Goal: Information Seeking & Learning: Learn about a topic

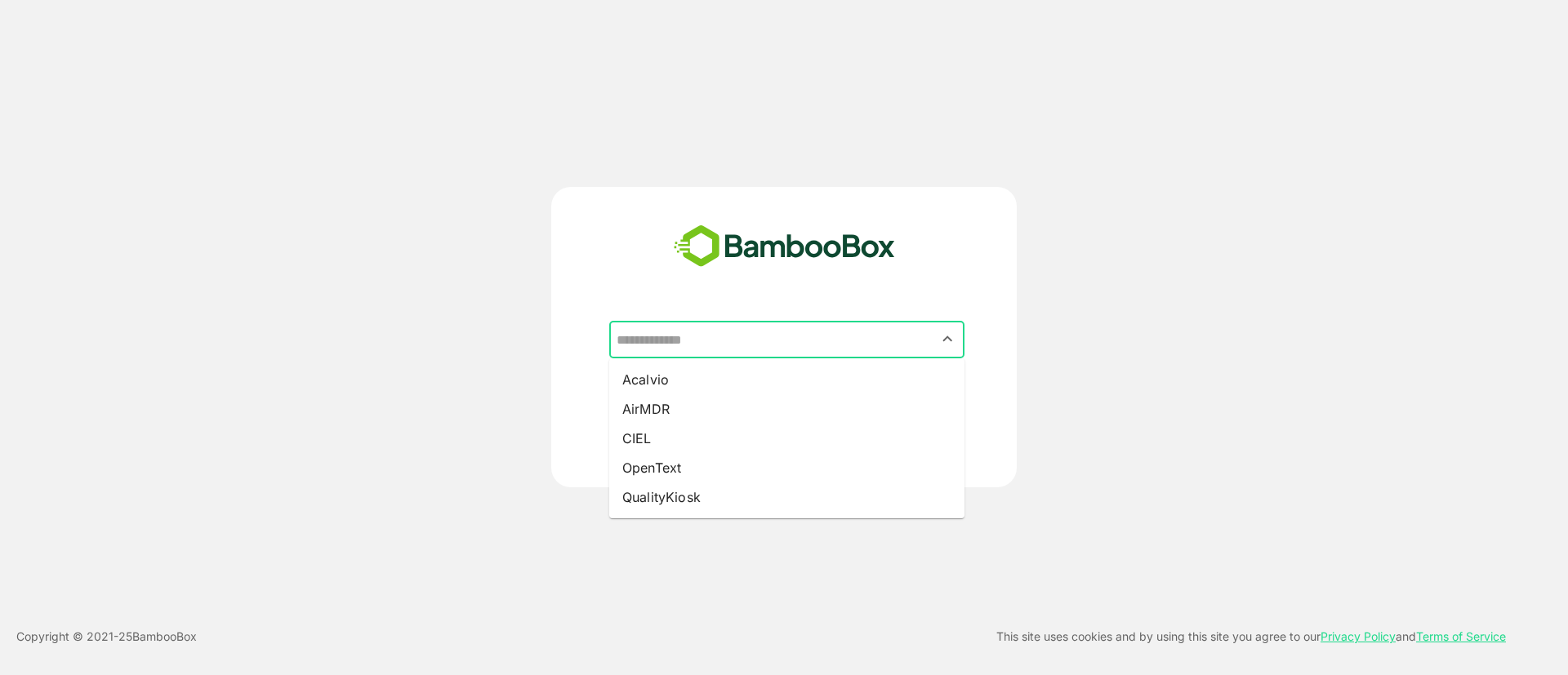
click at [919, 346] on input "text" at bounding box center [787, 339] width 349 height 31
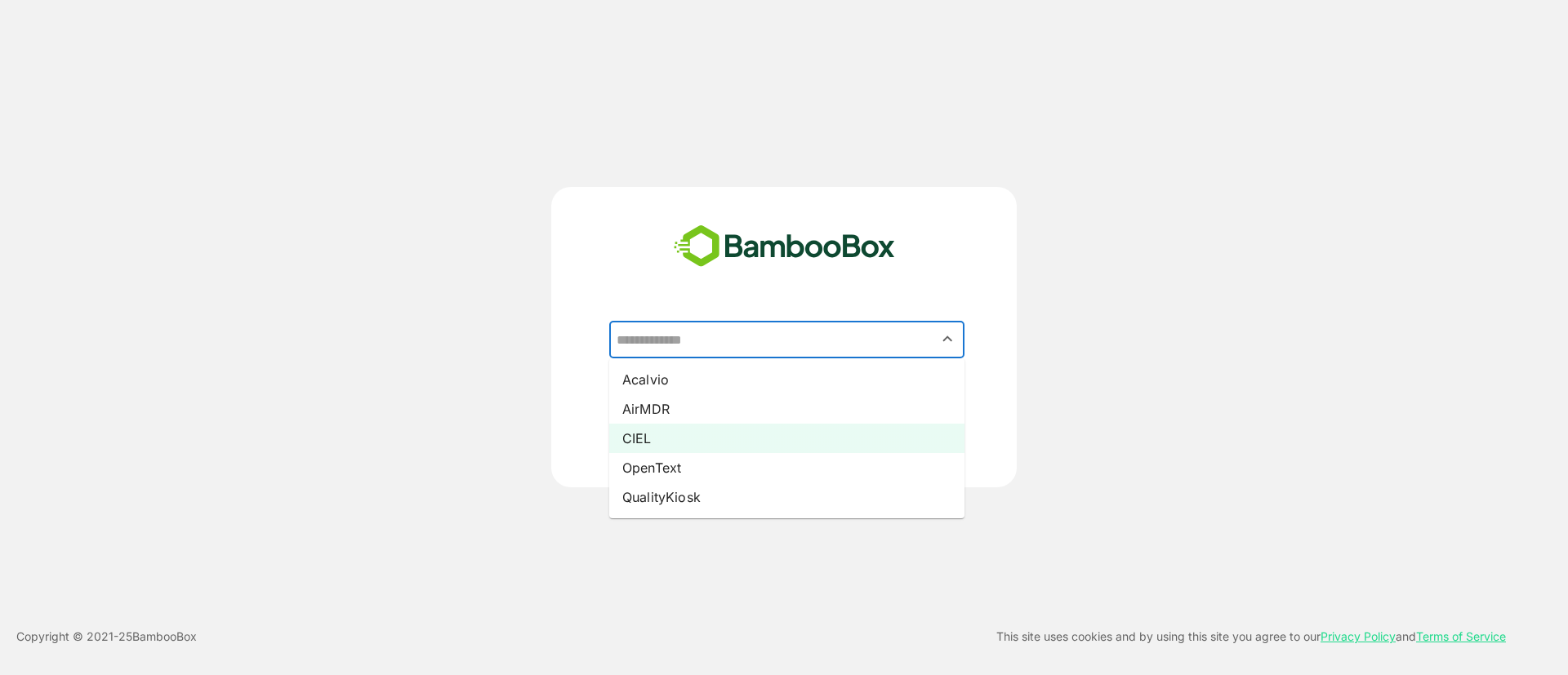
click at [668, 440] on li "CIEL" at bounding box center [788, 438] width 356 height 29
type input "****"
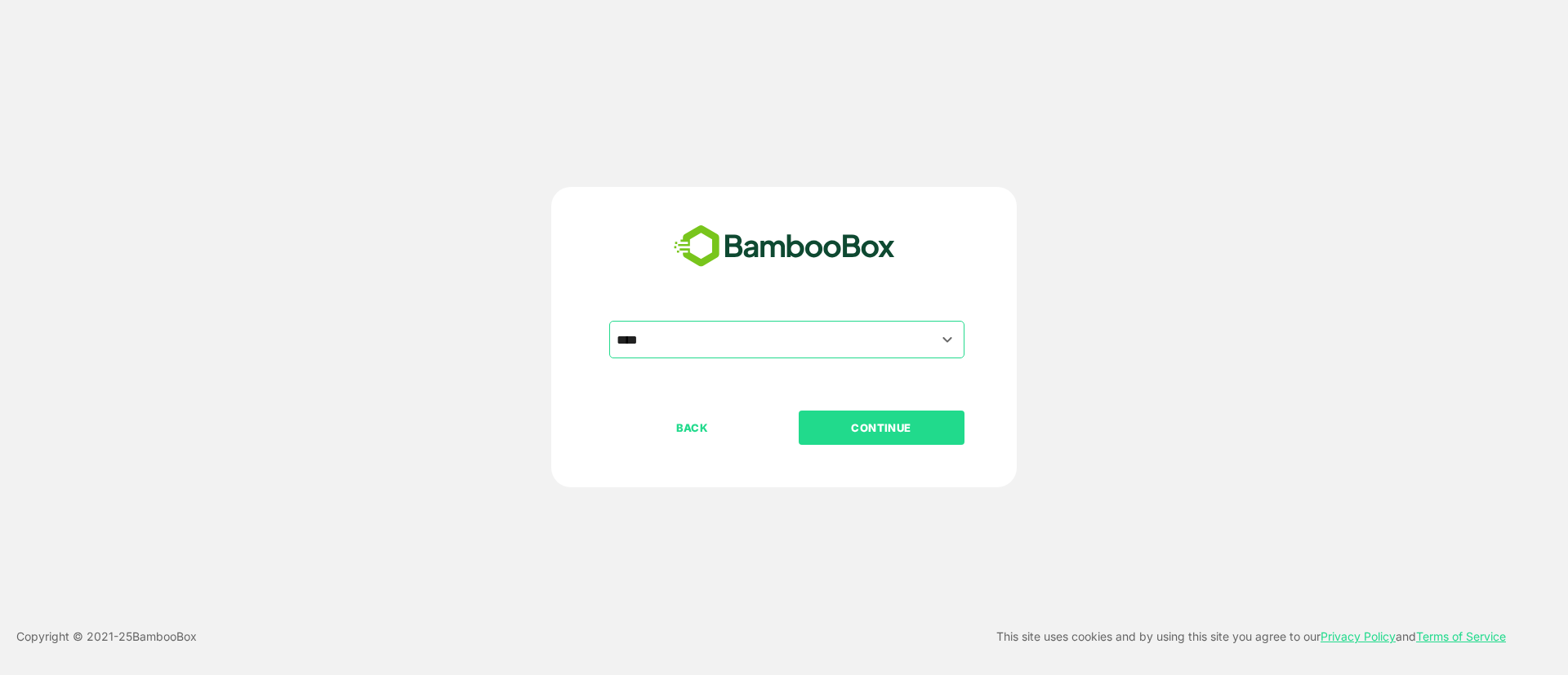
click at [887, 429] on p "CONTINUE" at bounding box center [881, 428] width 164 height 18
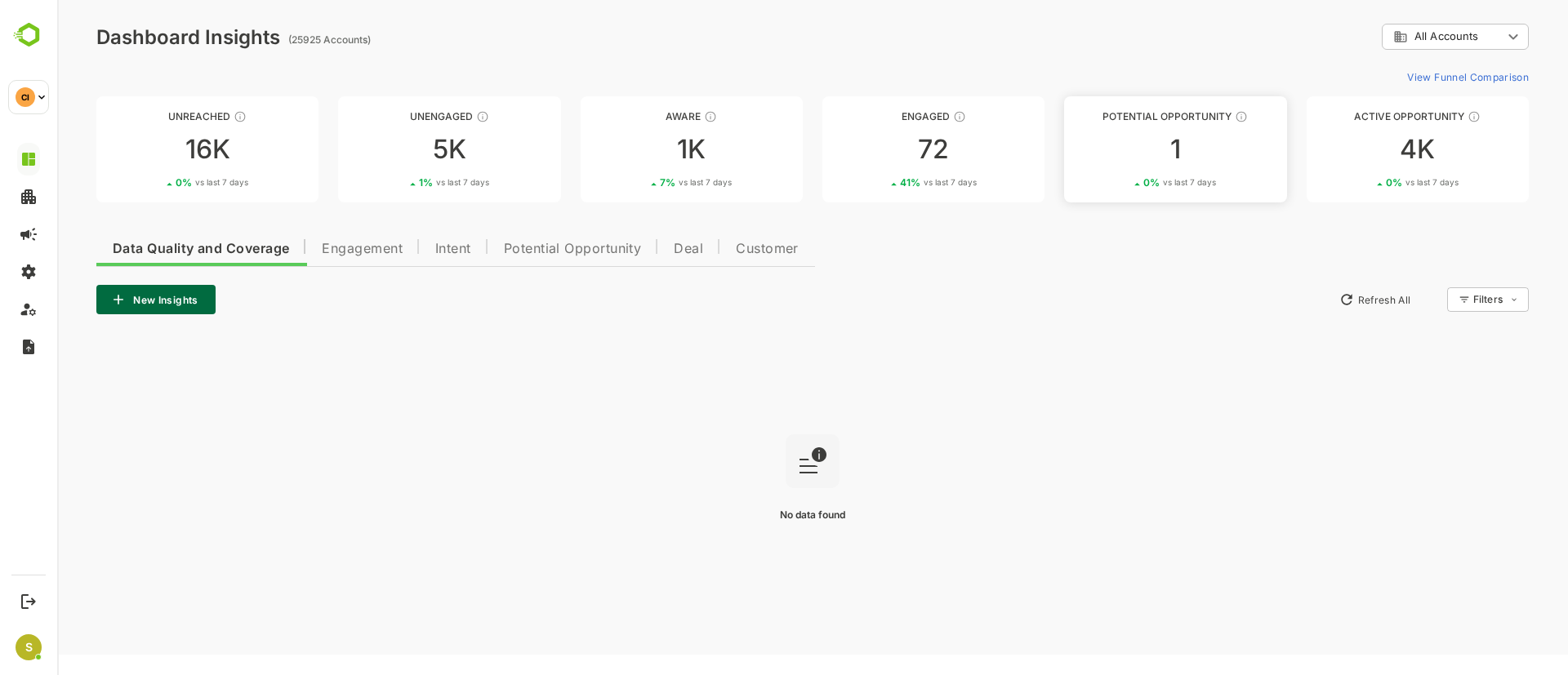
click at [1209, 162] on div "1" at bounding box center [1175, 150] width 222 height 27
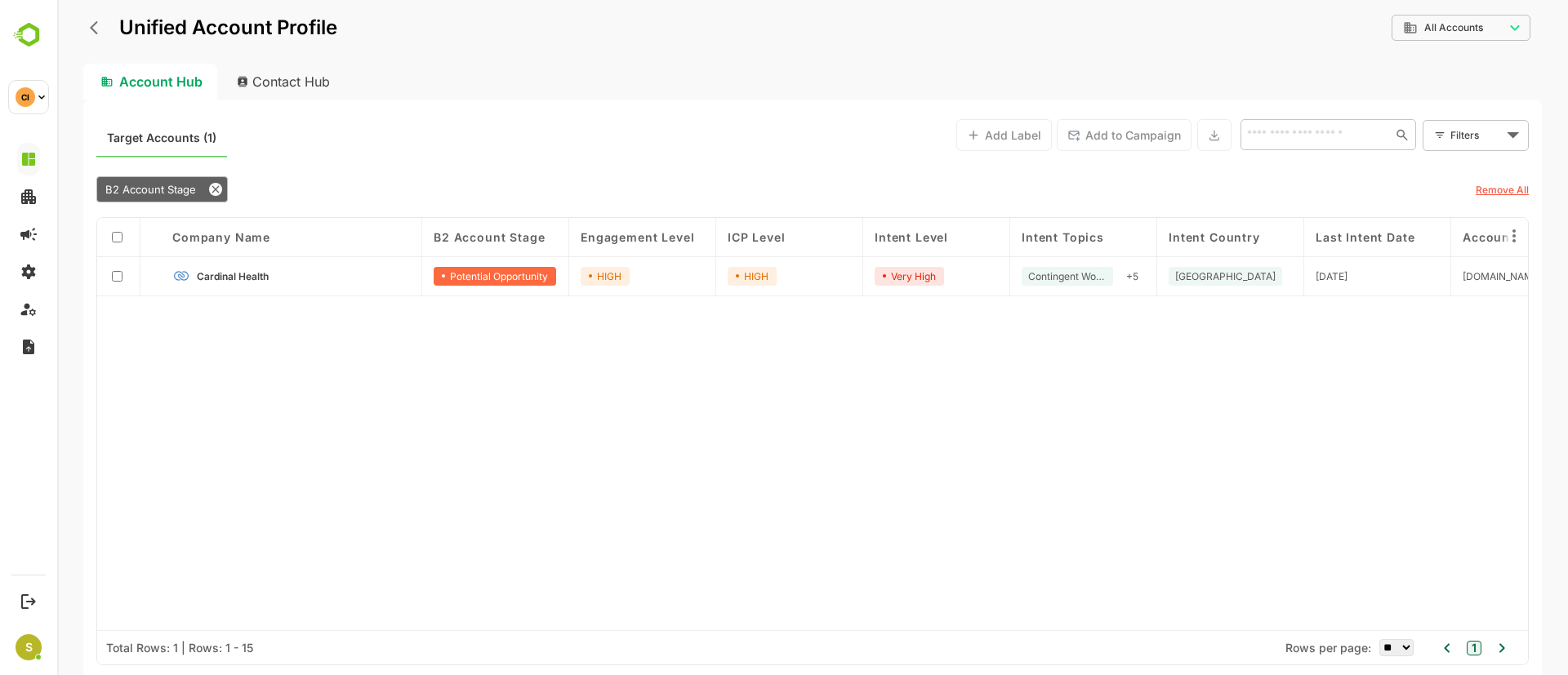
drag, startPoint x: 397, startPoint y: 625, endPoint x: 441, endPoint y: 625, distance: 44.0
click at [441, 625] on div "Company Name B2 Account Stage Engagement Level ICP Level Intent Level Intent To…" at bounding box center [812, 424] width 1431 height 413
click at [1502, 40] on body "**********" at bounding box center [813, 337] width 1511 height 675
click at [1500, 39] on div at bounding box center [813, 337] width 1511 height 675
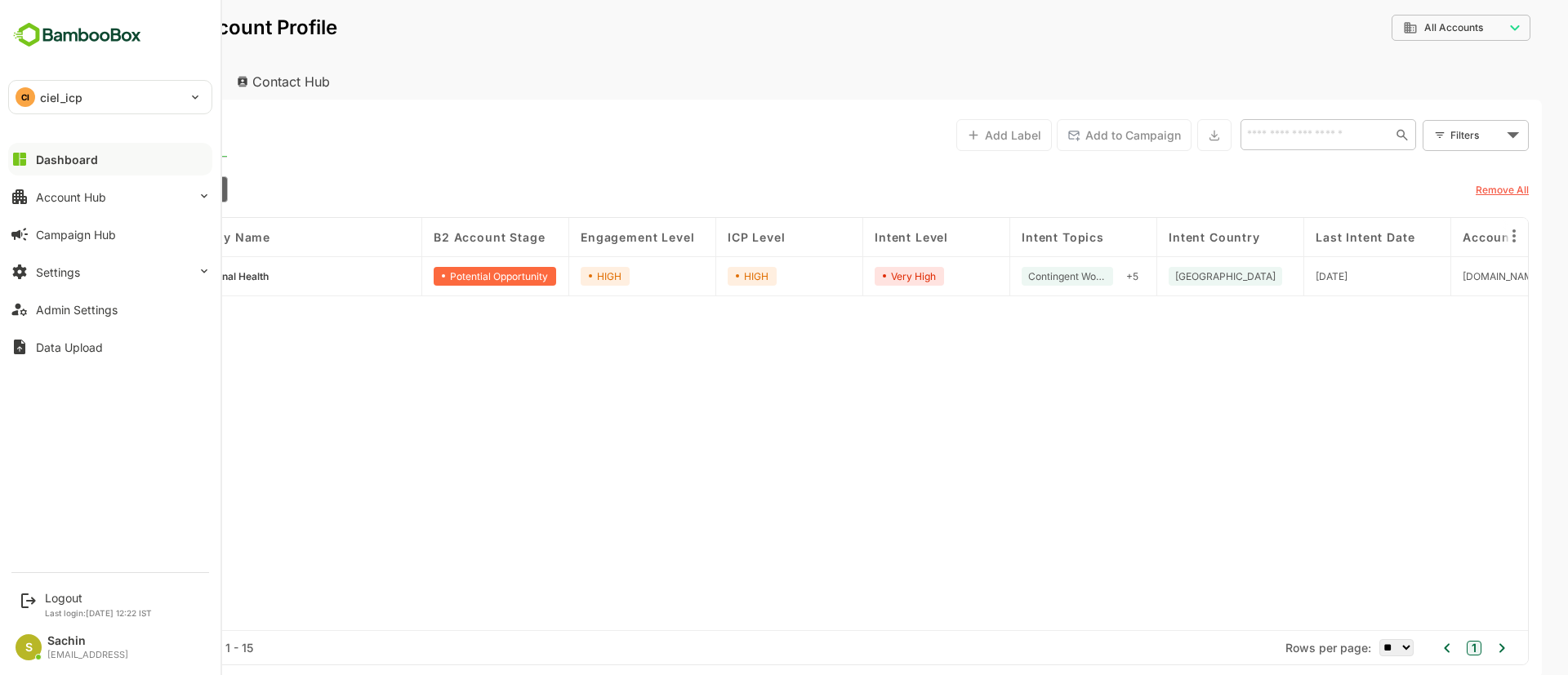
click at [69, 162] on div "Dashboard" at bounding box center [67, 160] width 62 height 14
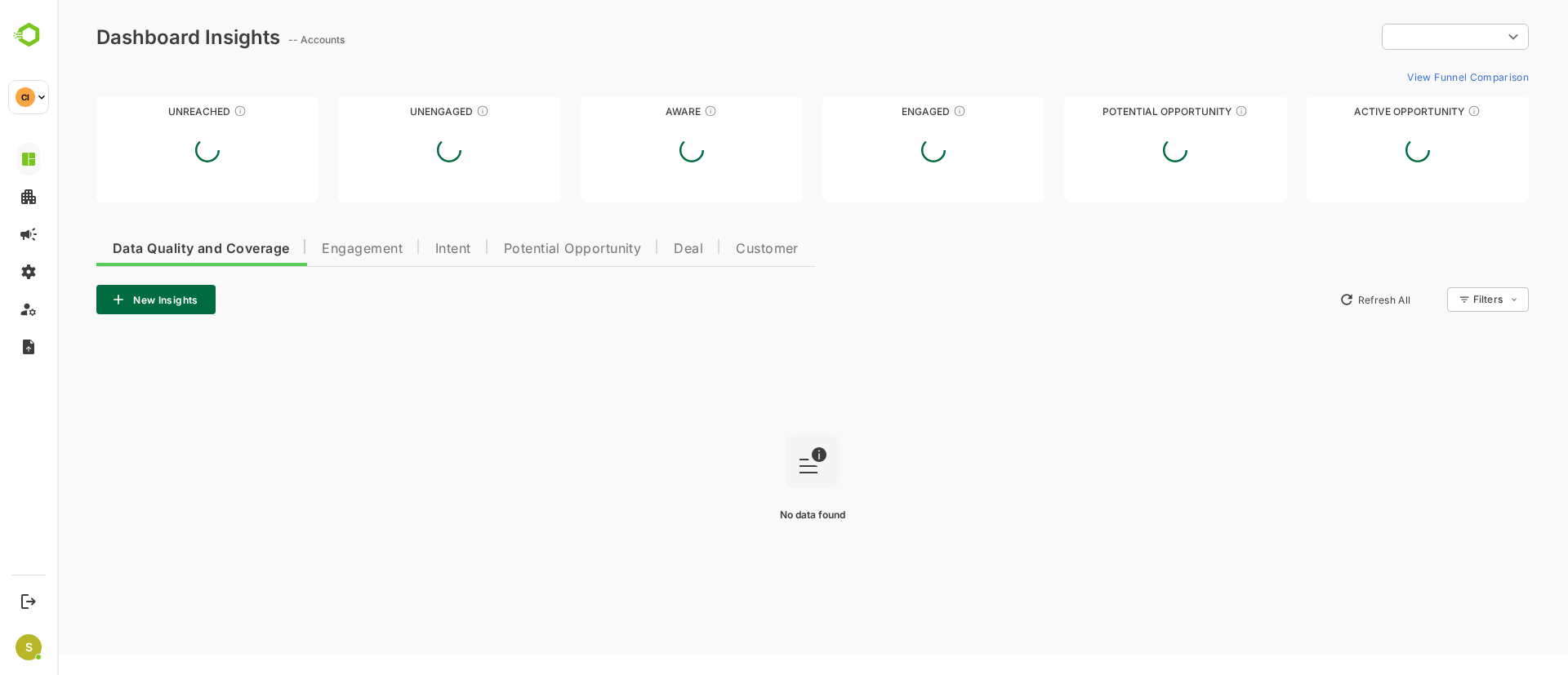
type input "**********"
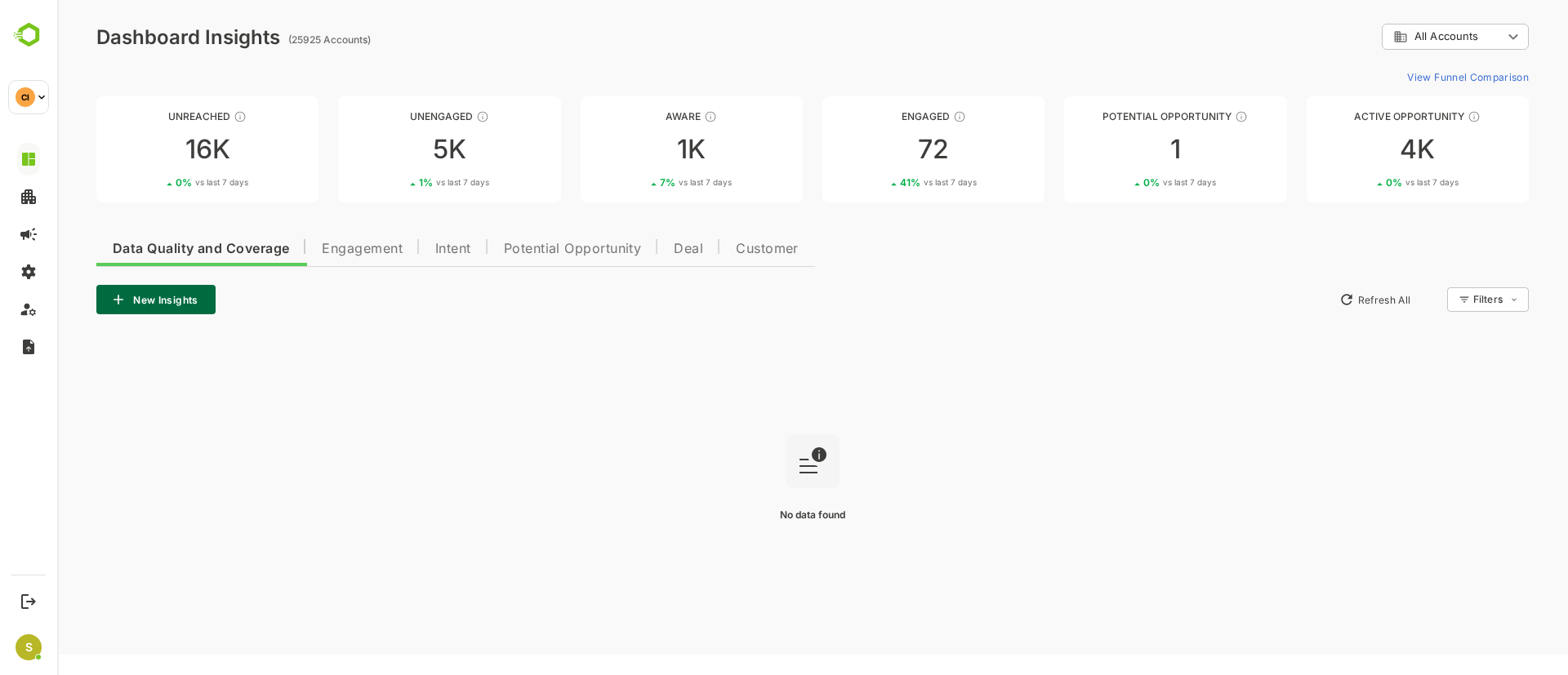
click at [1518, 42] on body "**********" at bounding box center [813, 327] width 1511 height 655
click at [1518, 42] on div at bounding box center [813, 337] width 1511 height 675
click at [1513, 35] on body "**********" at bounding box center [813, 327] width 1511 height 655
click at [1474, 101] on span "Uploaded Accs" at bounding box center [1449, 105] width 81 height 15
type input "**********"
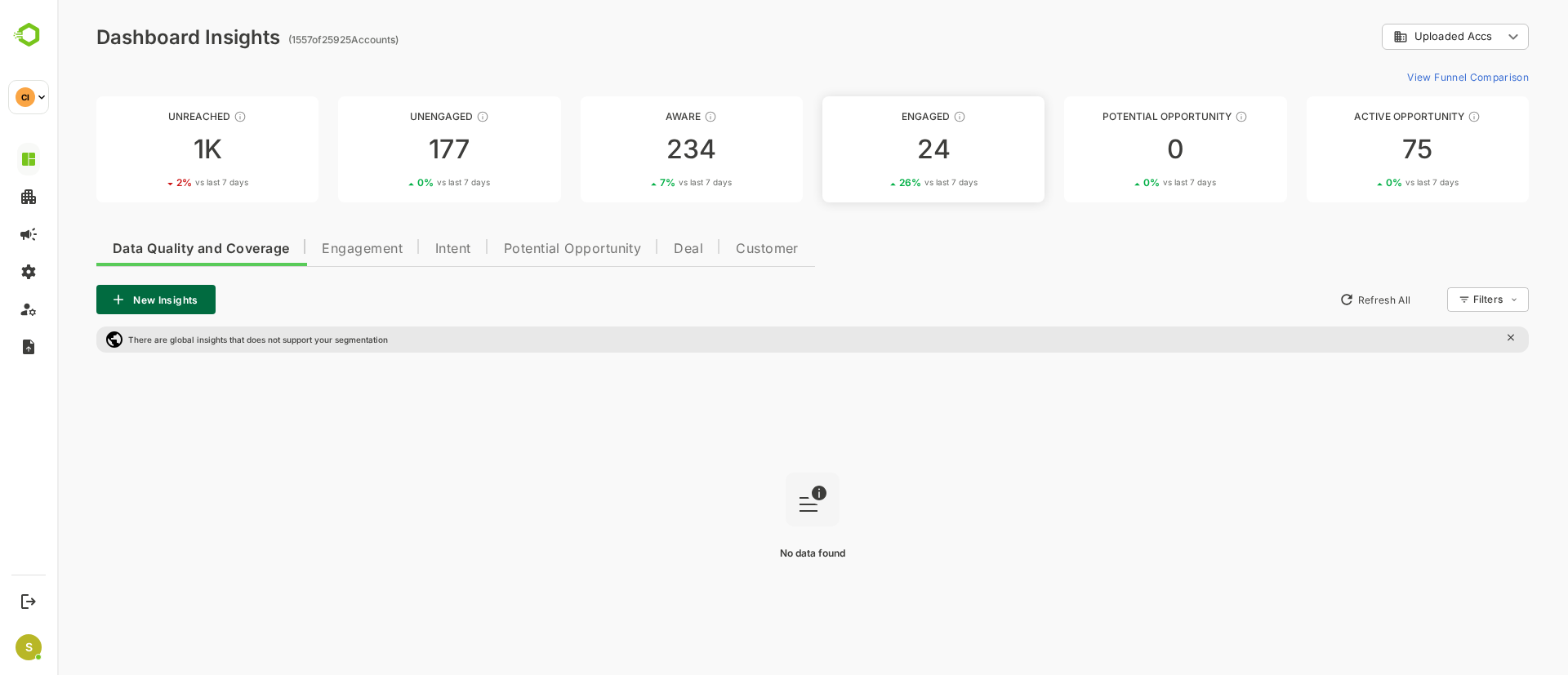
click at [954, 145] on div "24" at bounding box center [934, 150] width 222 height 27
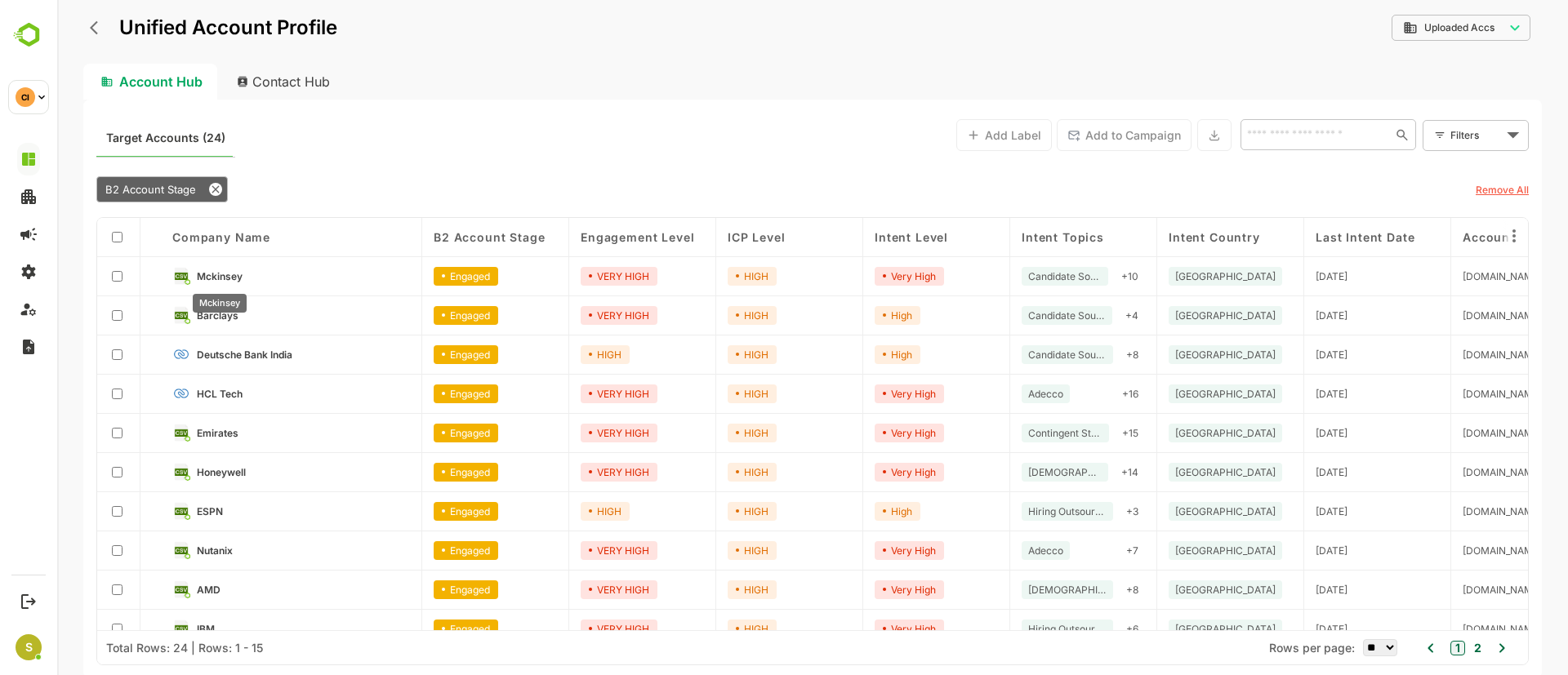
click at [227, 274] on span "Mckinsey" at bounding box center [219, 277] width 46 height 12
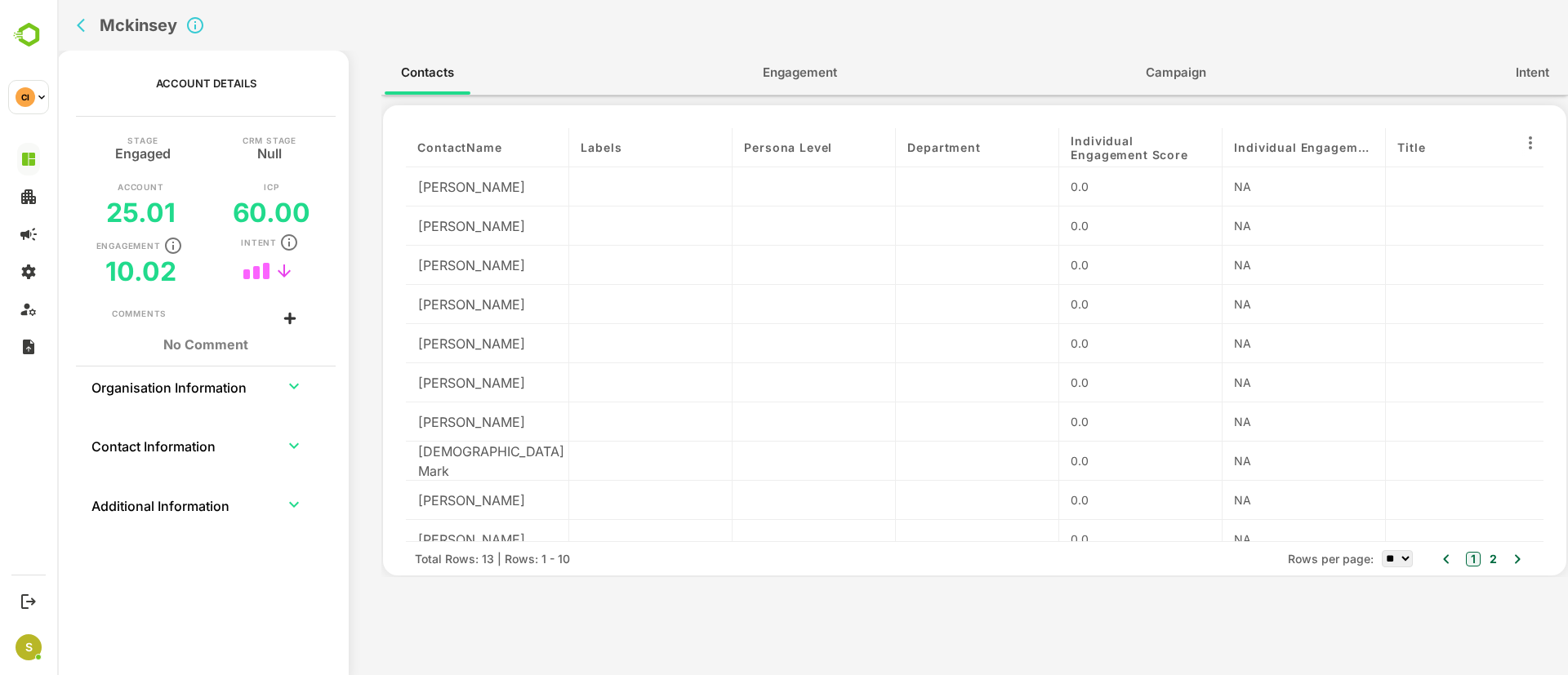
click at [798, 64] on span "Engagement" at bounding box center [800, 73] width 74 height 21
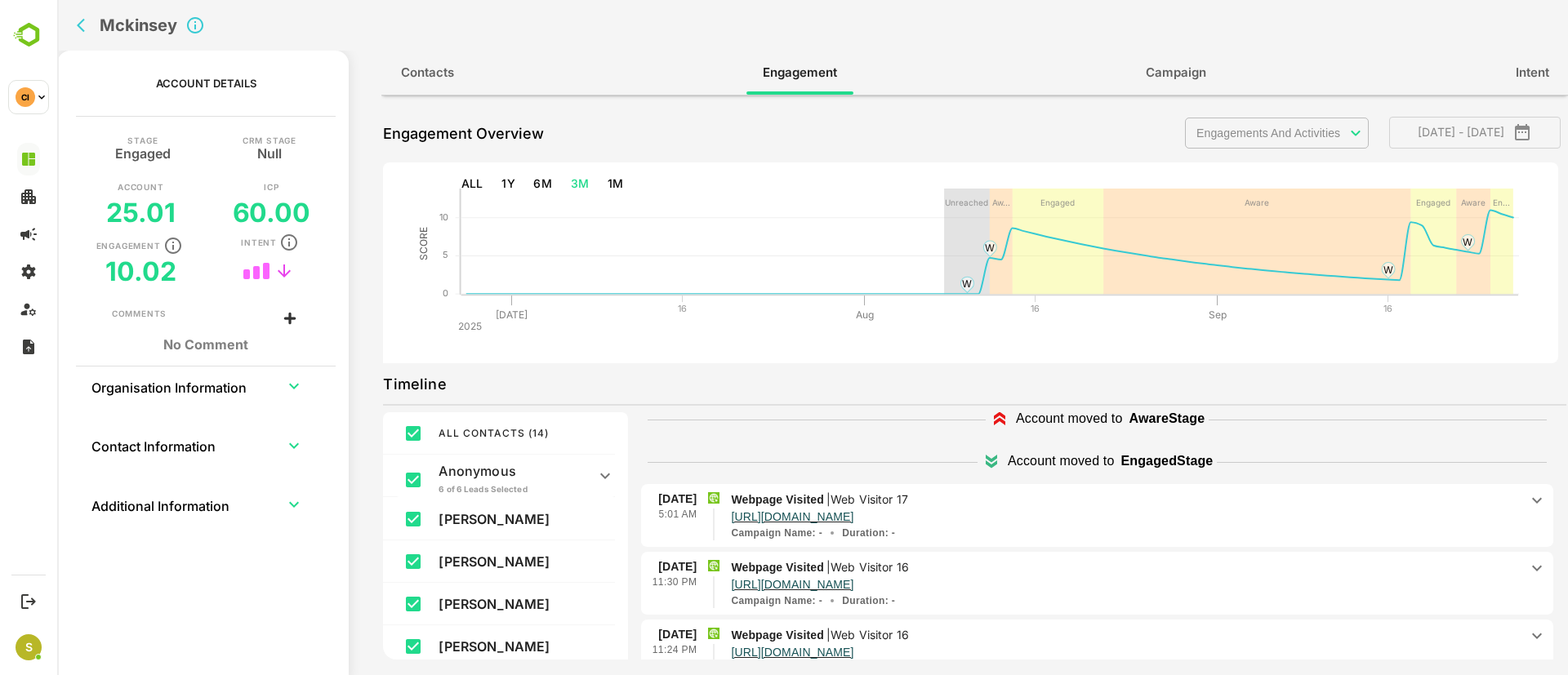
scroll to position [245, 0]
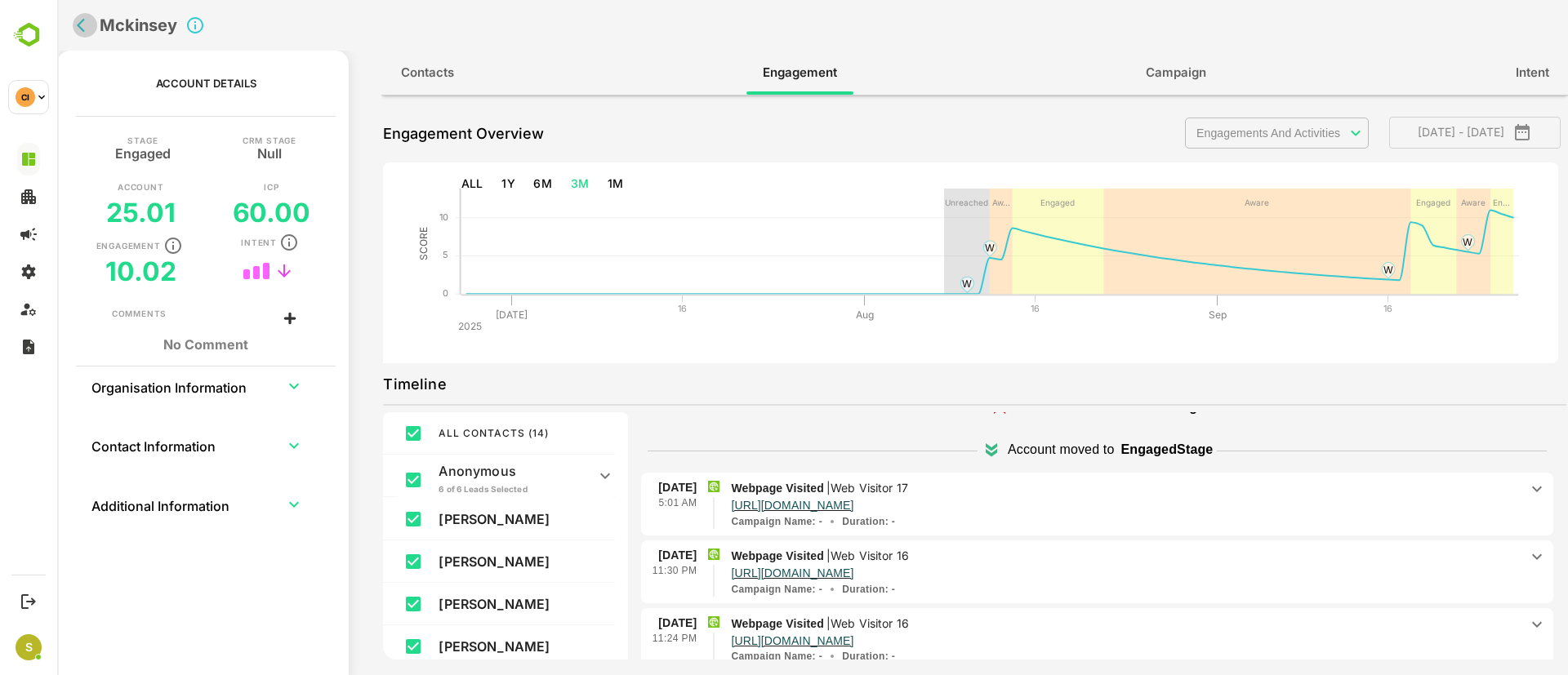
click at [81, 18] on icon "back" at bounding box center [85, 25] width 16 height 16
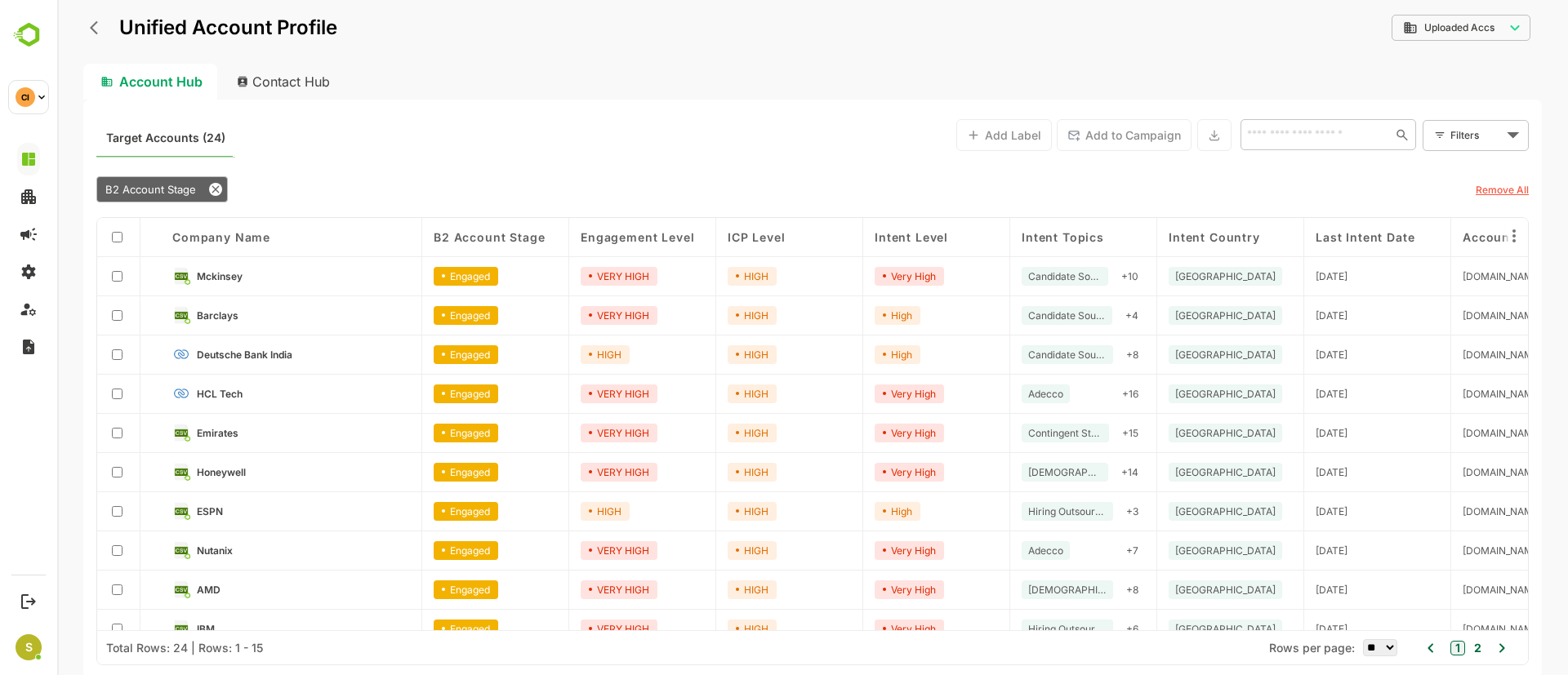
click at [232, 312] on span "Barclays" at bounding box center [217, 316] width 42 height 12
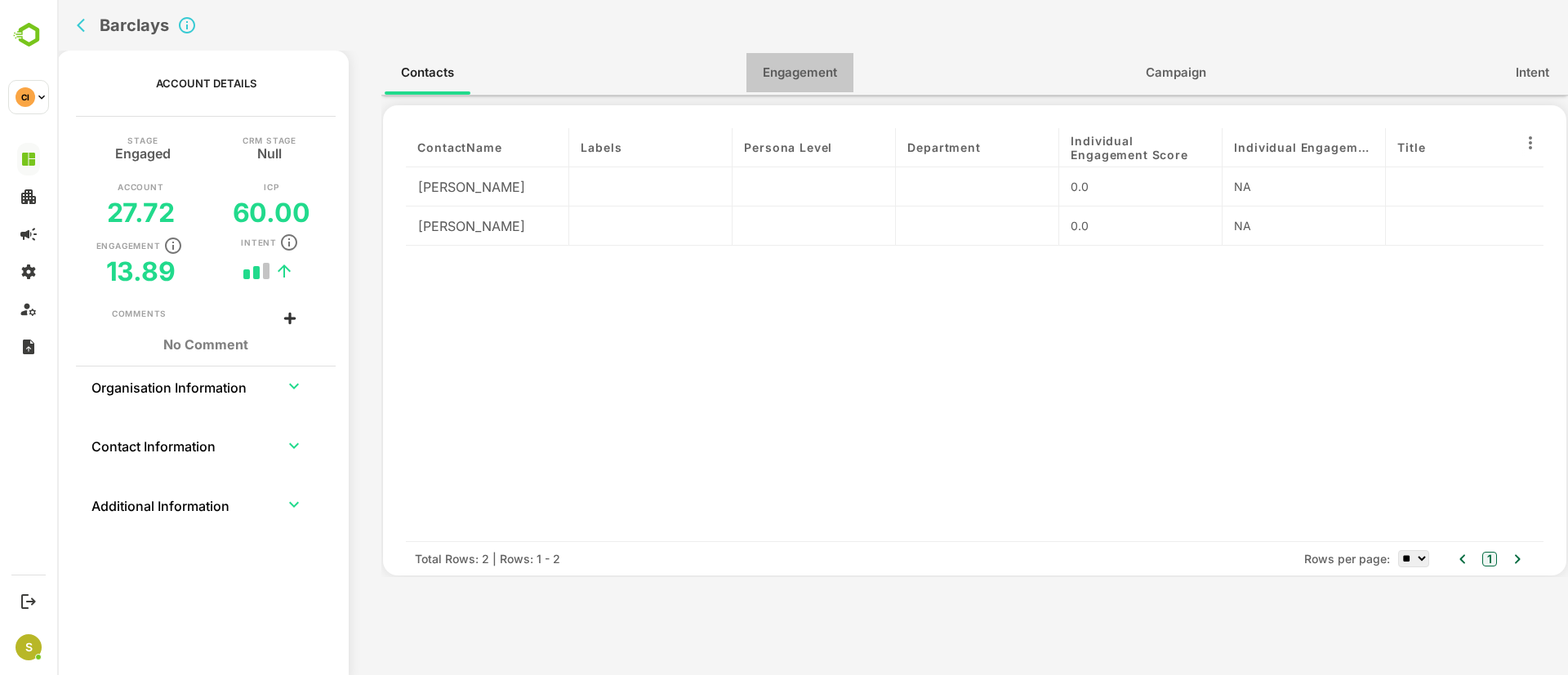
click at [814, 73] on span "Engagement" at bounding box center [800, 73] width 74 height 21
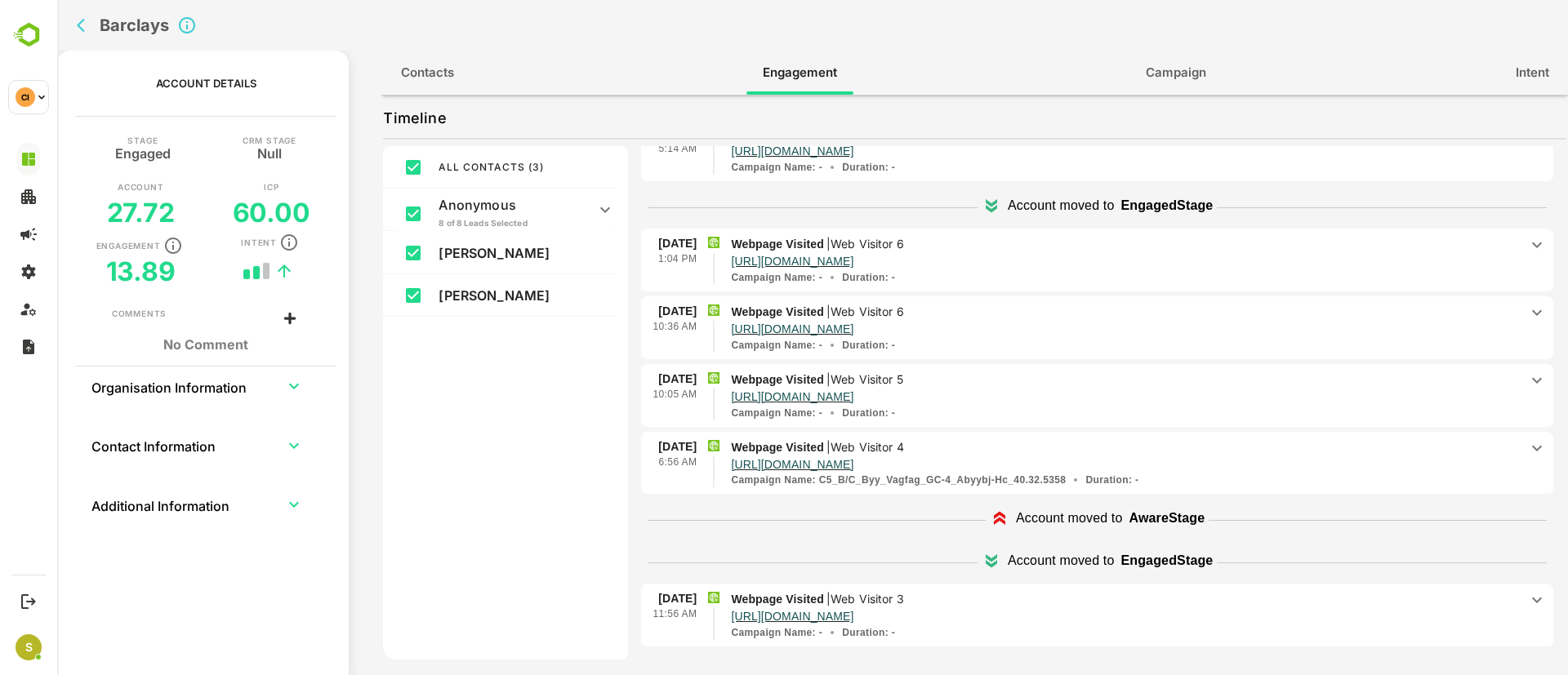
scroll to position [0, 0]
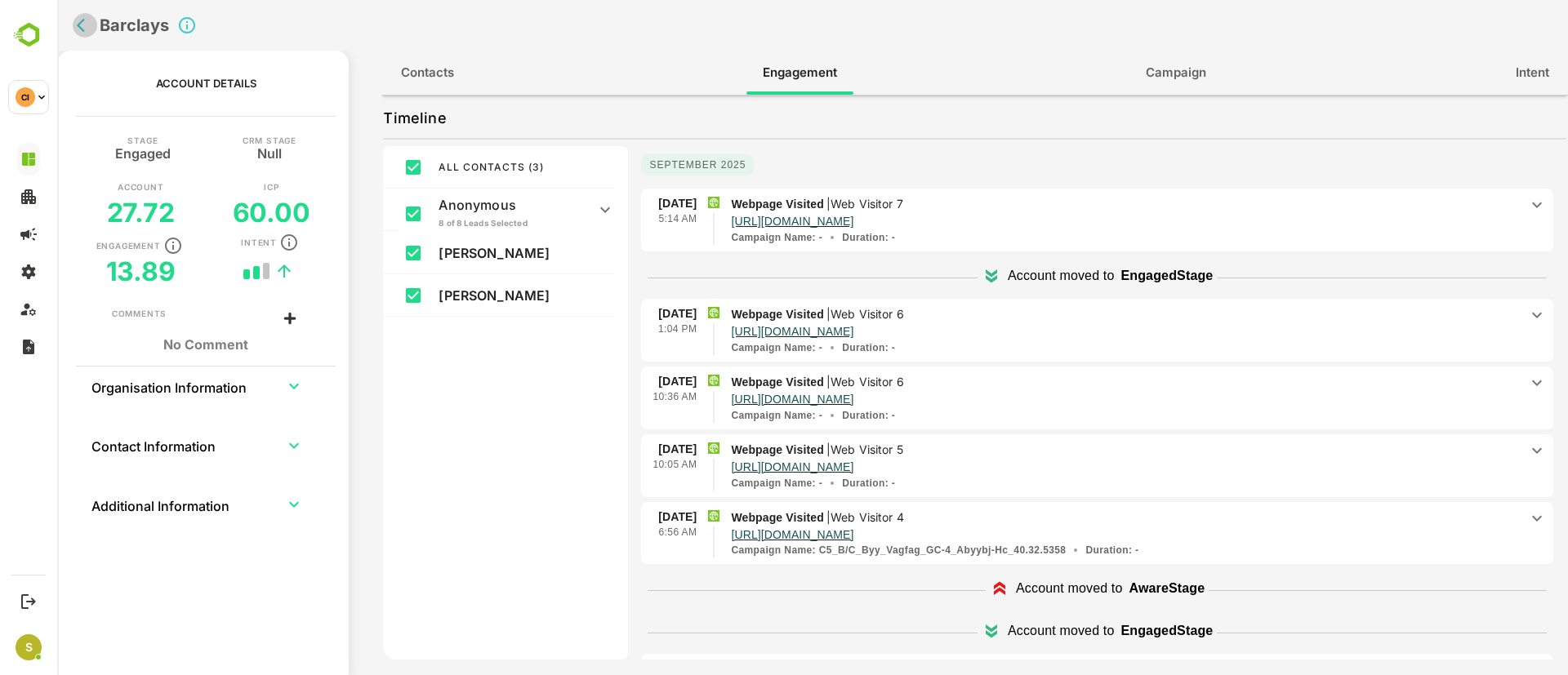
click at [80, 19] on icon "back" at bounding box center [85, 25] width 16 height 16
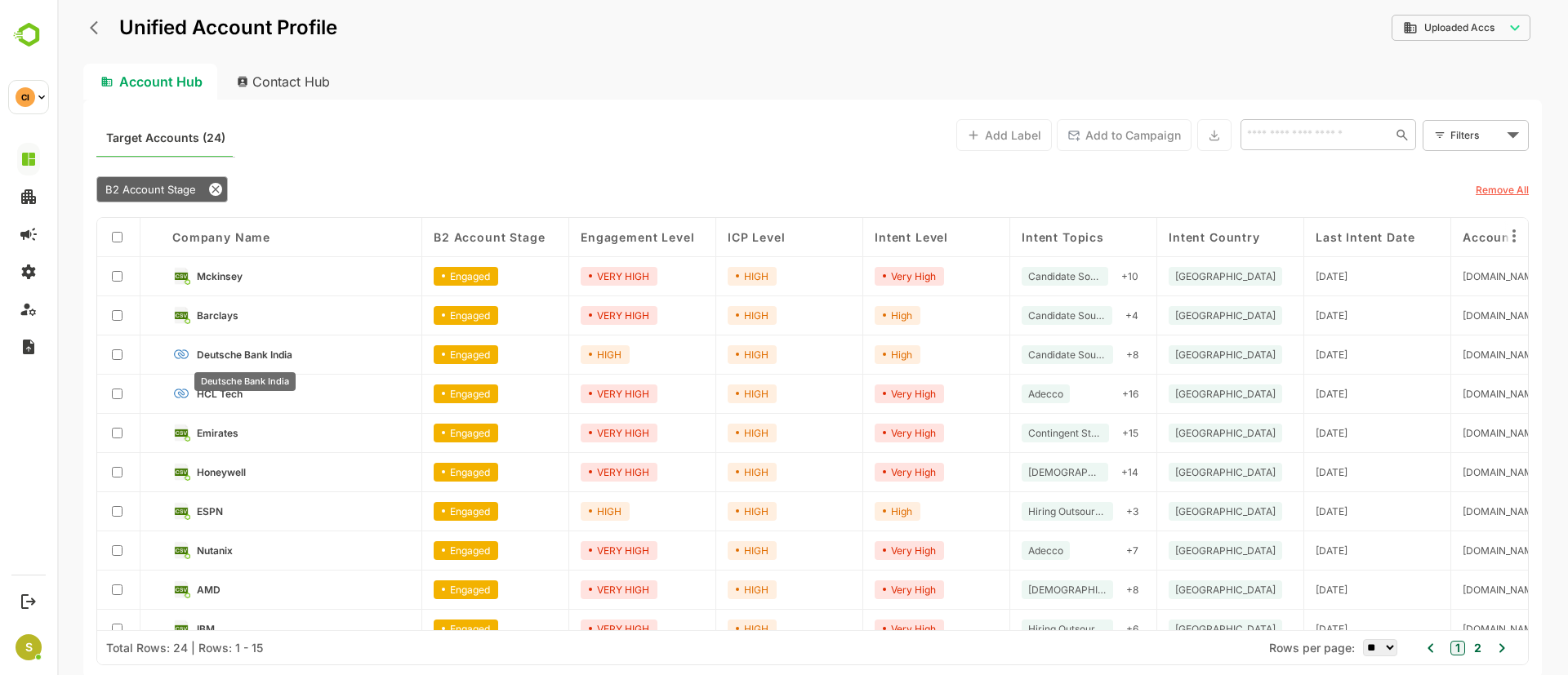
click at [258, 351] on span "Deutsche Bank India" at bounding box center [244, 355] width 96 height 12
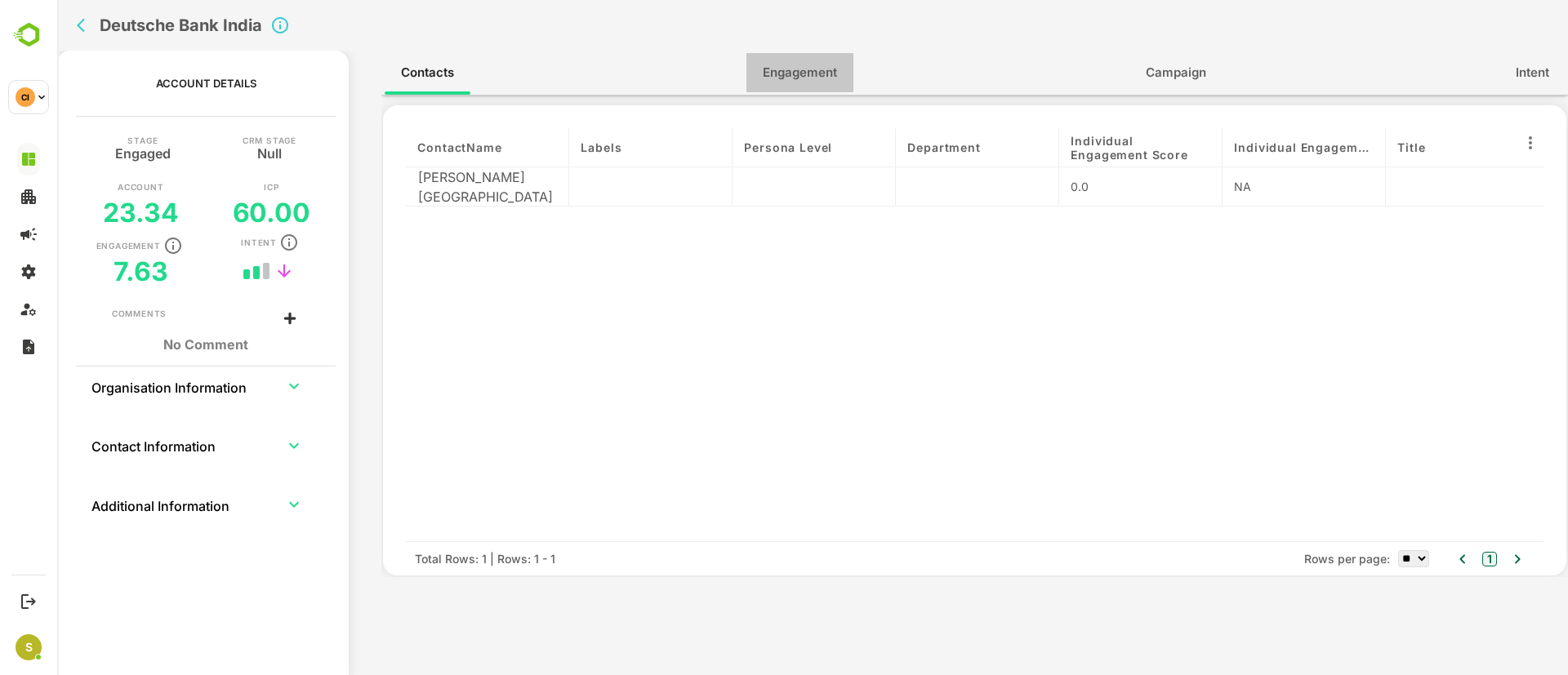
click at [804, 58] on button "Engagement" at bounding box center [800, 73] width 107 height 39
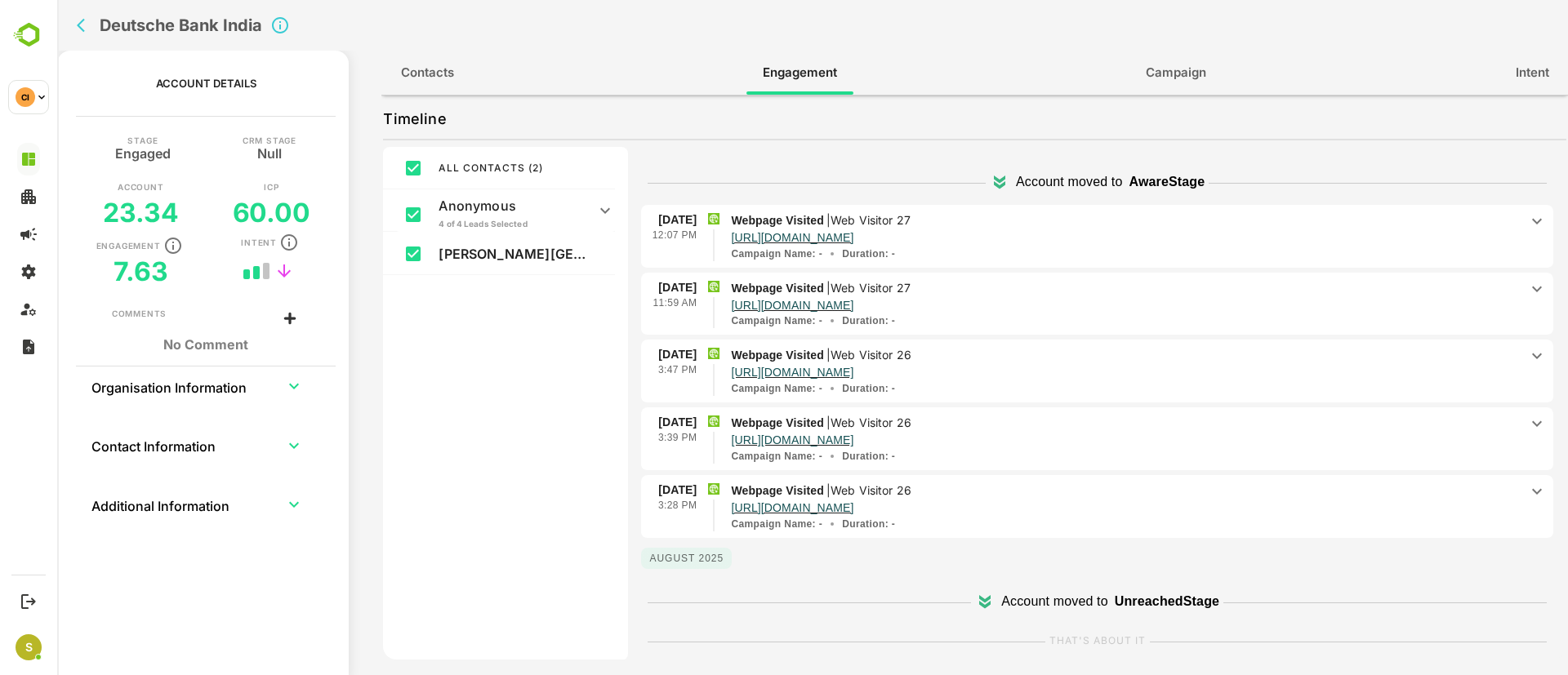
scroll to position [266, 0]
click at [86, 24] on icon "back" at bounding box center [85, 25] width 16 height 16
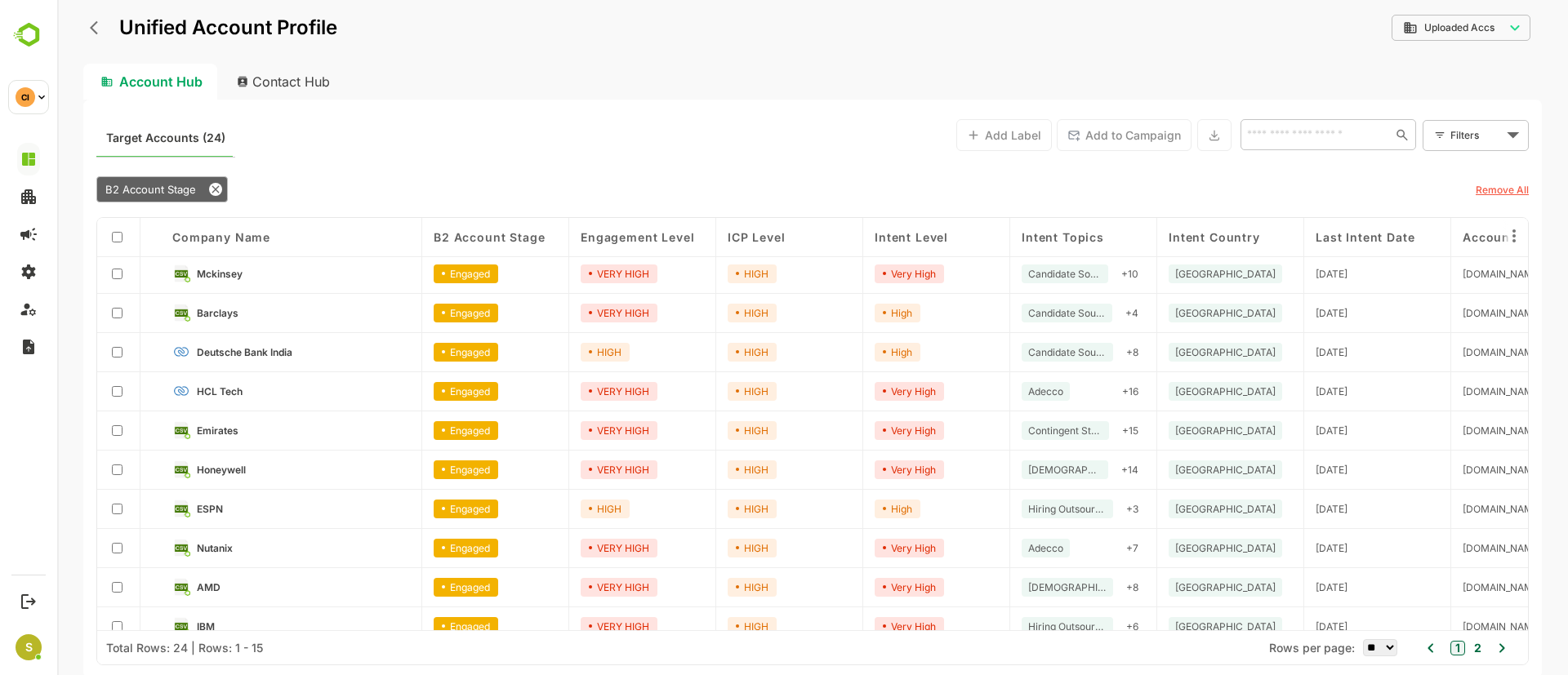
scroll to position [0, 0]
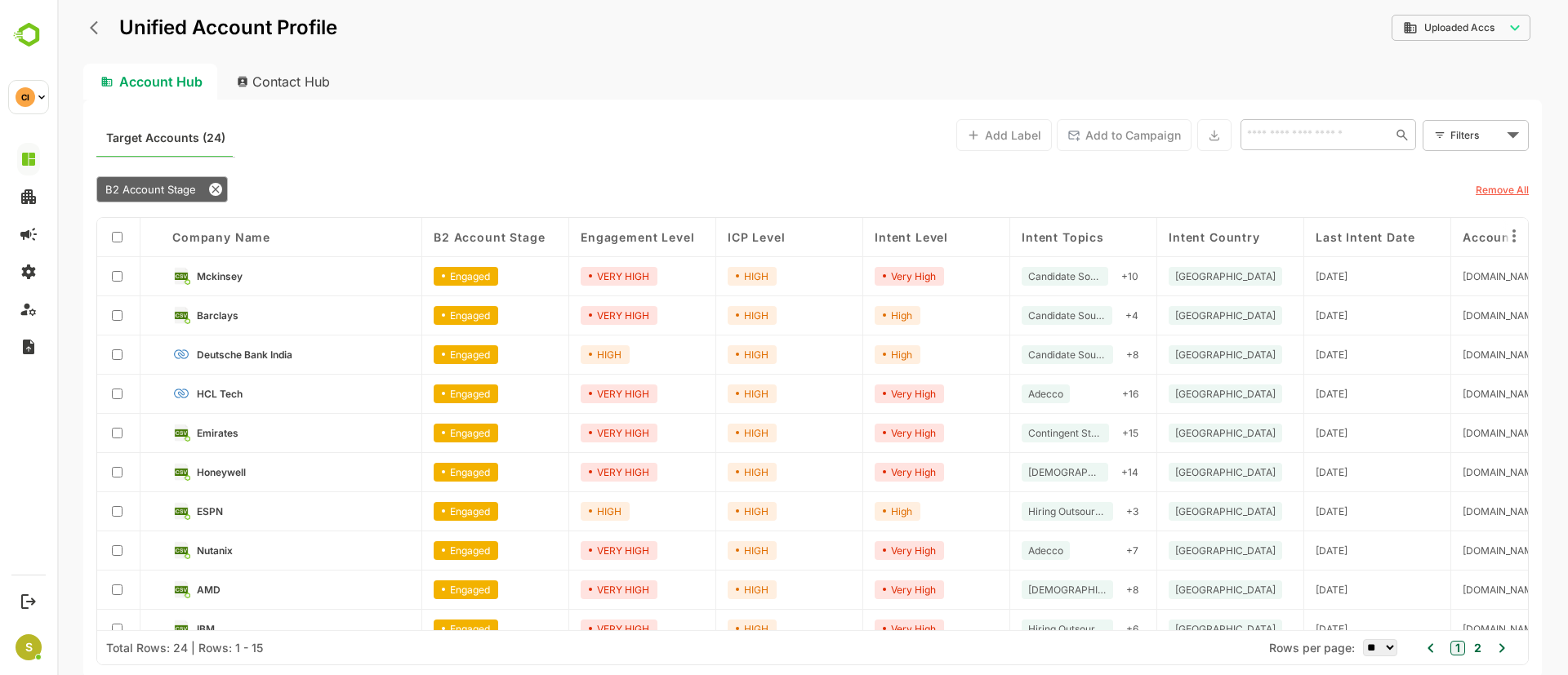
click at [1072, 234] on span "Intent Topics" at bounding box center [1063, 237] width 82 height 14
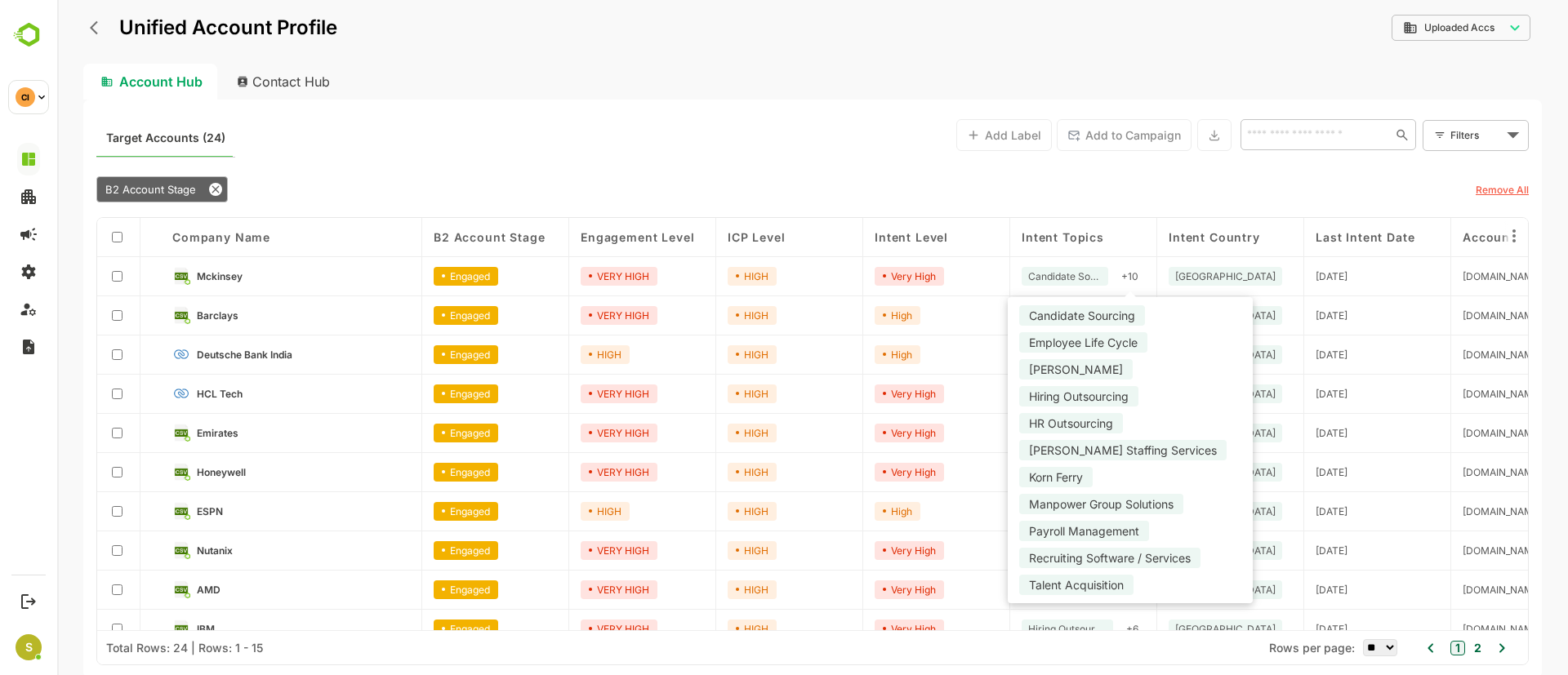
click at [1118, 279] on div "+ 10" at bounding box center [1130, 276] width 30 height 19
drag, startPoint x: 1070, startPoint y: 503, endPoint x: 1116, endPoint y: 503, distance: 46.0
click at [1116, 521] on div "Payroll Management" at bounding box center [1084, 531] width 130 height 20
drag, startPoint x: 1059, startPoint y: 525, endPoint x: 1151, endPoint y: 525, distance: 92.0
click at [1151, 548] on div "Recruiting Software / Services" at bounding box center [1110, 557] width 181 height 20
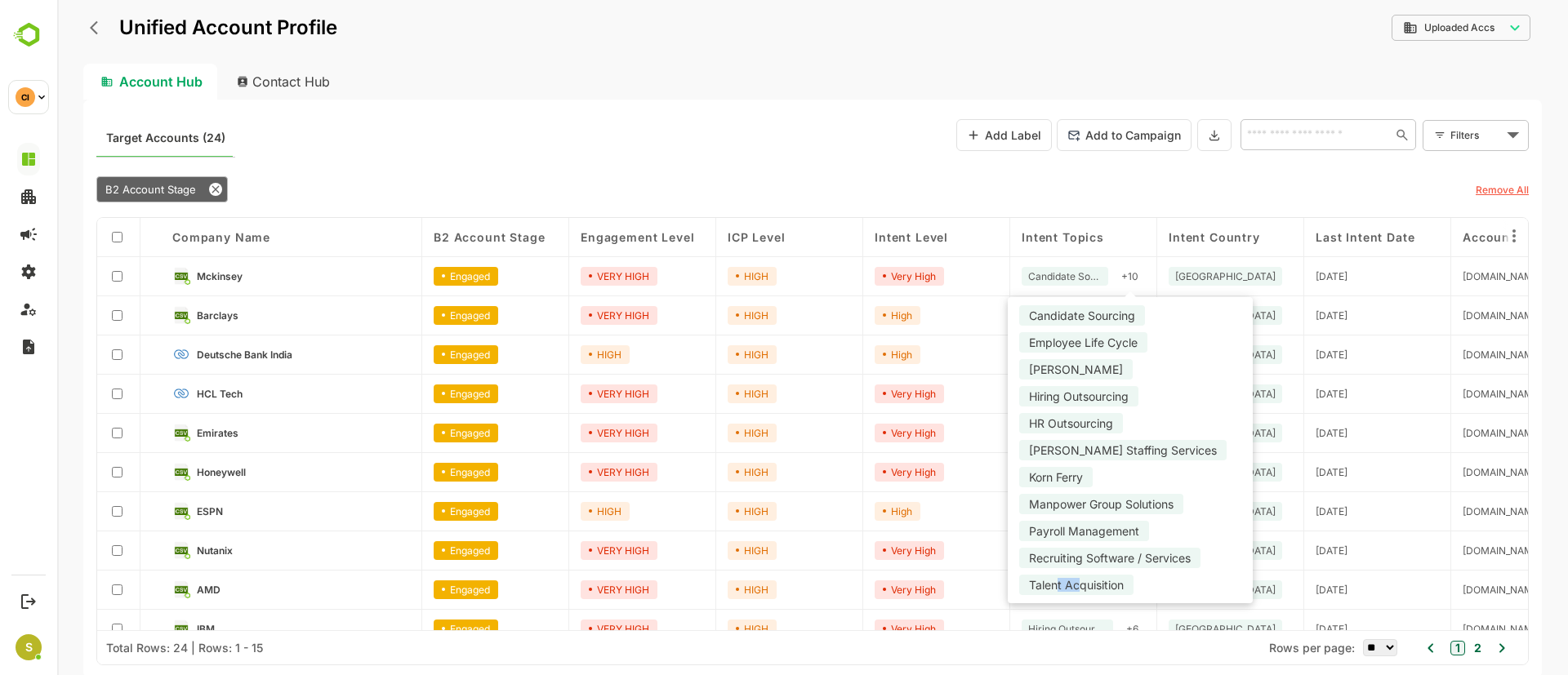
drag, startPoint x: 1057, startPoint y: 564, endPoint x: 1082, endPoint y: 560, distance: 25.3
click at [1082, 575] on div "Talent Acquisition" at bounding box center [1076, 585] width 114 height 20
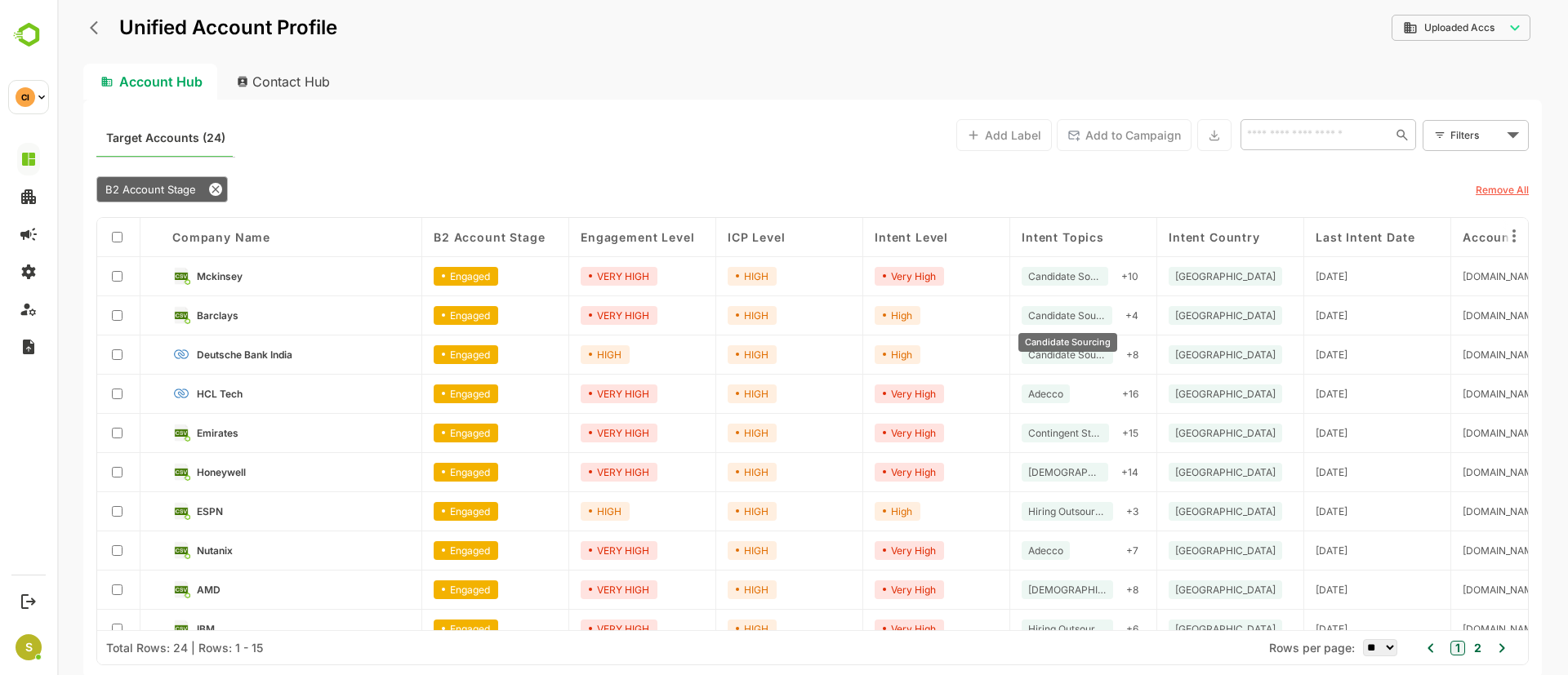
click at [1066, 313] on span "Candidate Sourcing" at bounding box center [1067, 316] width 78 height 12
click at [1095, 311] on span "Candidate Sourcing" at bounding box center [1067, 316] width 78 height 12
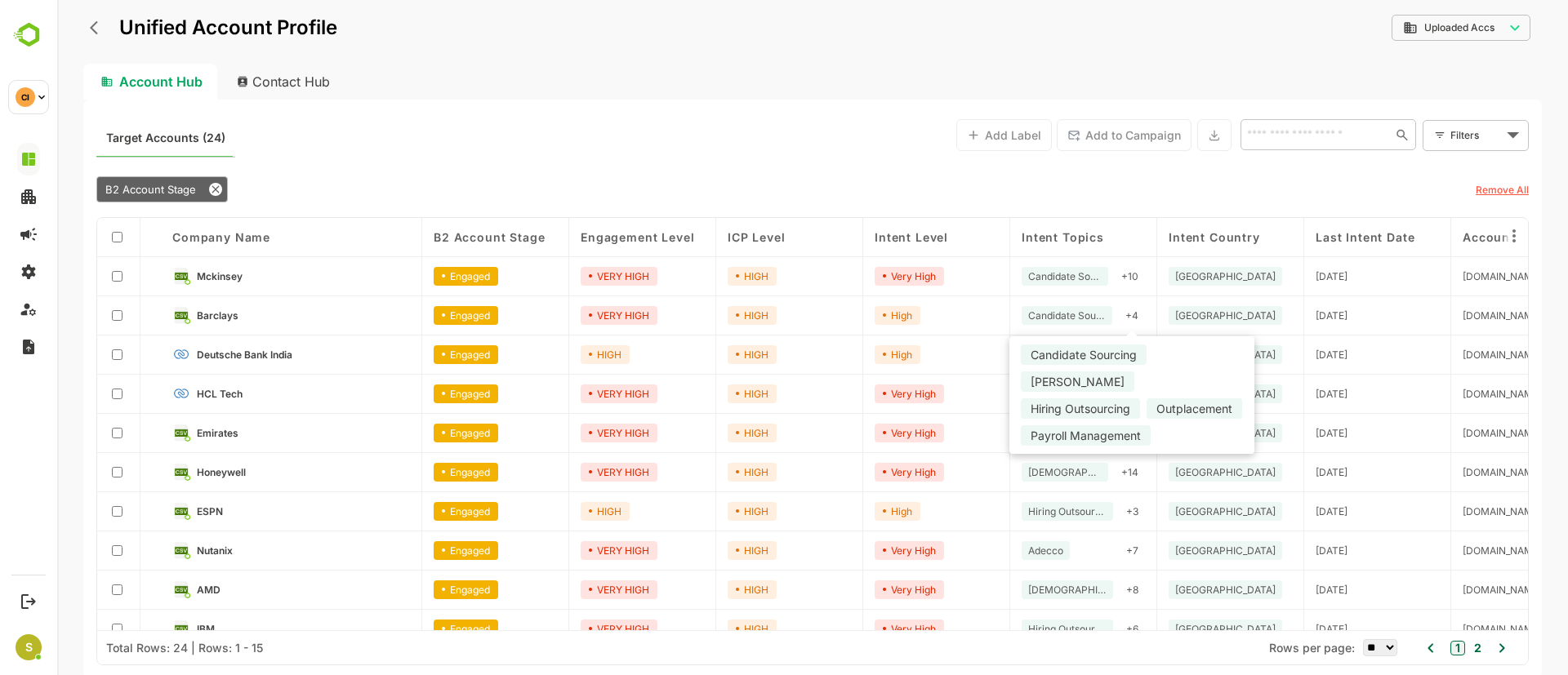
click at [1125, 313] on div "+ 4" at bounding box center [1133, 315] width 27 height 19
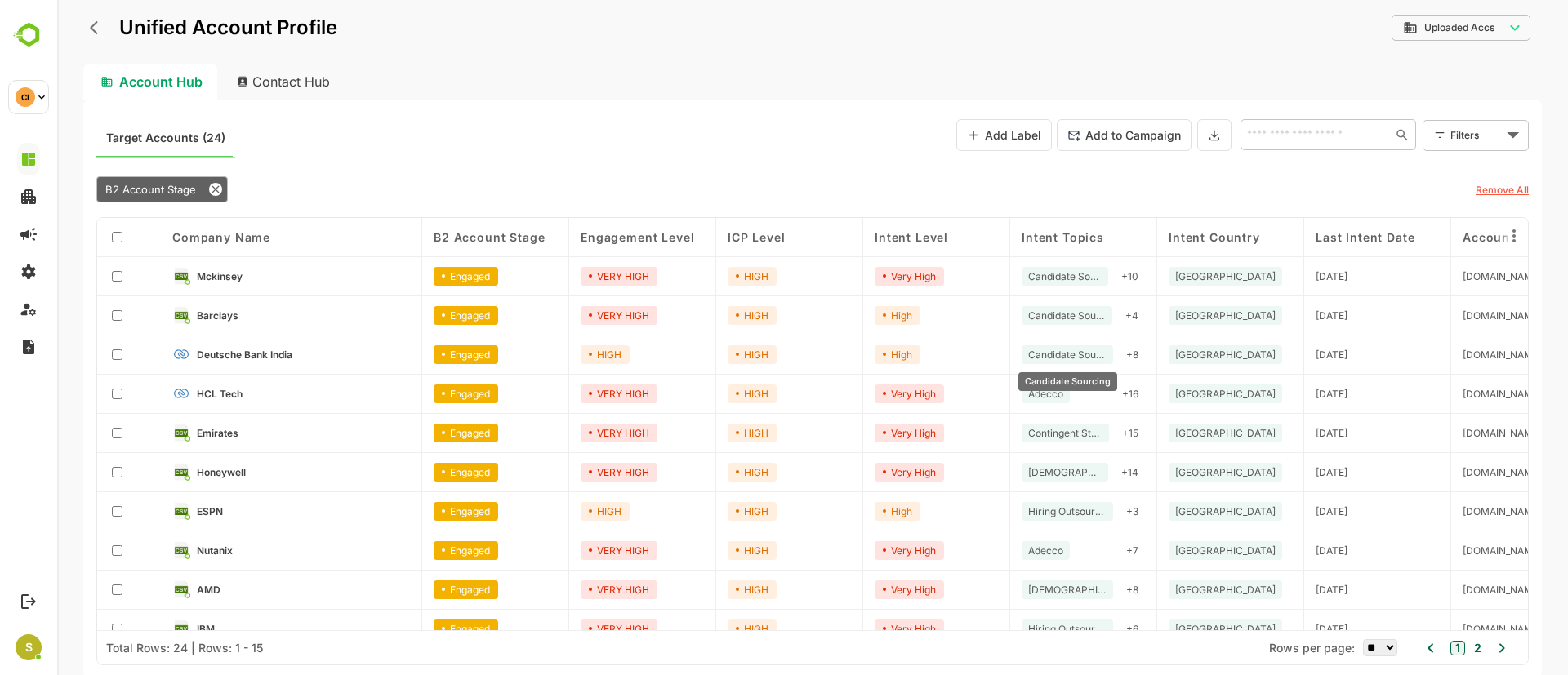
click at [1065, 359] on span "Candidate Sourcing" at bounding box center [1067, 355] width 79 height 12
click at [1065, 351] on span "Candidate Sourcing" at bounding box center [1067, 355] width 79 height 12
drag, startPoint x: 1065, startPoint y: 352, endPoint x: 1035, endPoint y: 356, distance: 30.3
click at [1035, 356] on span "Candidate Sourcing" at bounding box center [1067, 355] width 79 height 12
click at [1057, 363] on div "Candidate Sourcing" at bounding box center [1067, 377] width 102 height 32
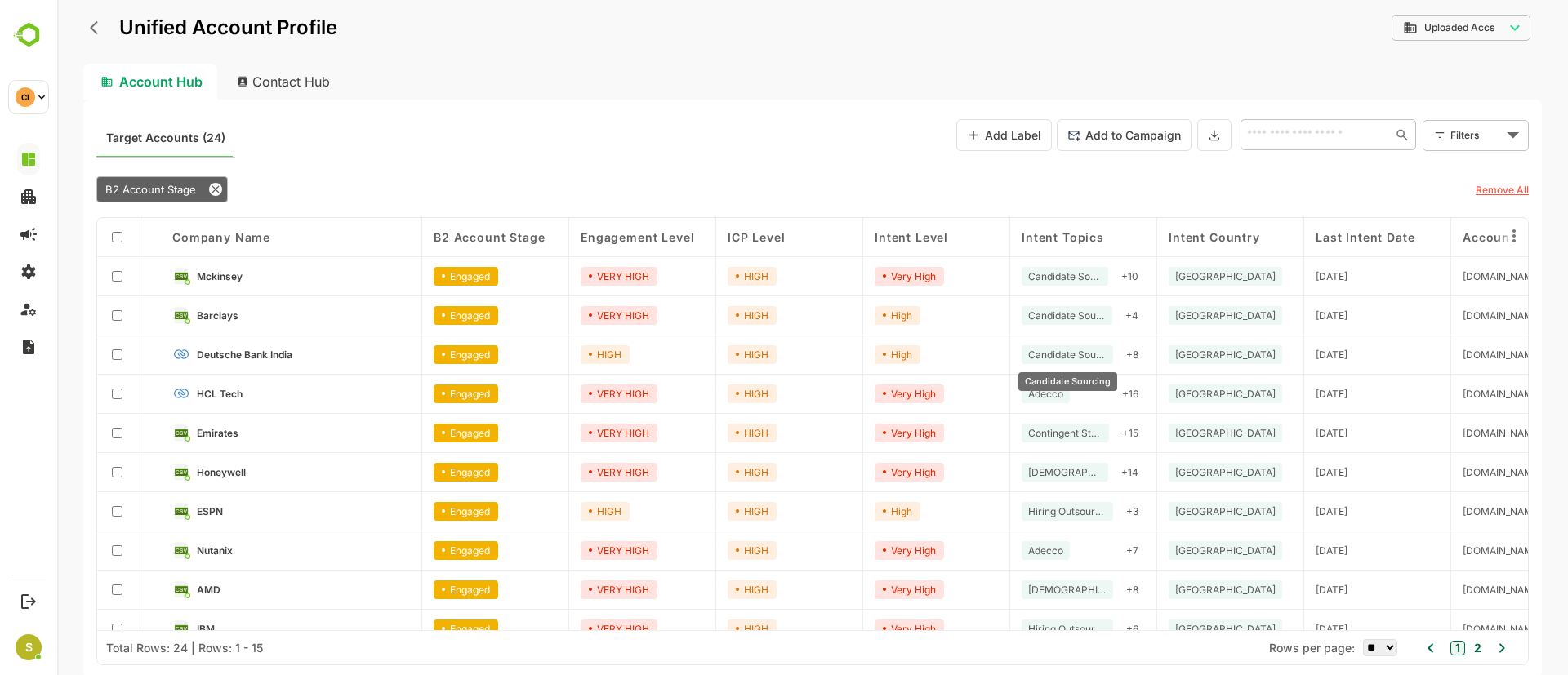
click at [1057, 363] on div "Candidate Sourcing" at bounding box center [1067, 377] width 102 height 32
click at [1057, 362] on div "Candidate Sourcing" at bounding box center [1067, 377] width 102 height 32
drag, startPoint x: 1061, startPoint y: 348, endPoint x: 1072, endPoint y: 364, distance: 19.4
click at [1061, 349] on span "Candidate Sourcing" at bounding box center [1067, 355] width 79 height 12
click at [1047, 395] on span "Adecco" at bounding box center [1046, 394] width 35 height 12
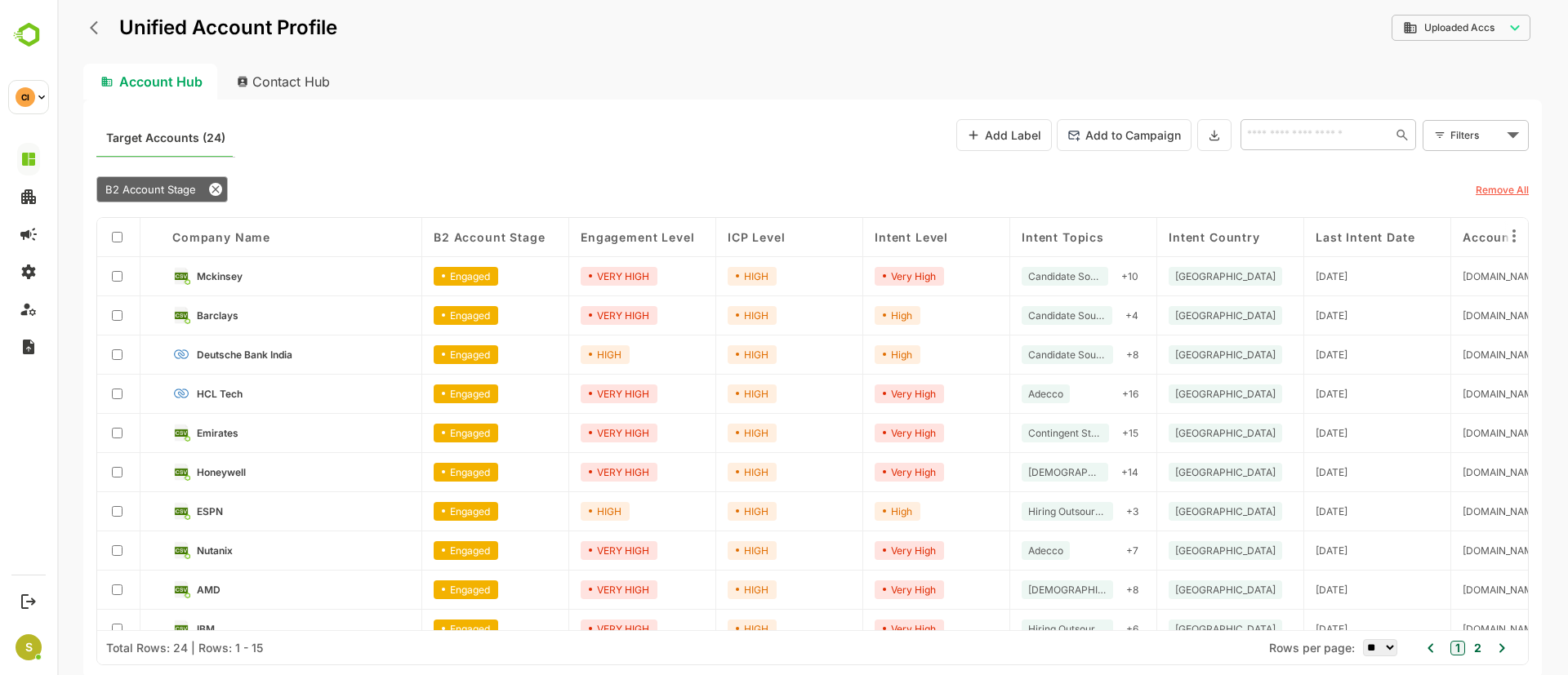
click at [1088, 392] on div "Adecco + 16" at bounding box center [1083, 394] width 123 height 19
drag, startPoint x: 1082, startPoint y: 433, endPoint x: 1146, endPoint y: 418, distance: 65.7
click at [1038, 395] on span "Adecco" at bounding box center [1046, 394] width 35 height 12
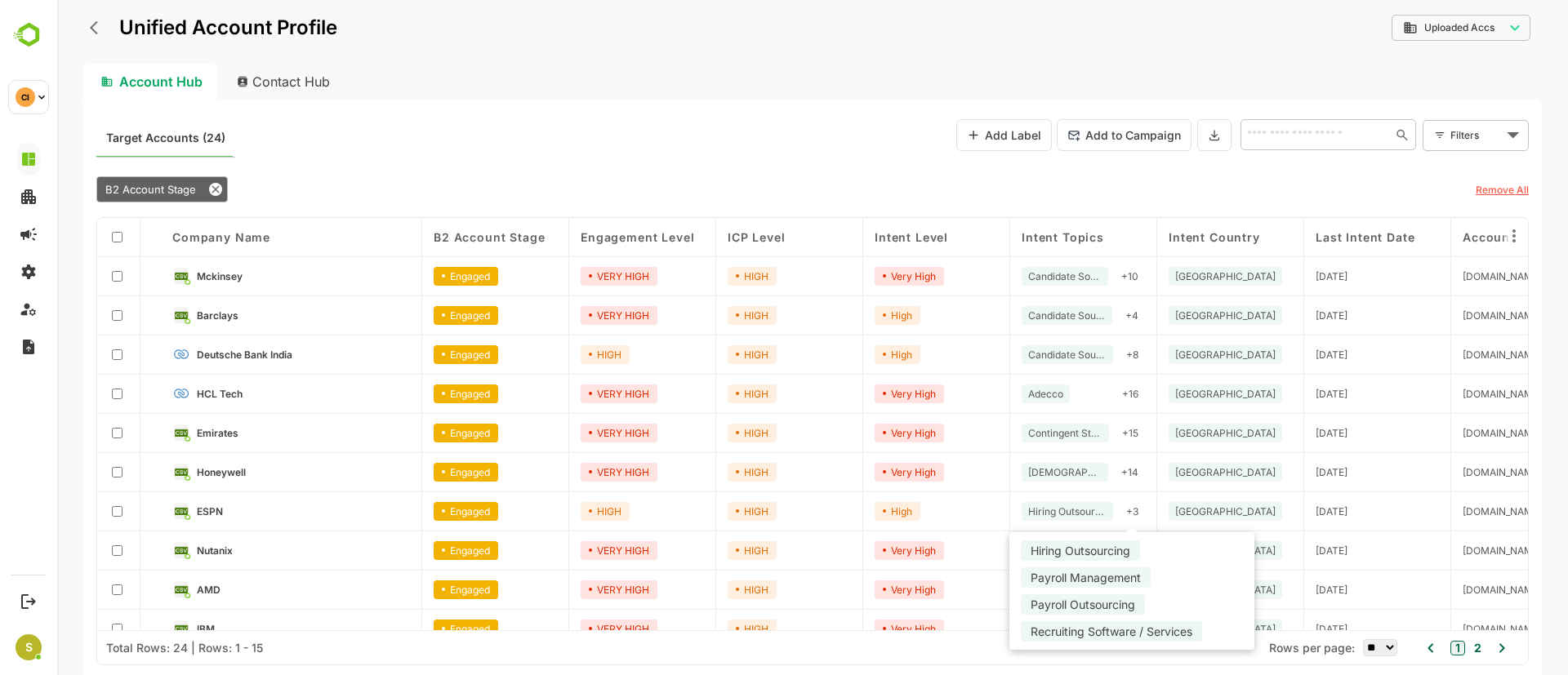
click at [1126, 505] on div "+ 3" at bounding box center [1133, 511] width 26 height 19
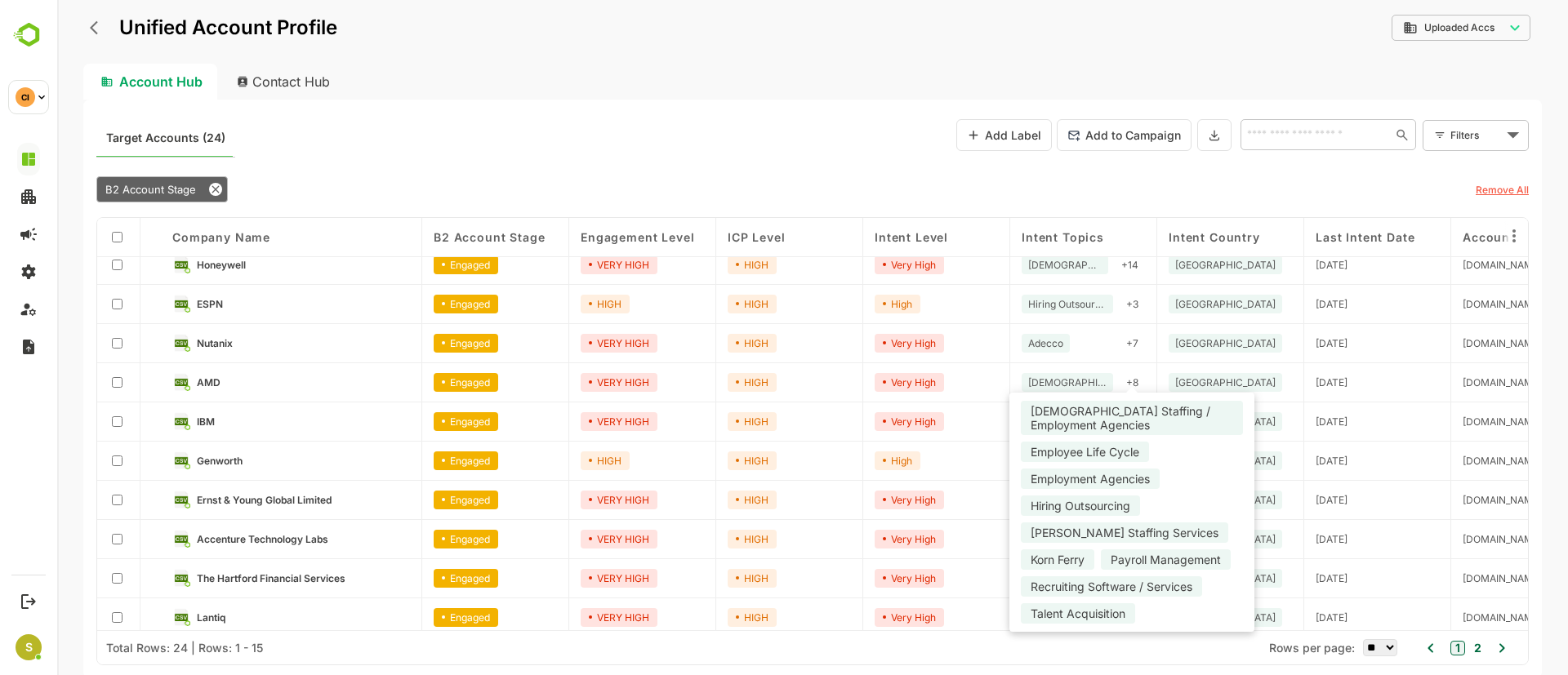
scroll to position [218, 0]
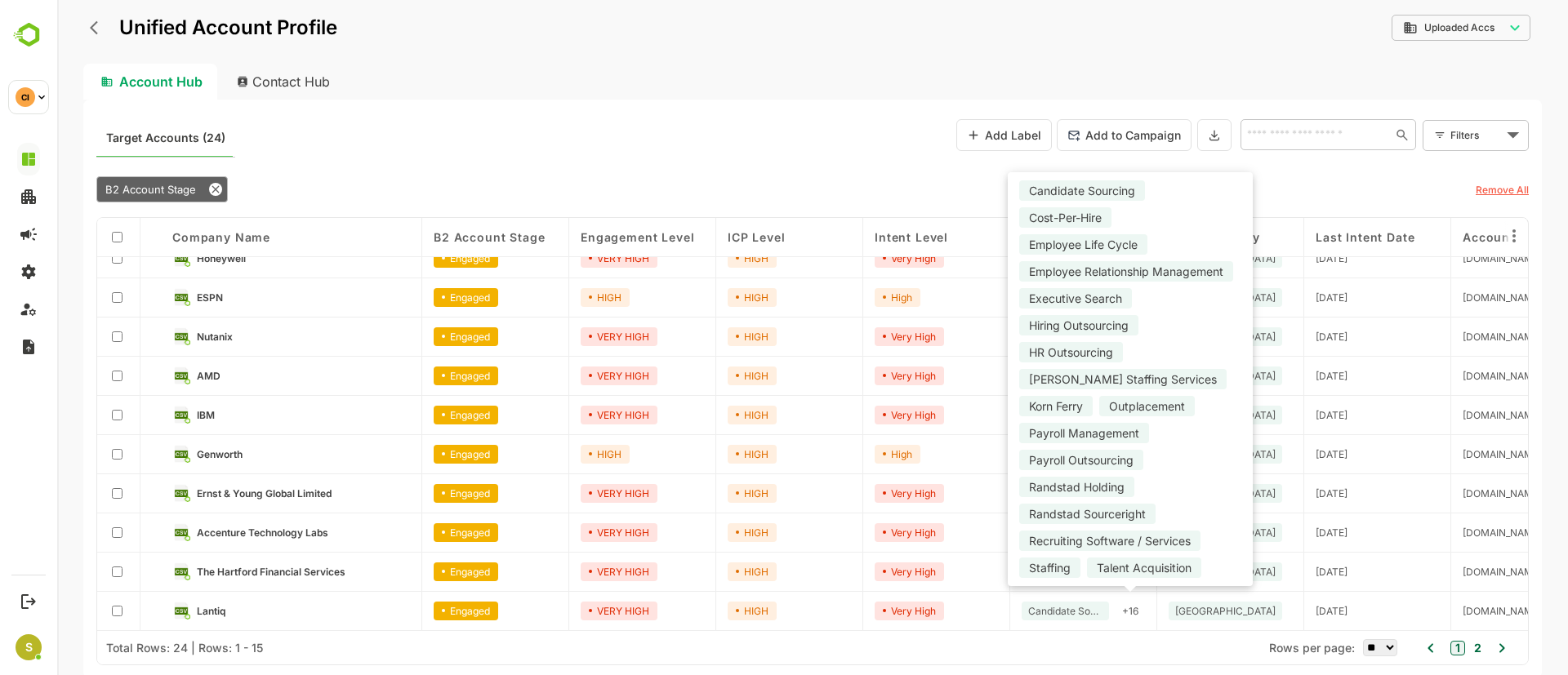
click at [1138, 608] on div "+ 16" at bounding box center [1130, 610] width 29 height 19
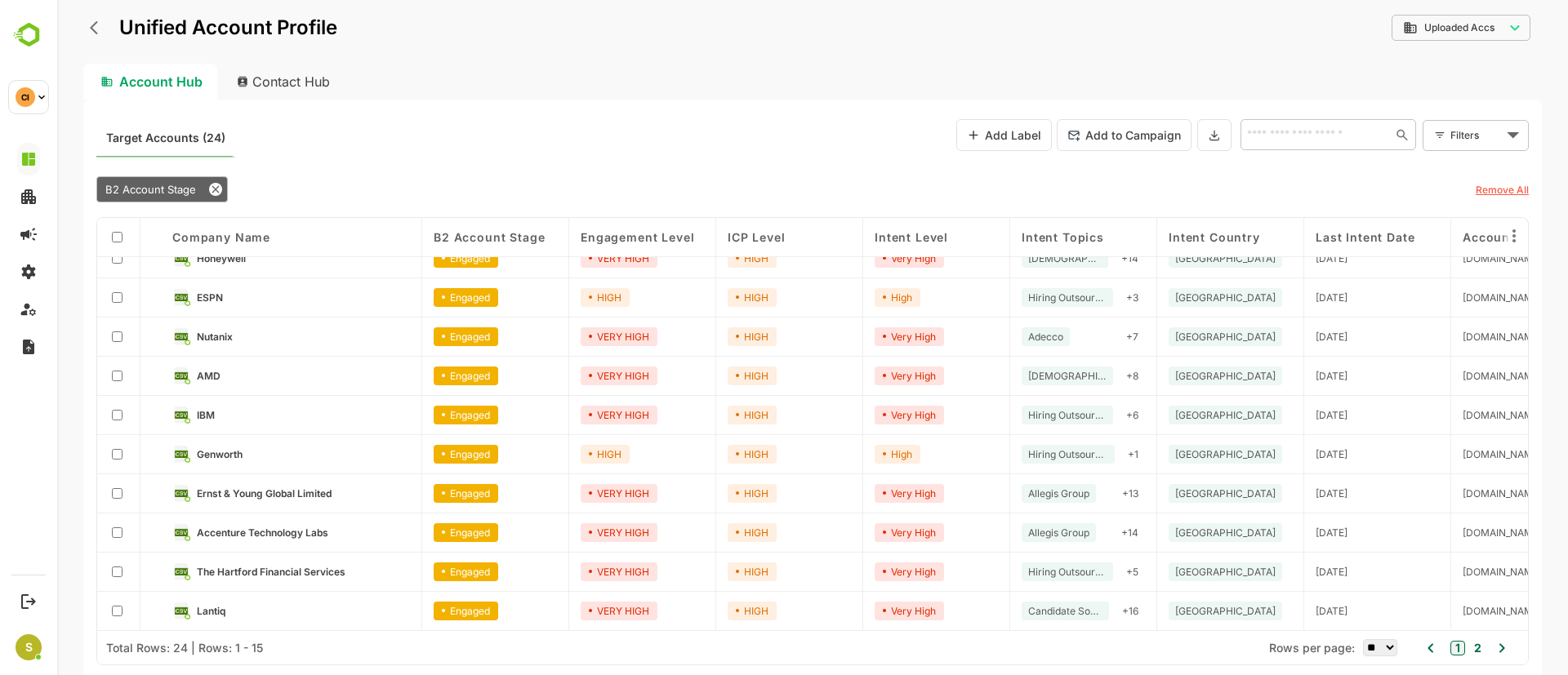
click at [1133, 642] on div "Total Rows: 24 | Rows: 1 - 15 Rows per page: ** ** ** *** *** **** 1 2" at bounding box center [812, 648] width 1431 height 35
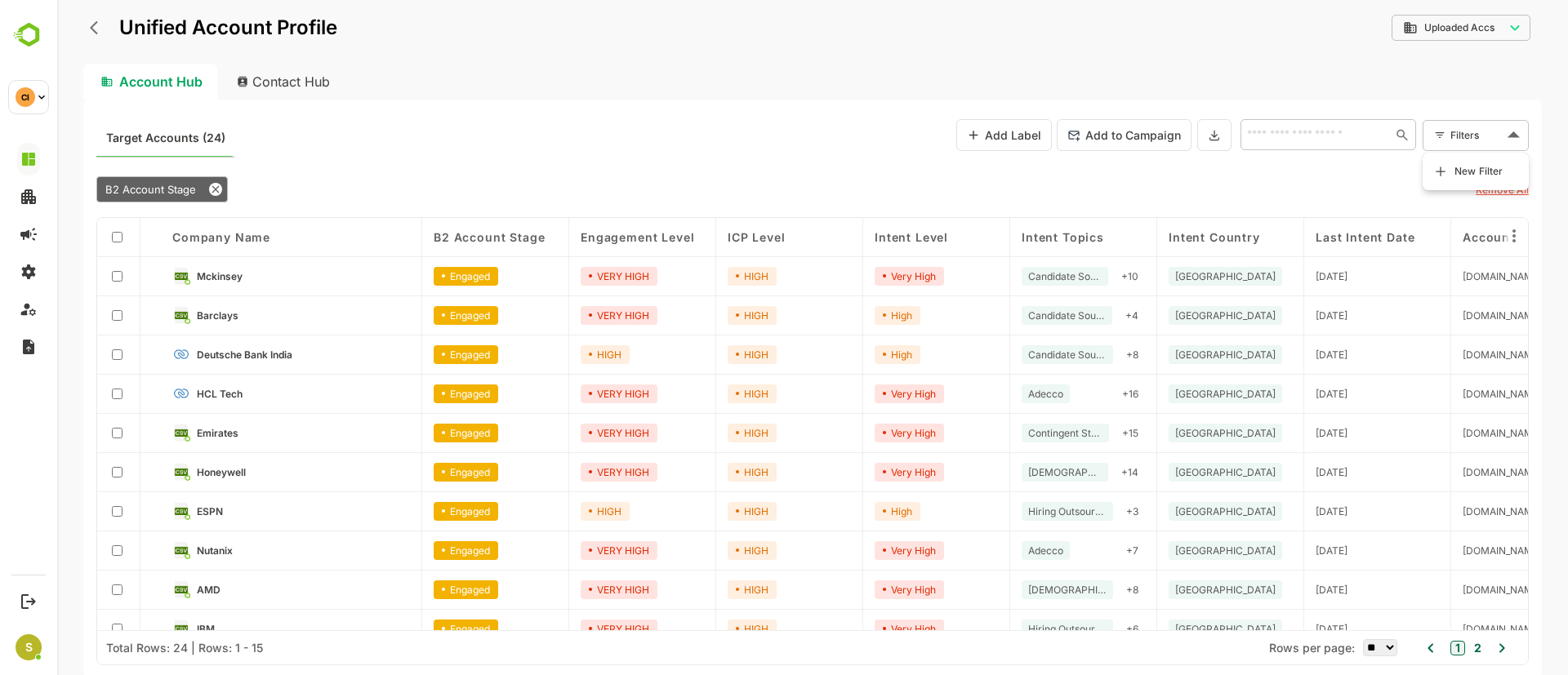
click at [1513, 120] on body "**********" at bounding box center [813, 337] width 1511 height 675
click at [1479, 171] on span "New Filter" at bounding box center [1479, 172] width 49 height 19
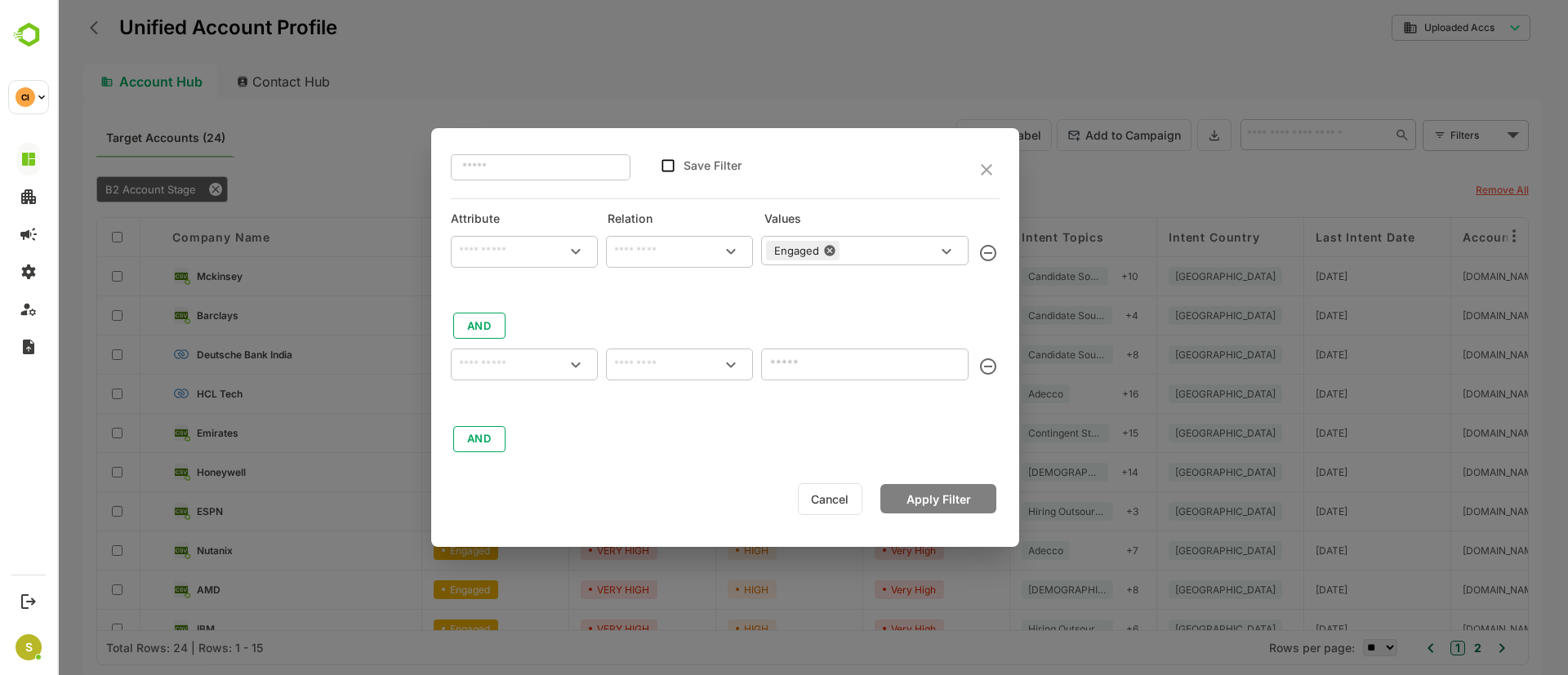
type input "**********"
type input "********"
type input "**********"
click at [564, 369] on div at bounding box center [575, 364] width 27 height 27
click at [569, 366] on icon "Open" at bounding box center [576, 365] width 19 height 19
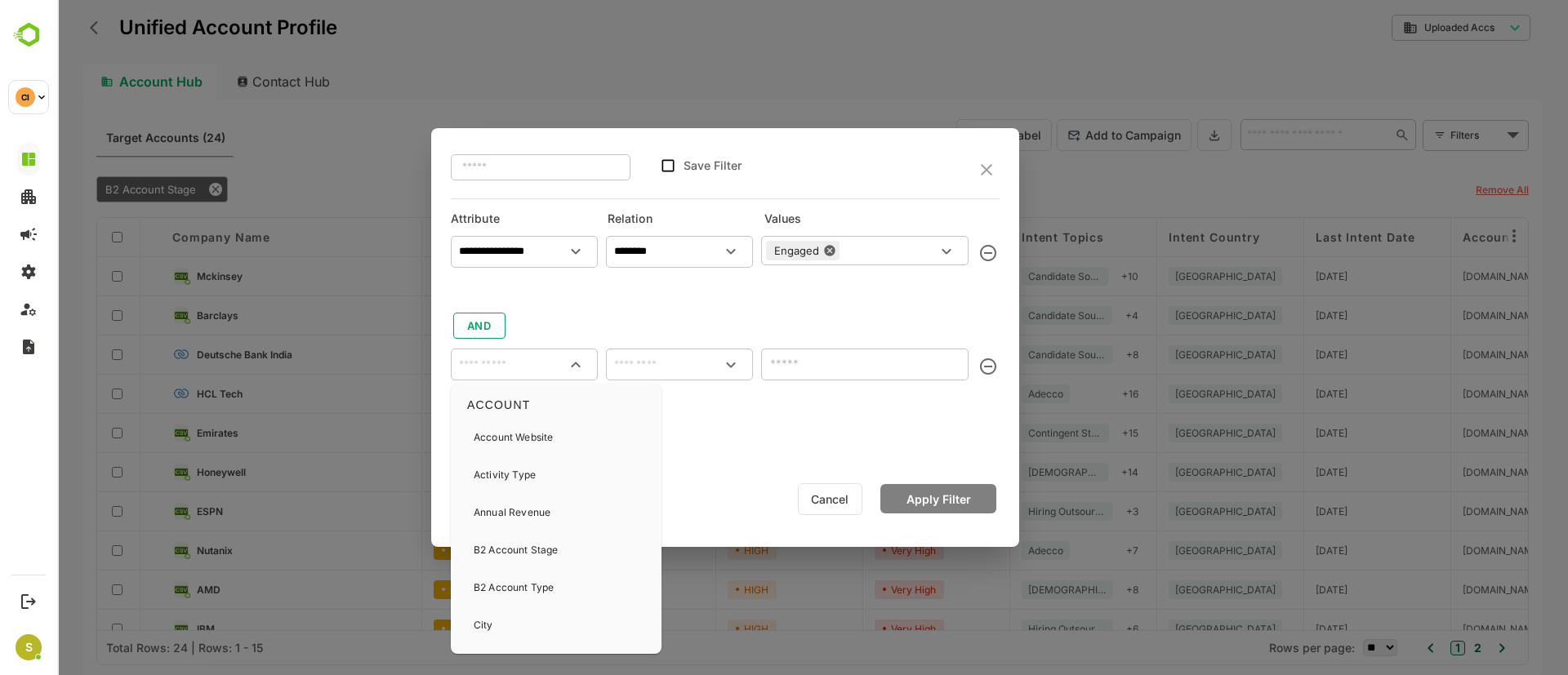
click at [517, 372] on input "text" at bounding box center [524, 364] width 141 height 19
type input "*"
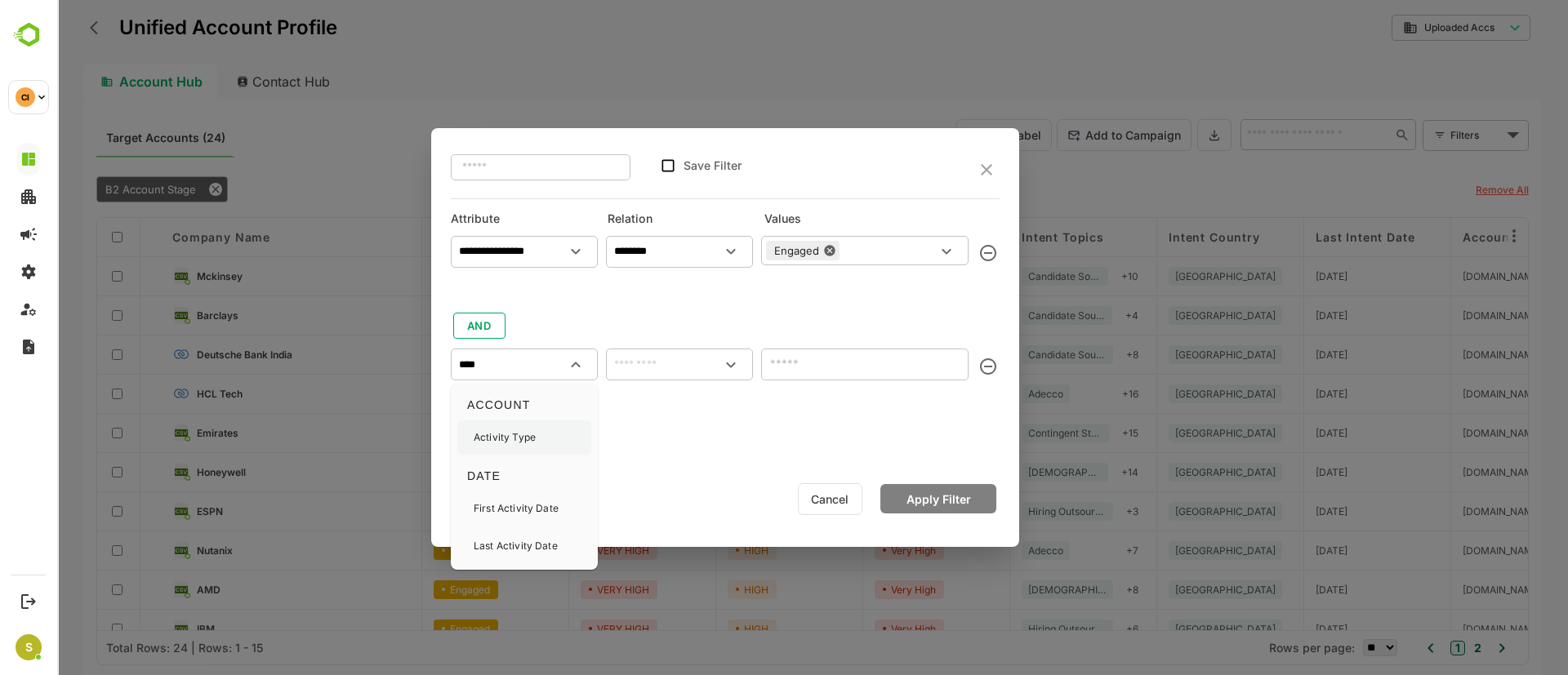
click at [550, 433] on div "Activity Type" at bounding box center [524, 437] width 134 height 35
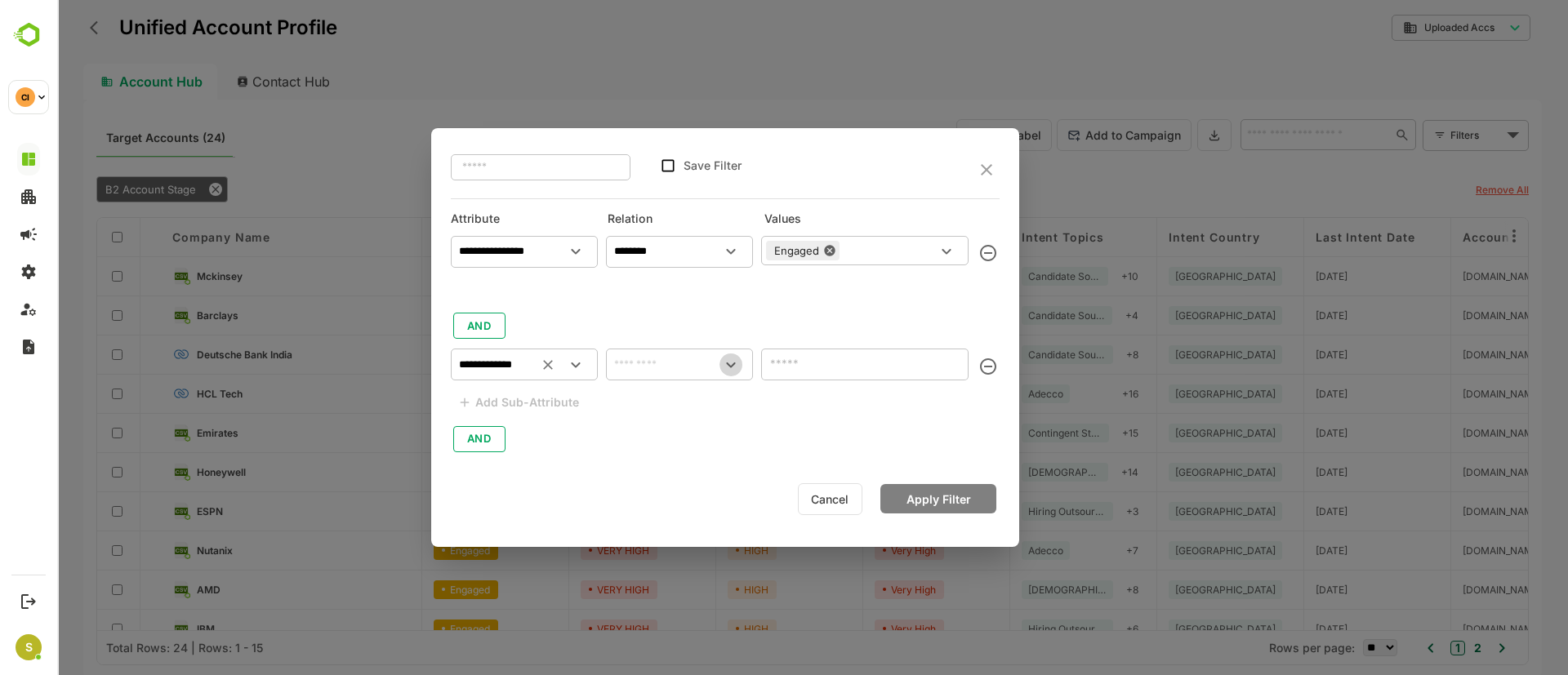
click at [735, 369] on icon "Open" at bounding box center [731, 365] width 19 height 19
type input "**********"
click at [668, 407] on li "includes" at bounding box center [680, 403] width 141 height 30
type input "********"
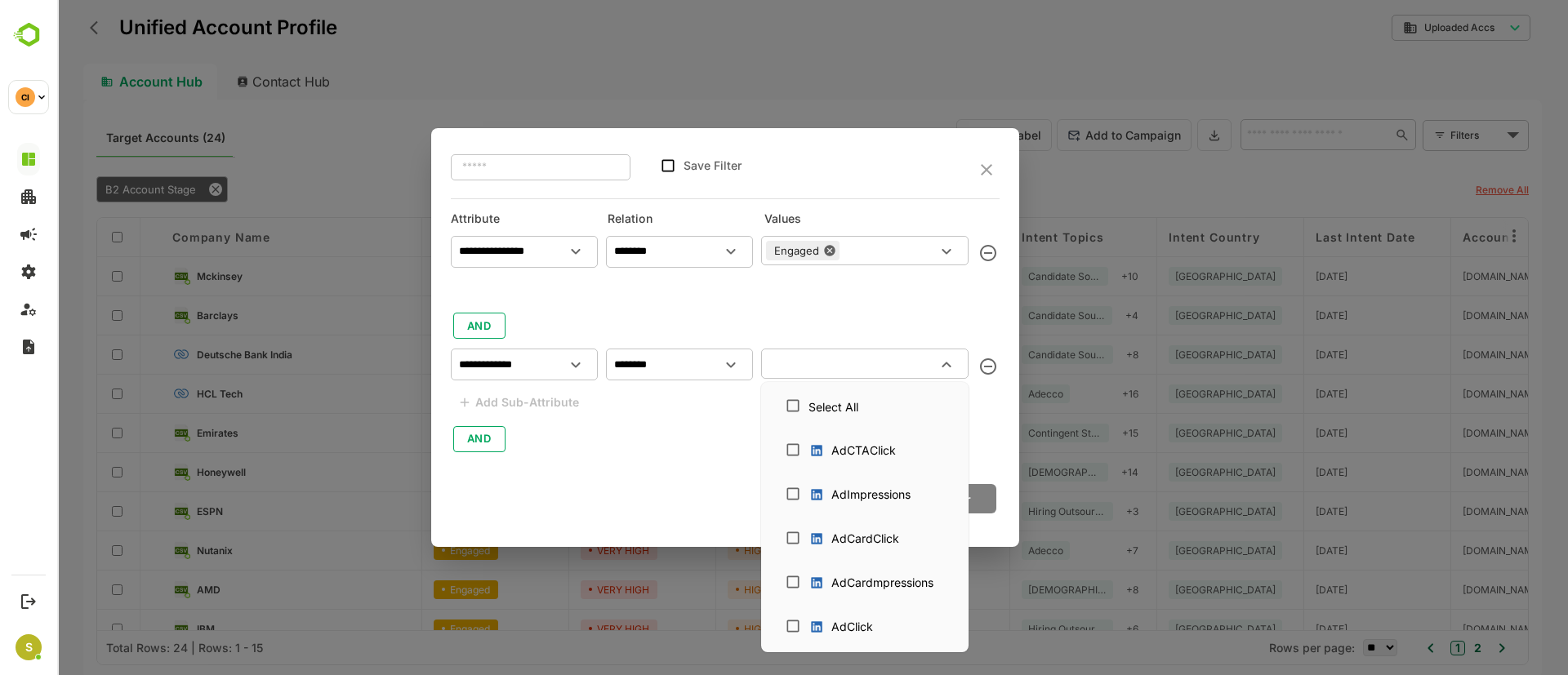
click at [899, 363] on input "text" at bounding box center [851, 364] width 171 height 19
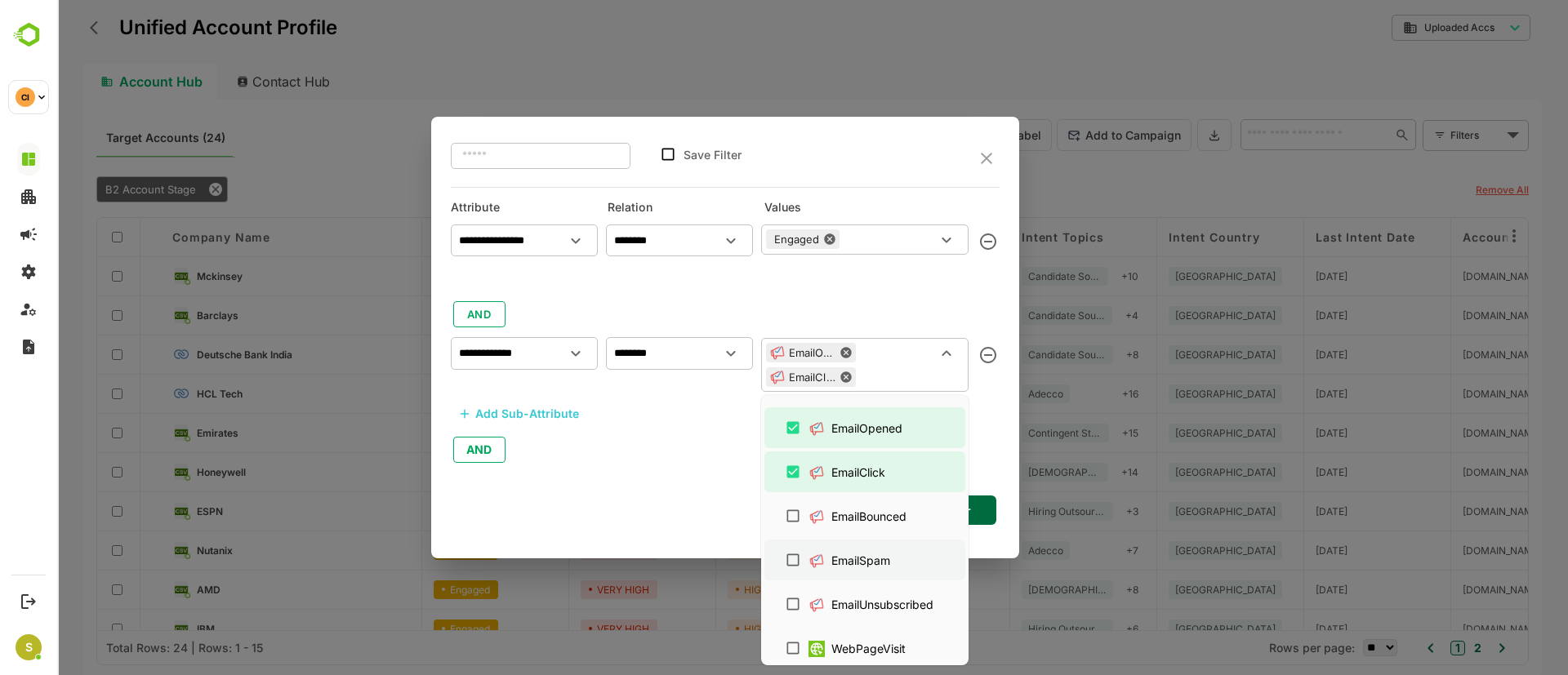
scroll to position [886, 0]
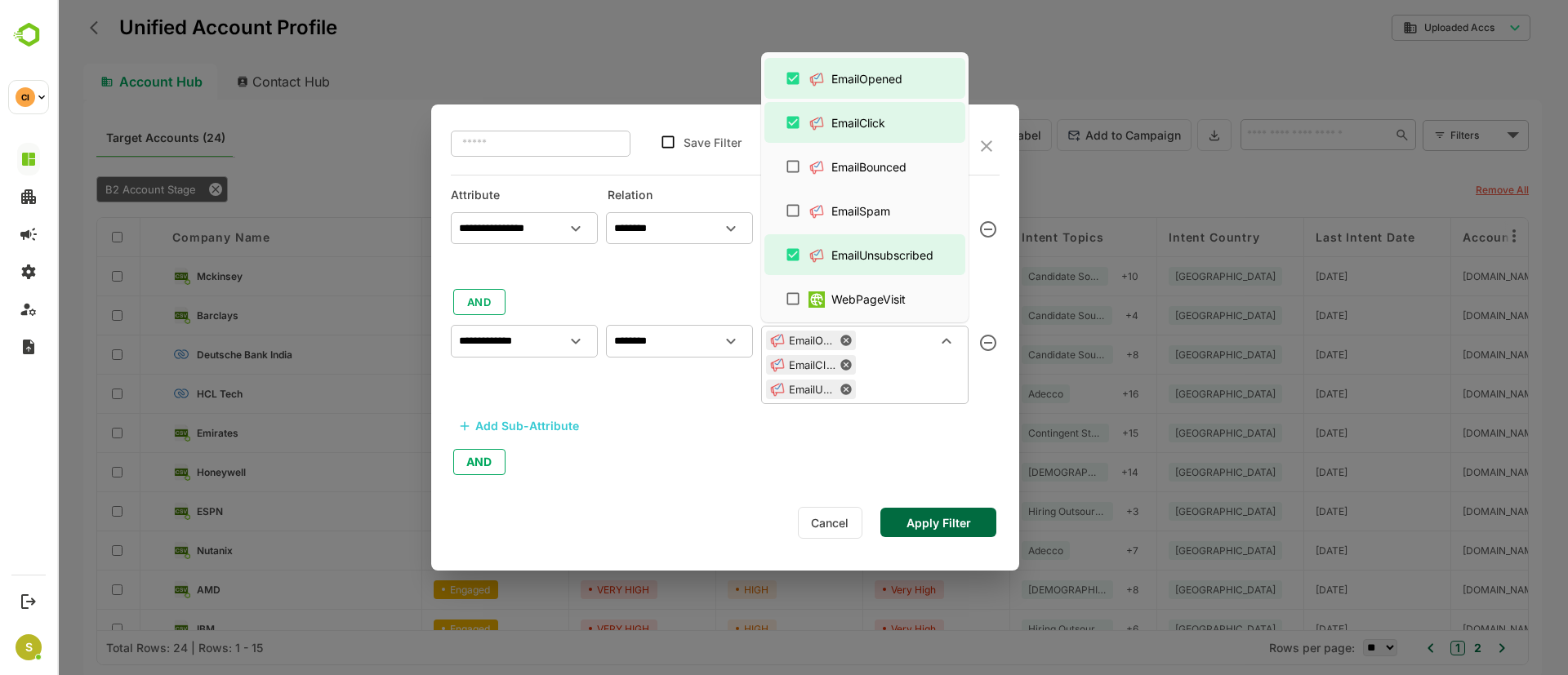
click at [788, 558] on div "**********" at bounding box center [726, 337] width 641 height 675
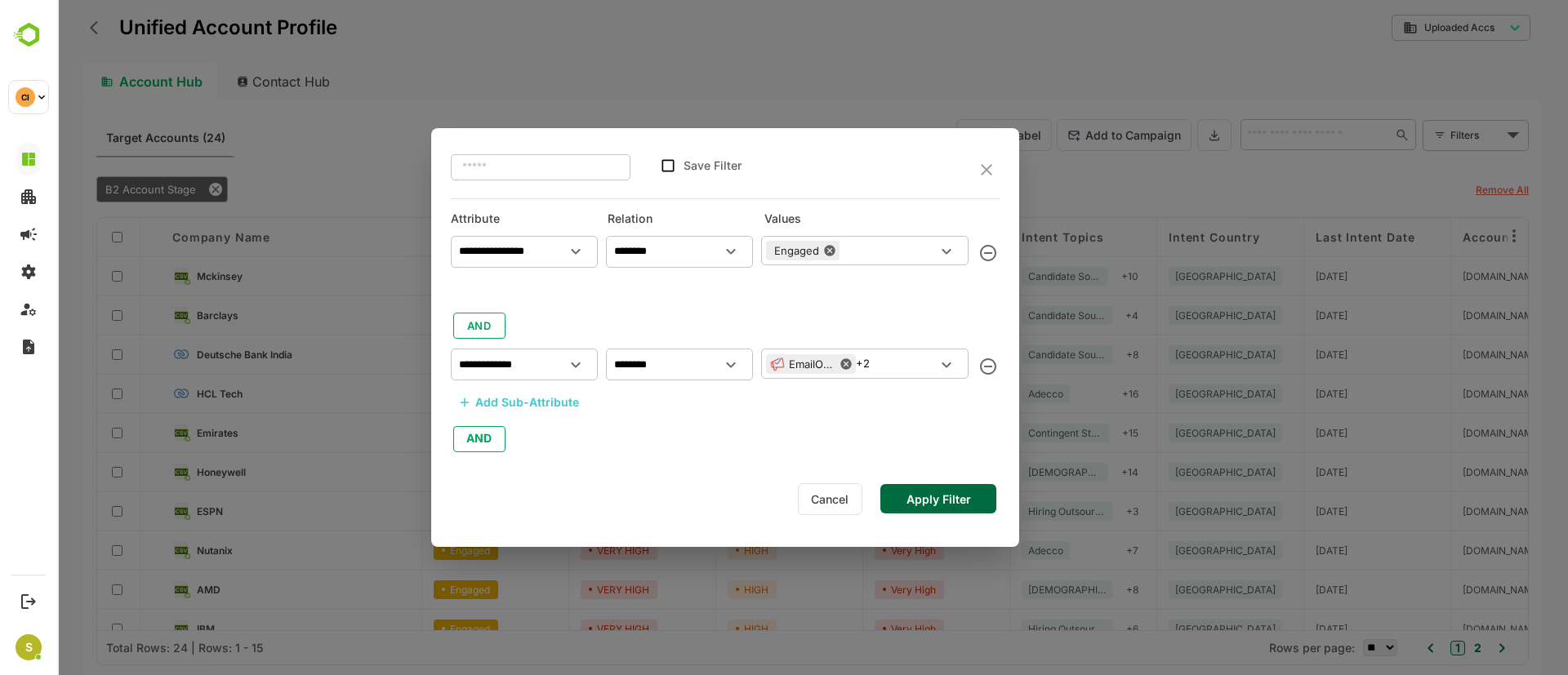
click at [896, 364] on div "EmailOpened +2 ​" at bounding box center [865, 363] width 207 height 29
click at [934, 515] on div "Cancel Apply Filter" at bounding box center [726, 500] width 549 height 37
click at [934, 499] on button "Apply Filter" at bounding box center [938, 498] width 116 height 29
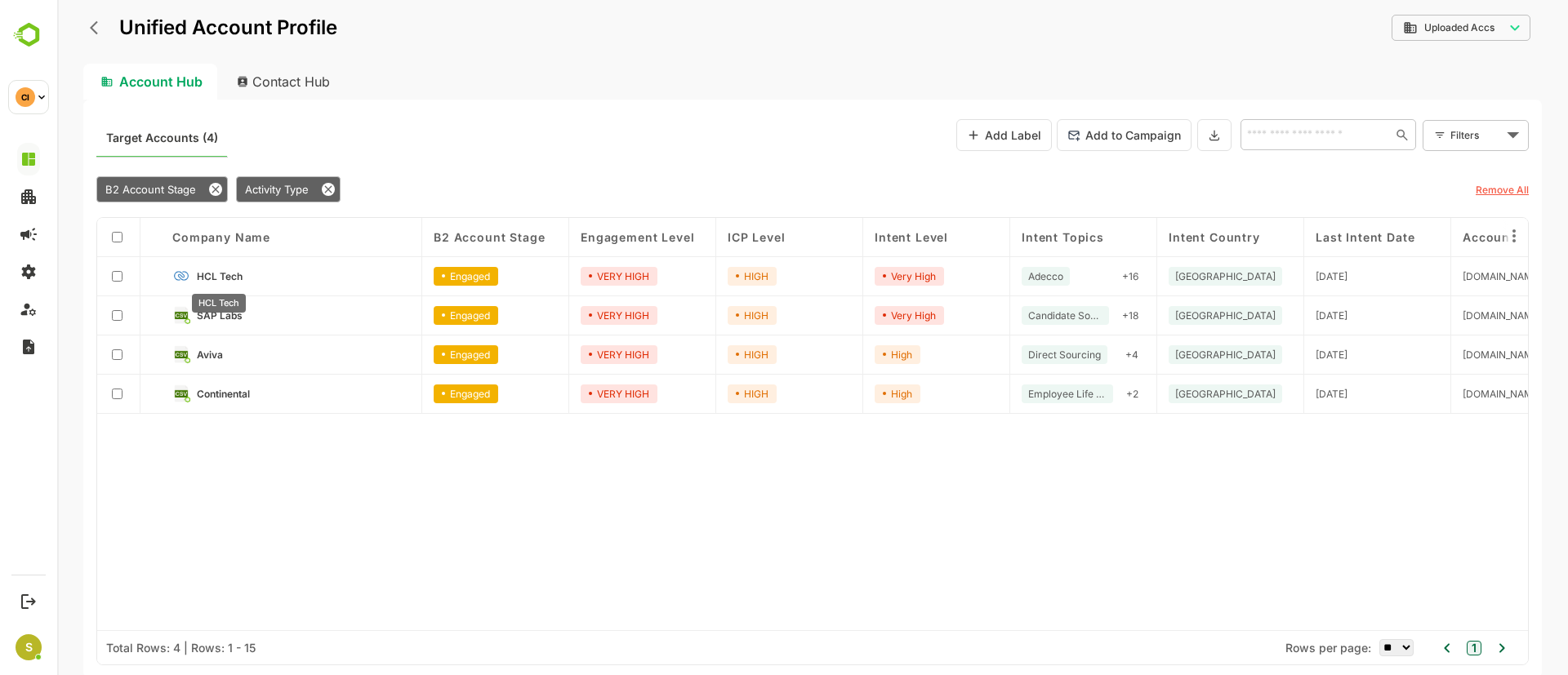
click at [232, 278] on span "HCL Tech" at bounding box center [219, 277] width 46 height 12
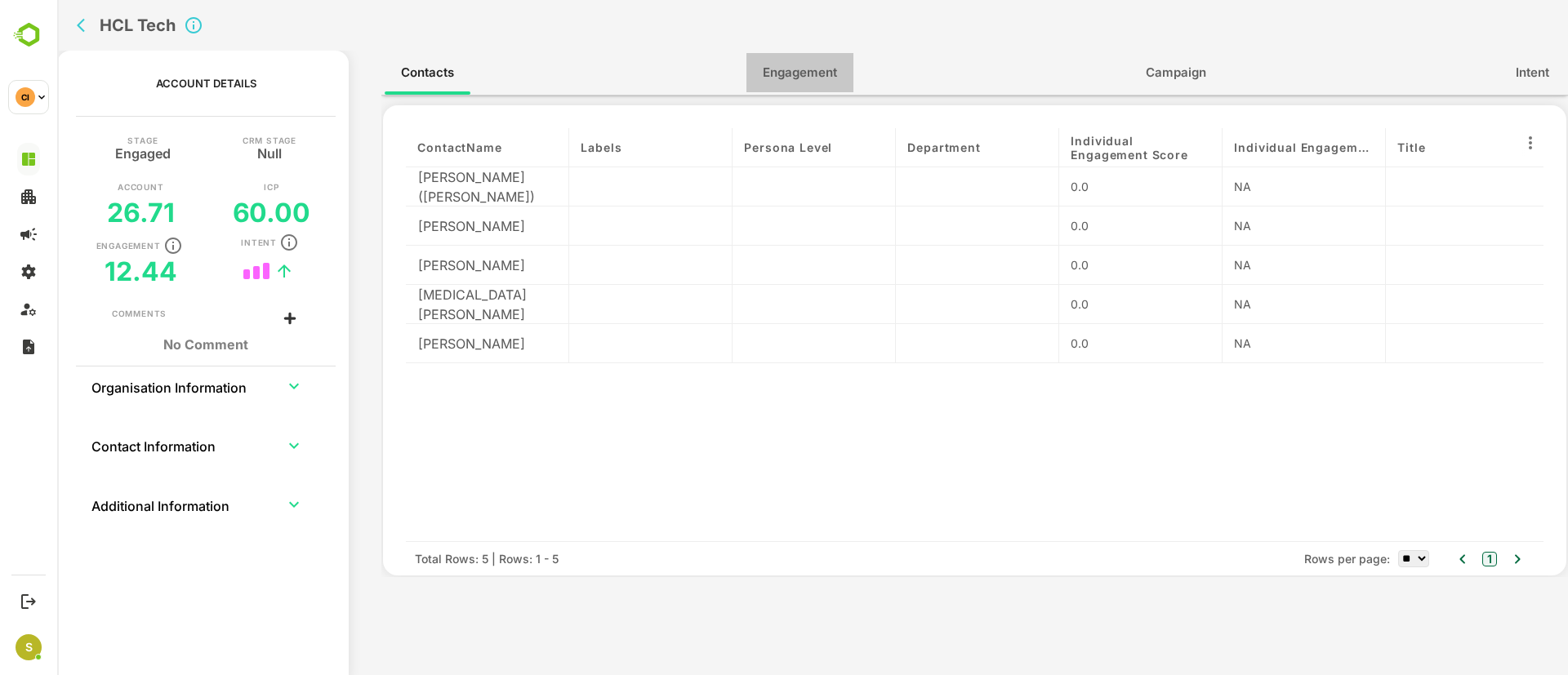
click at [831, 62] on span "Engagement" at bounding box center [800, 73] width 74 height 21
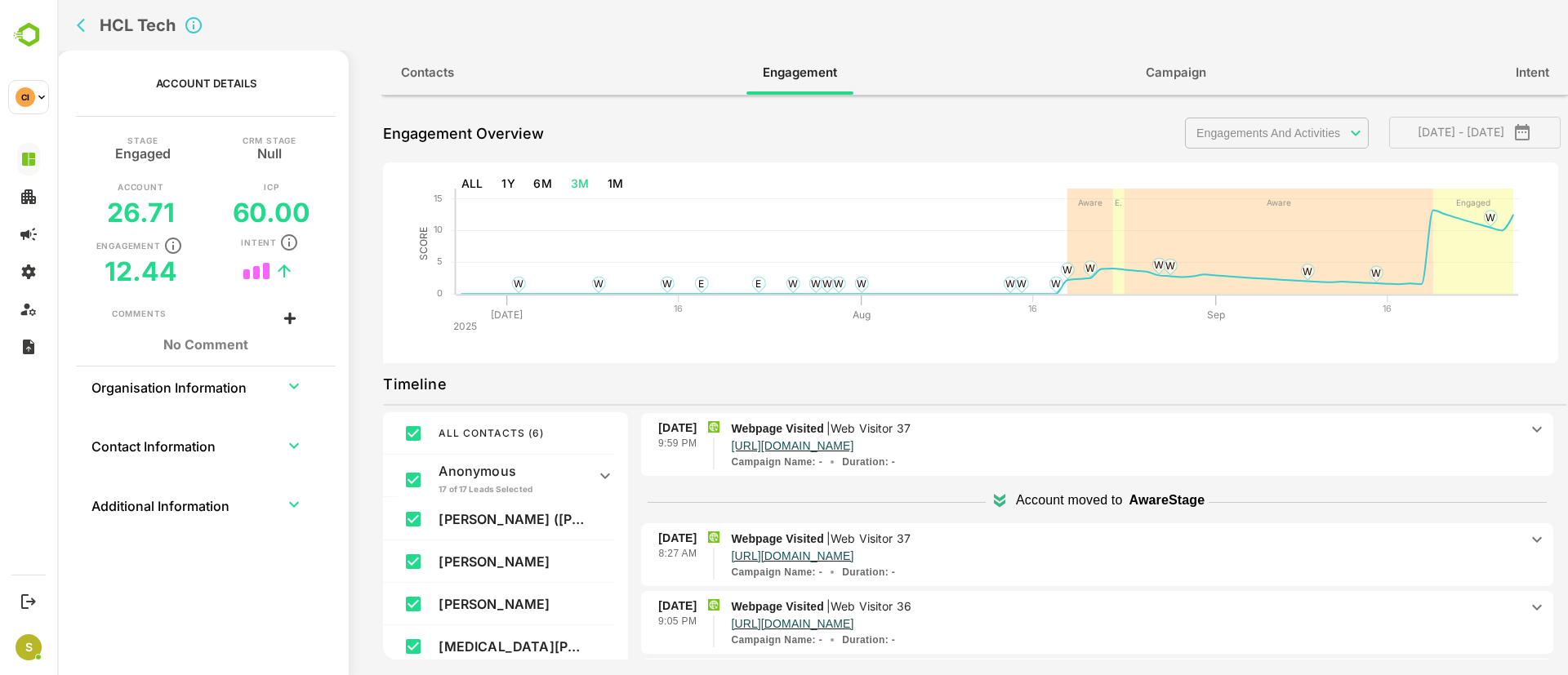
scroll to position [1592, 0]
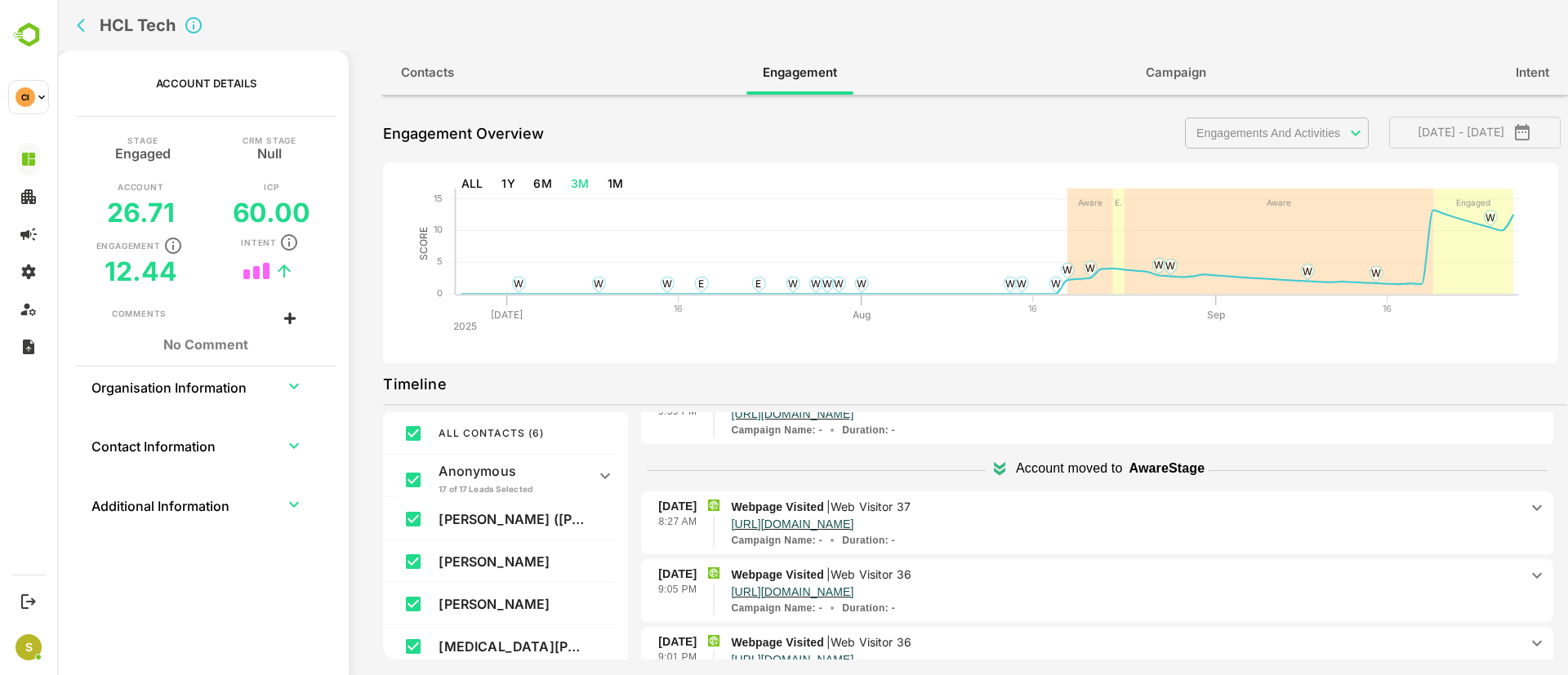
click at [1343, 128] on body "**********" at bounding box center [813, 337] width 1511 height 675
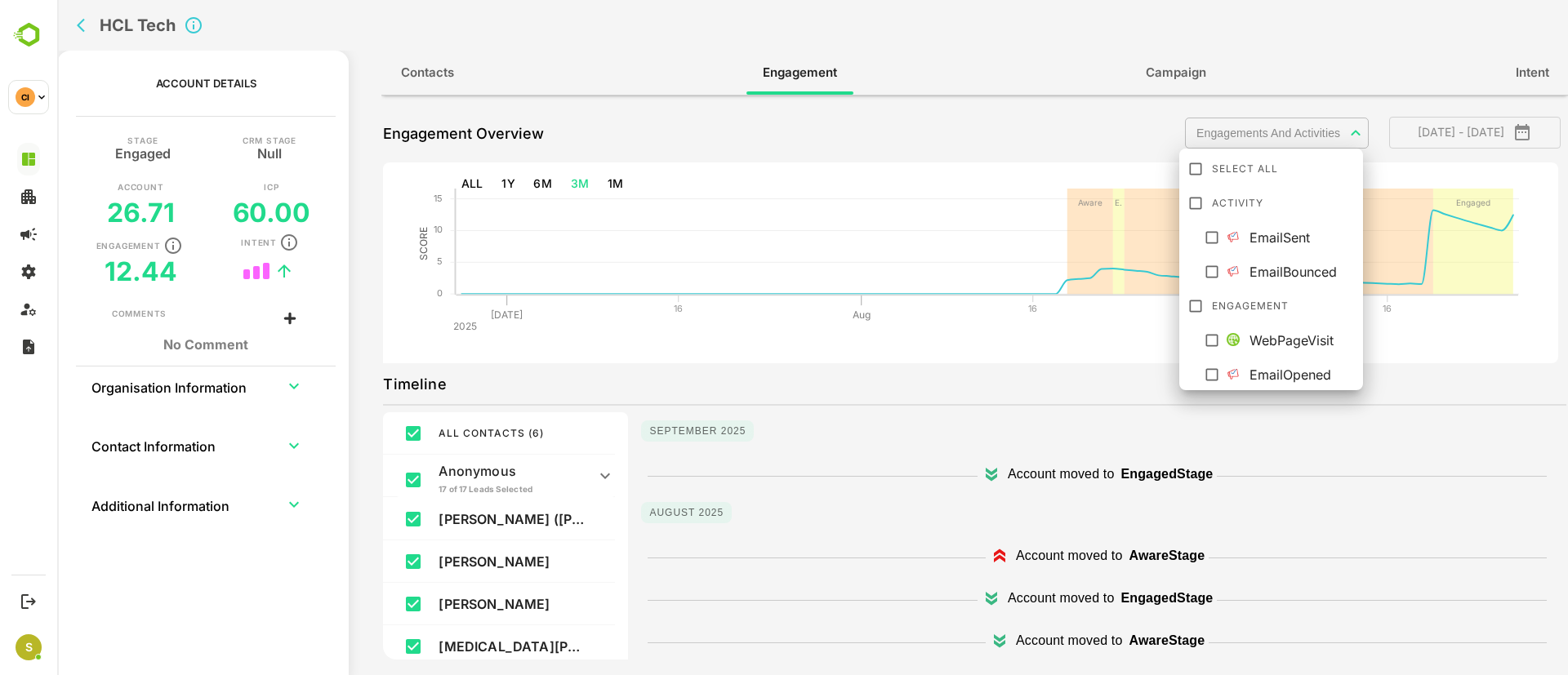
click at [1220, 237] on div at bounding box center [1216, 235] width 27 height 15
click at [1214, 259] on li "EmailBounced" at bounding box center [1272, 269] width 177 height 29
click at [1102, 337] on div at bounding box center [813, 337] width 1511 height 675
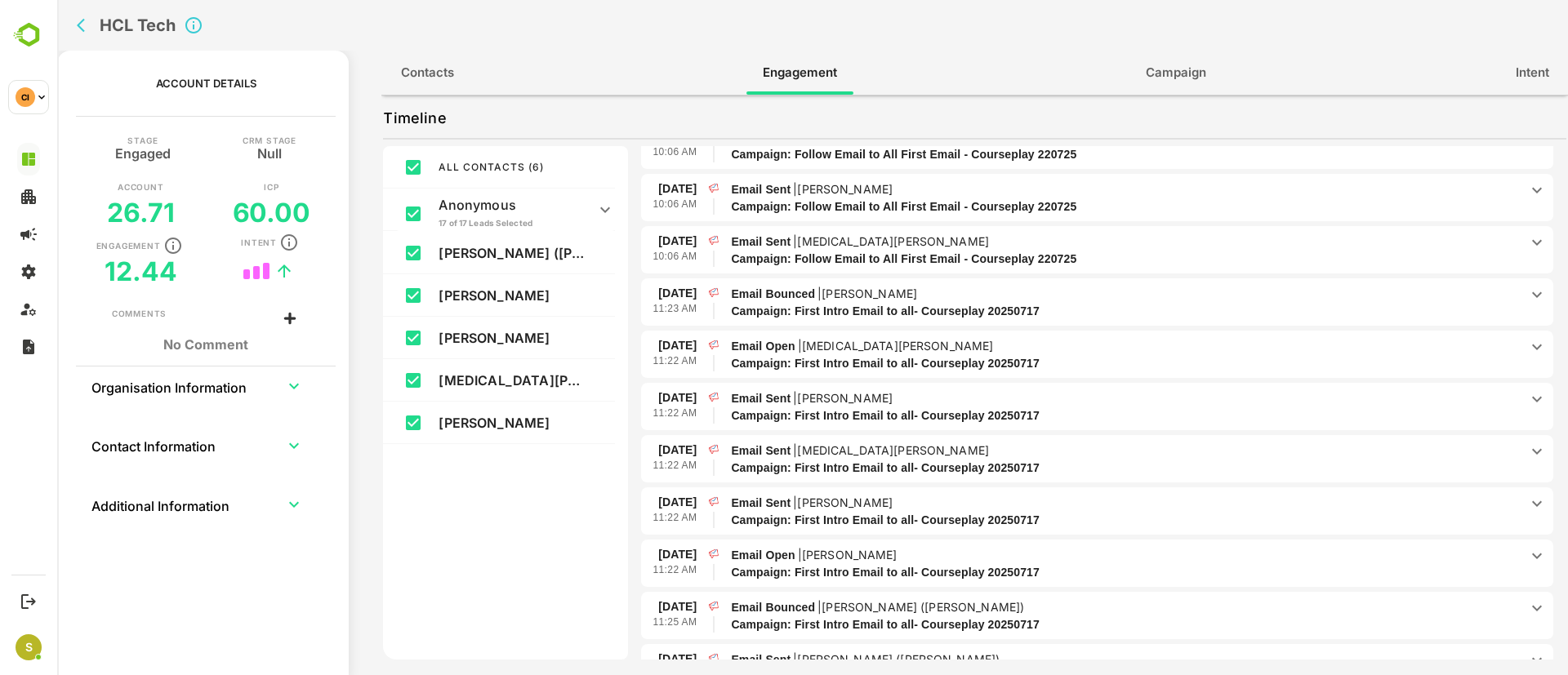
scroll to position [441, 0]
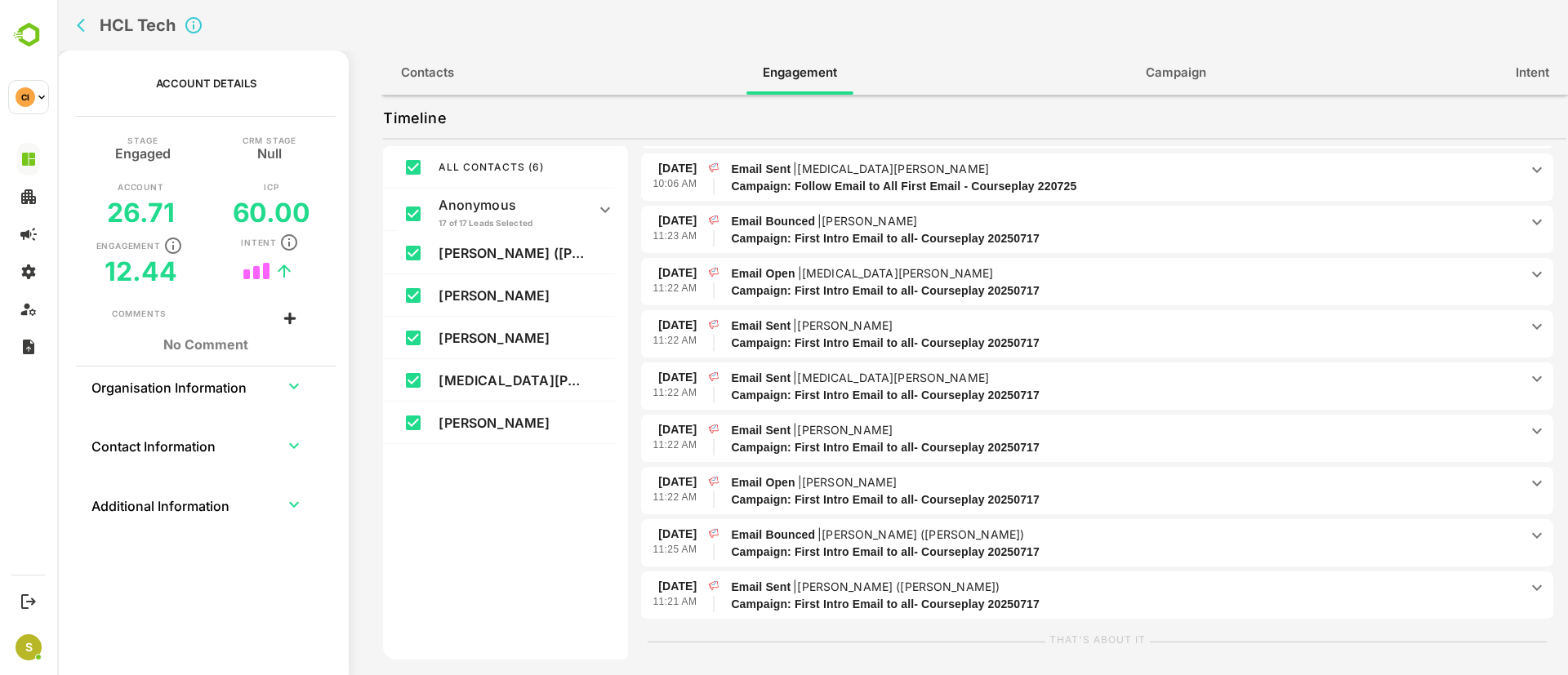
click at [1287, 538] on p "Email Bounced | [PERSON_NAME] ([PERSON_NAME])" at bounding box center [1125, 534] width 788 height 18
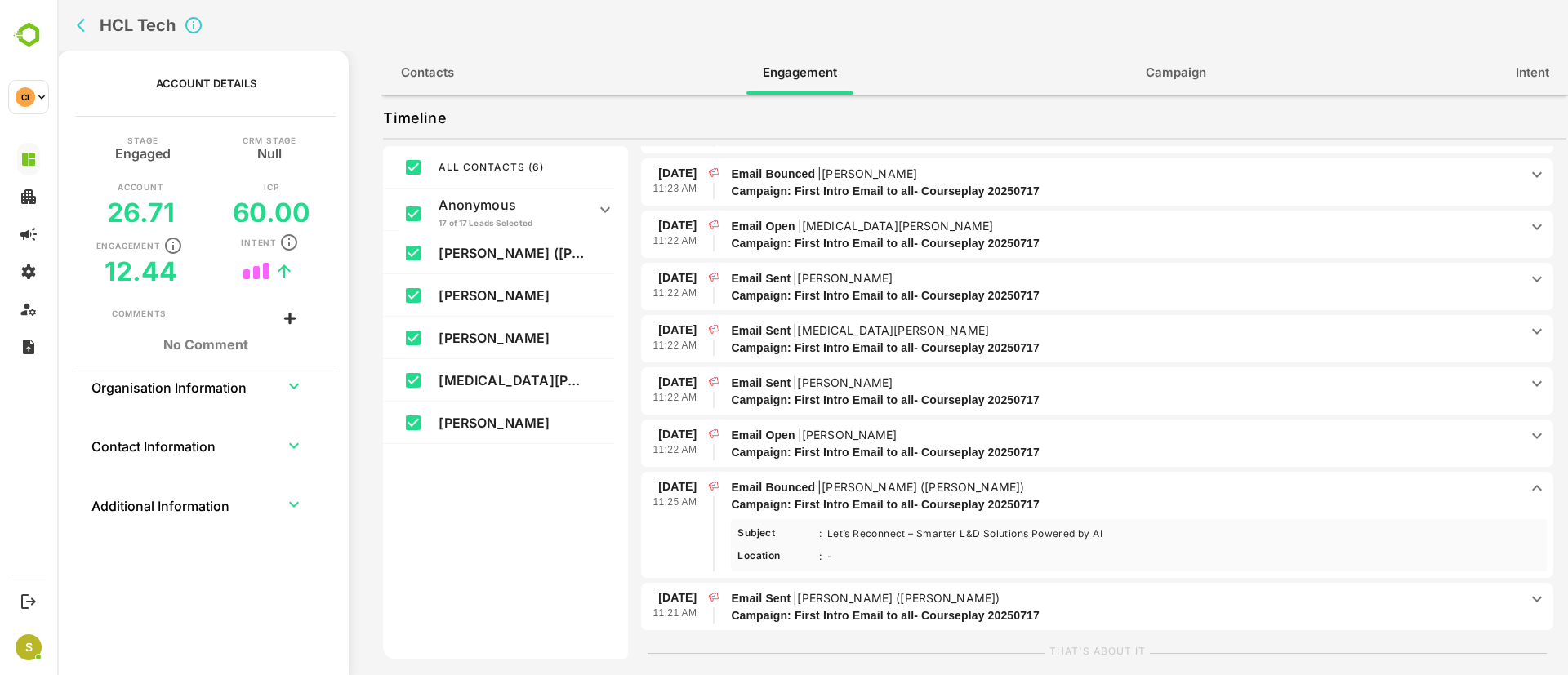
scroll to position [499, 0]
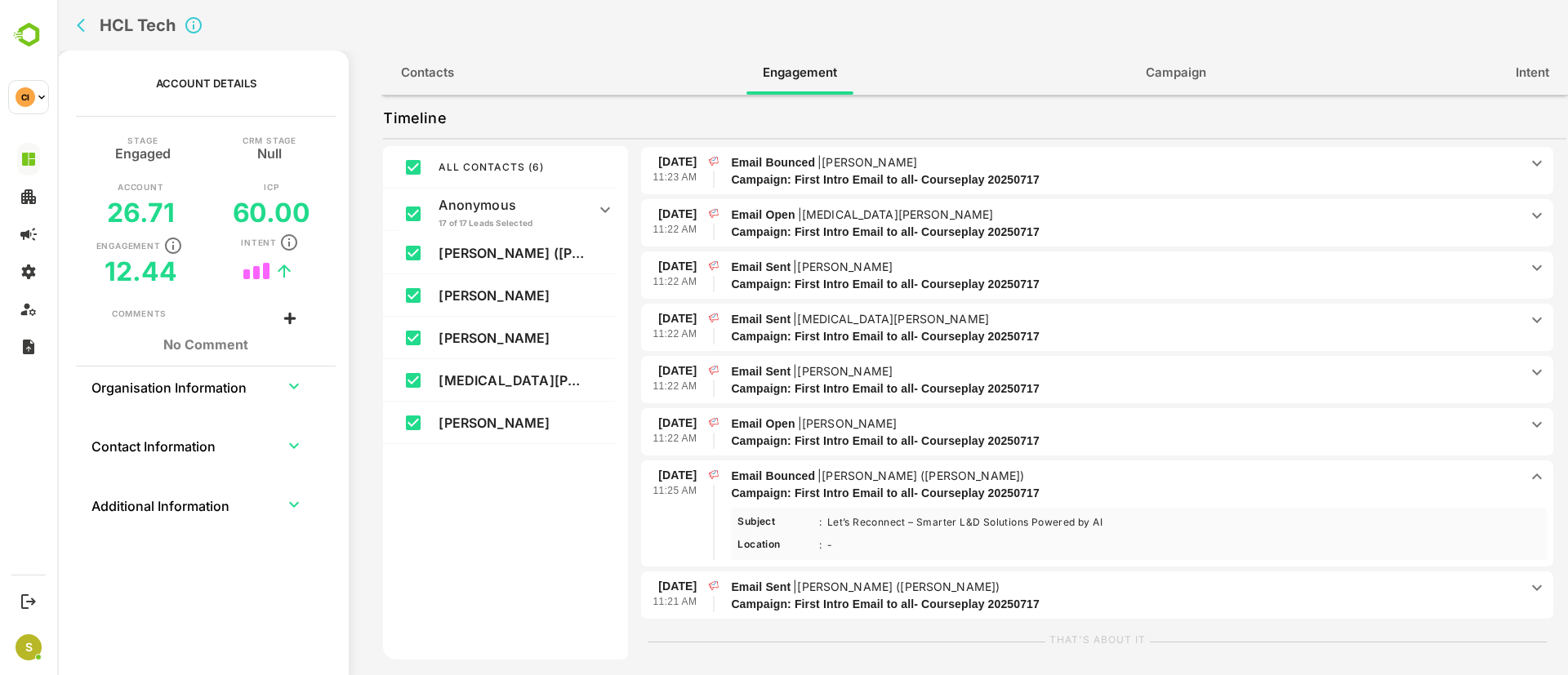
click at [1242, 594] on p "Email Sent | [PERSON_NAME] ([PERSON_NAME])" at bounding box center [1125, 587] width 788 height 18
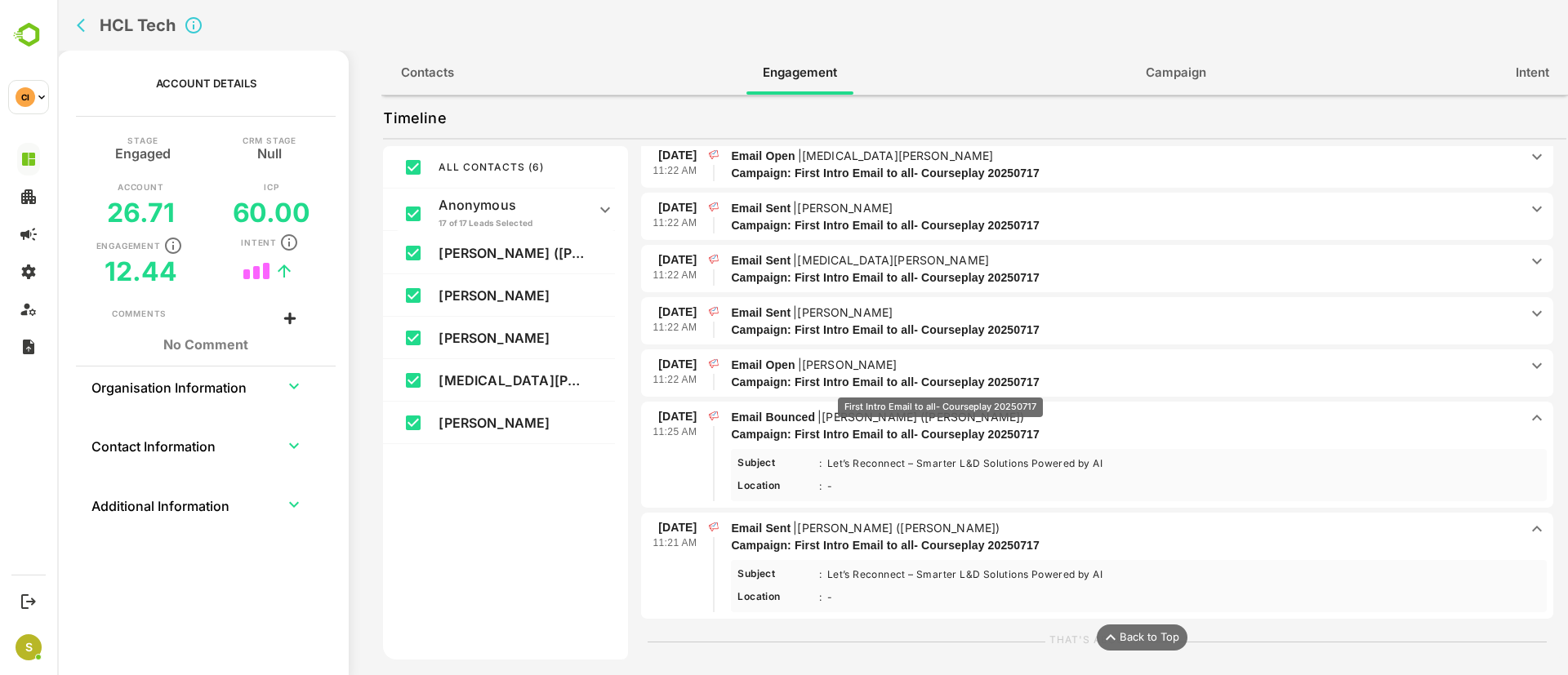
click at [940, 387] on p "Campaign: First Intro Email to all- Courseplay 20250717" at bounding box center [1105, 382] width 749 height 17
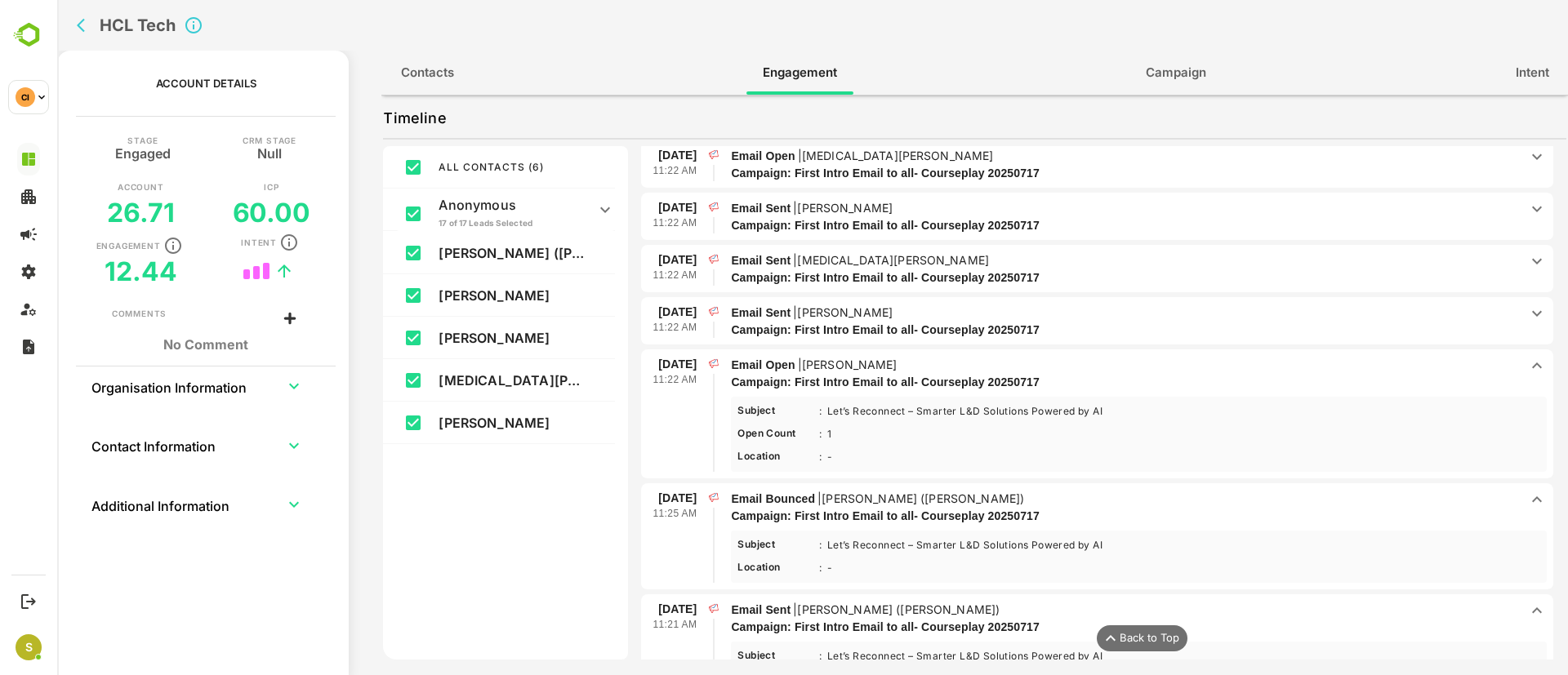
click at [1425, 303] on p "Email Sent | [PERSON_NAME]" at bounding box center [1125, 312] width 788 height 18
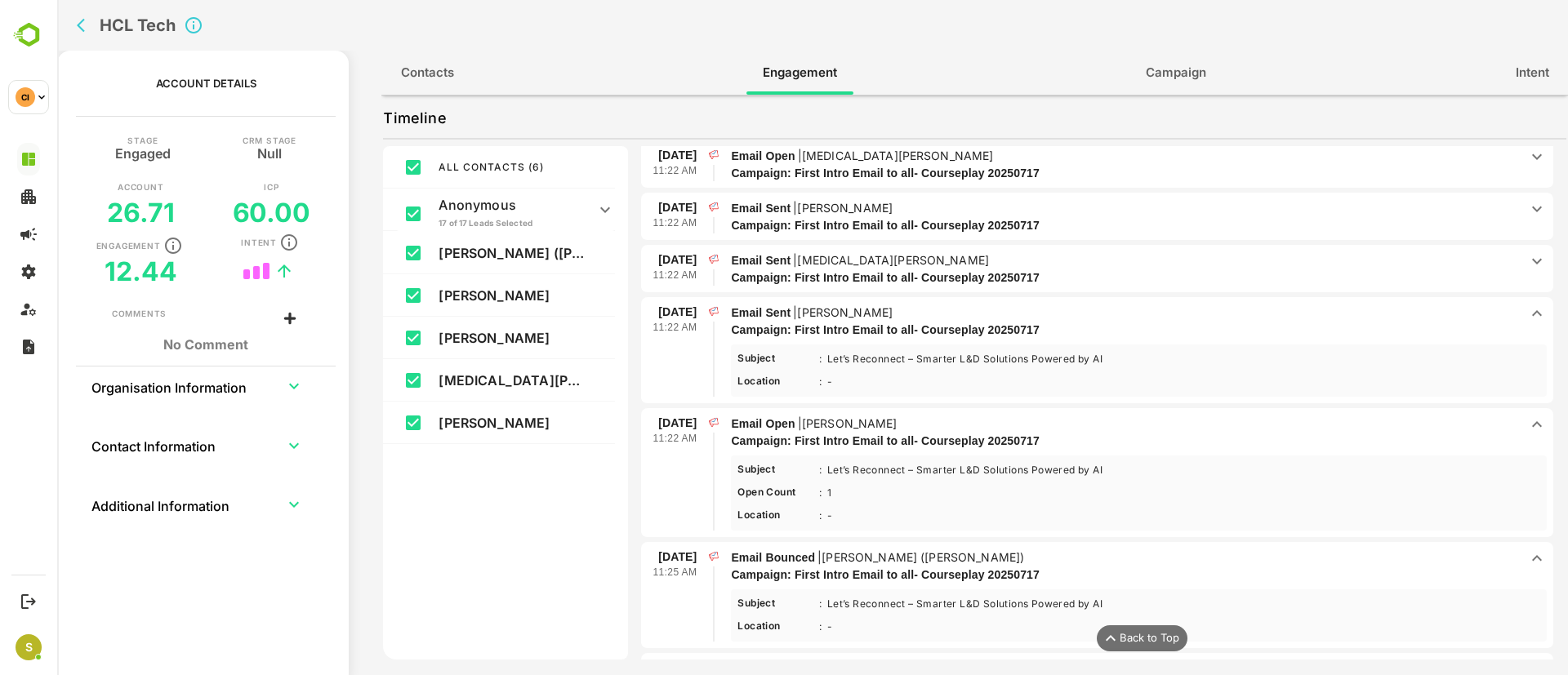
click at [1300, 252] on p "Email Sent | [MEDICAL_DATA][PERSON_NAME]" at bounding box center [1125, 260] width 788 height 18
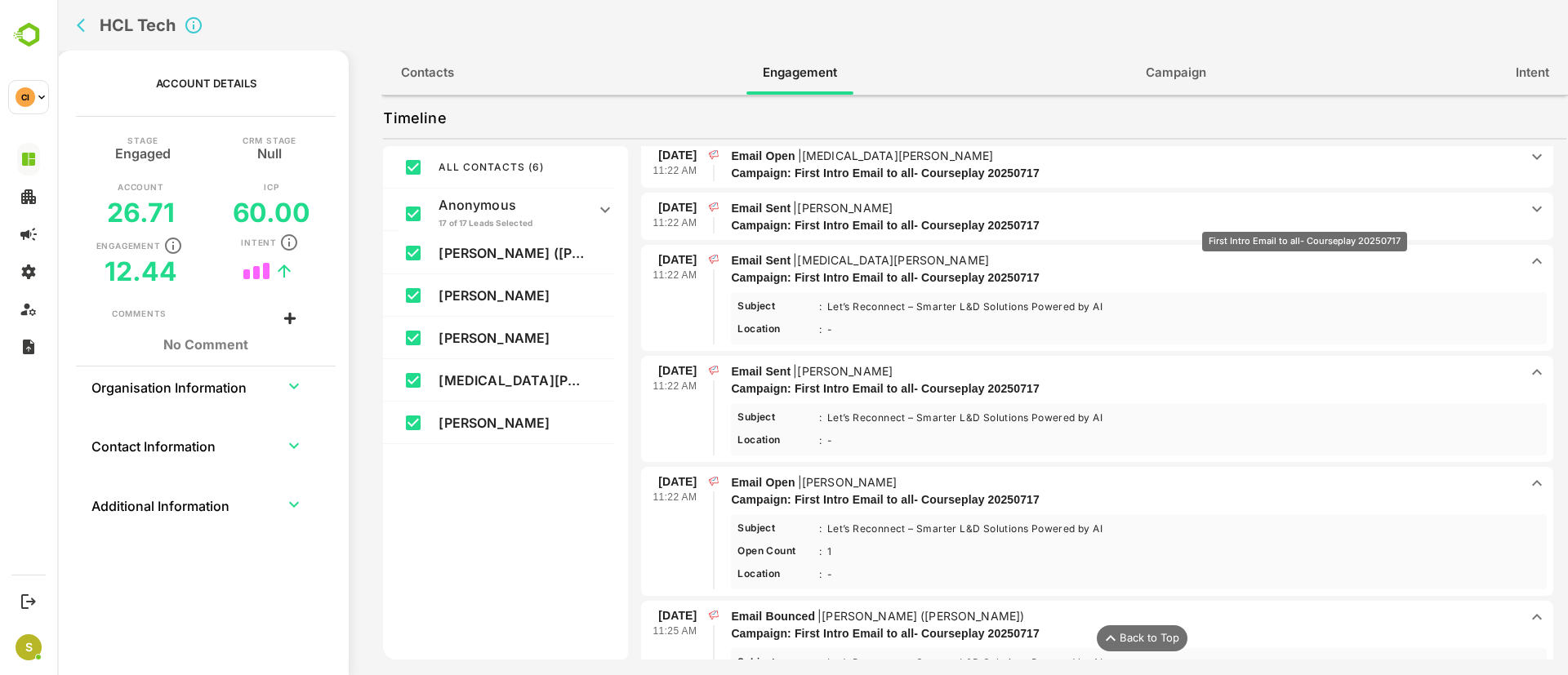
click at [1303, 220] on p "Campaign: First Intro Email to all- Courseplay 20250717" at bounding box center [1105, 226] width 749 height 17
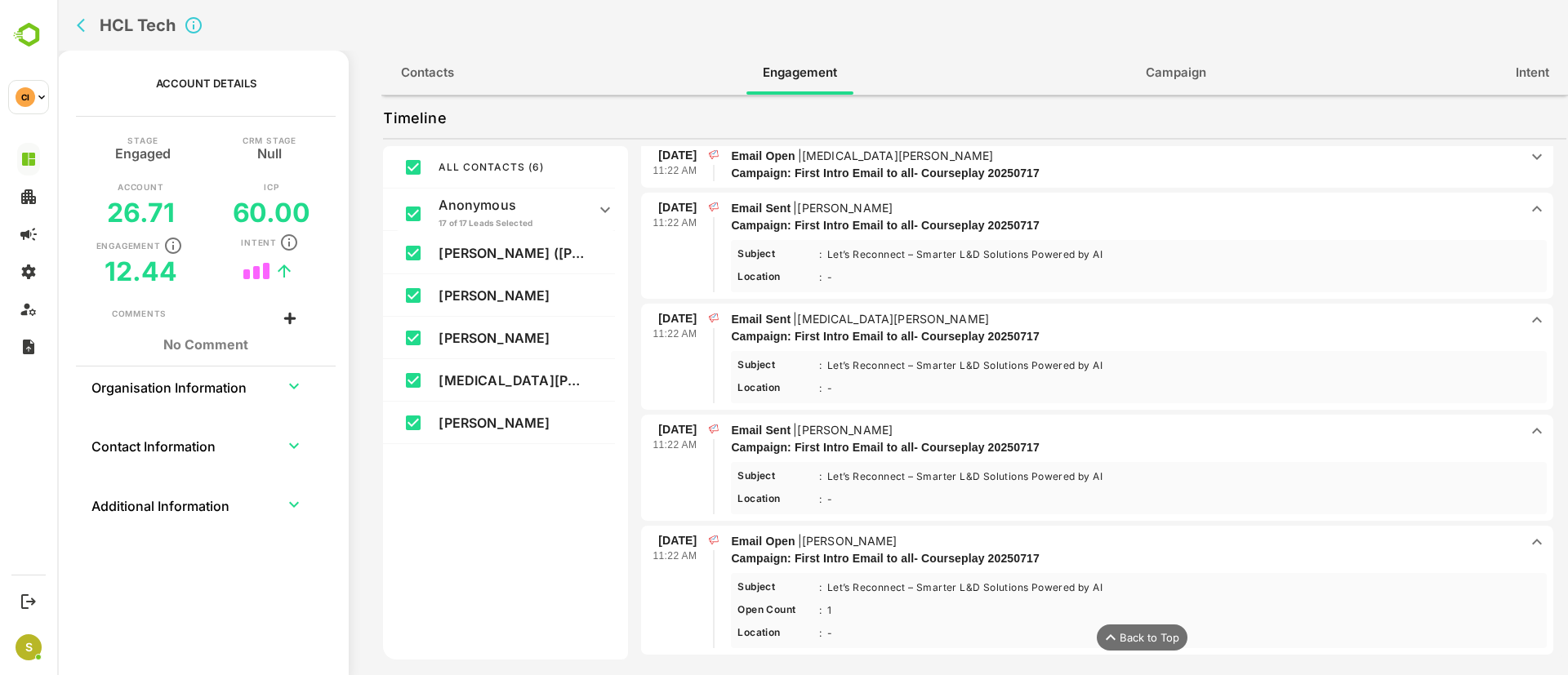
click at [1309, 147] on p "Email Open | [MEDICAL_DATA][PERSON_NAME]" at bounding box center [1125, 156] width 788 height 18
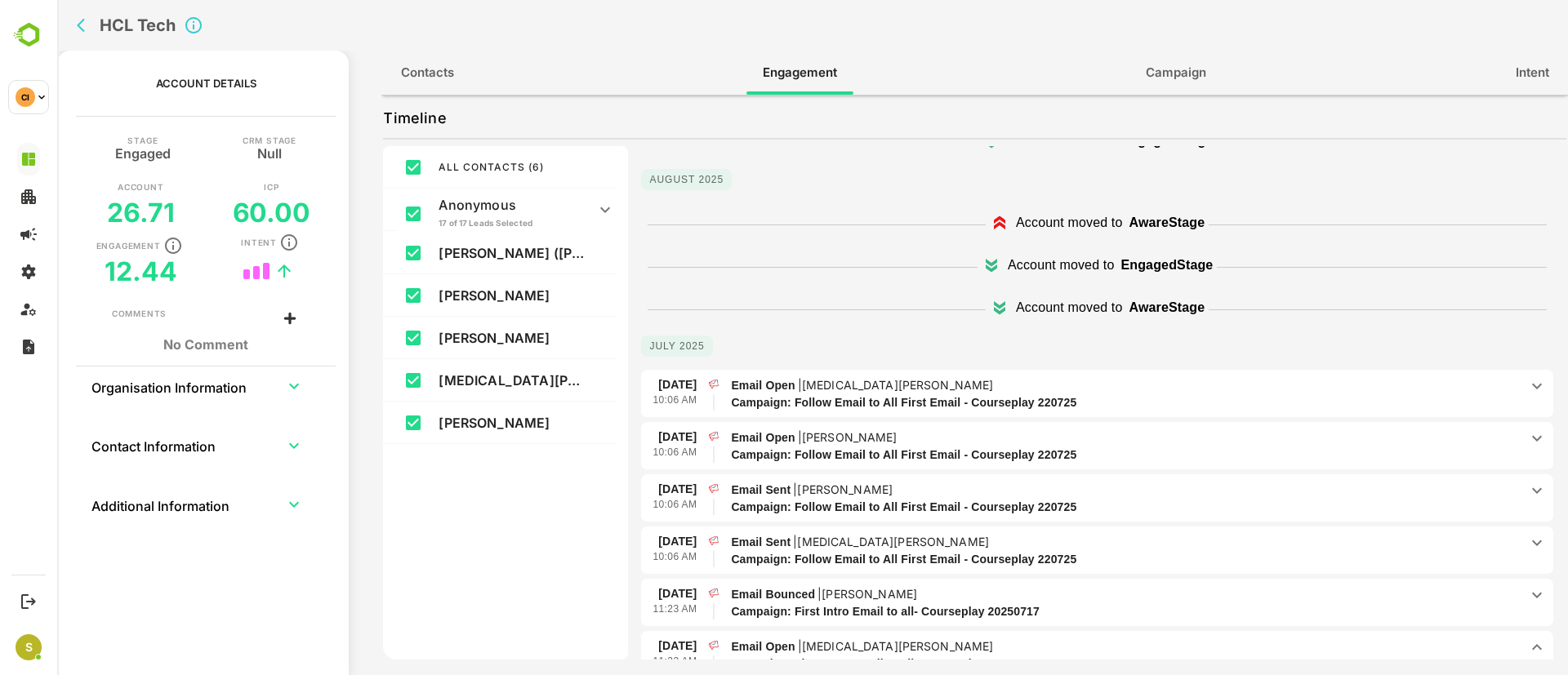
scroll to position [65, 0]
click at [84, 22] on icon "back" at bounding box center [85, 25] width 16 height 16
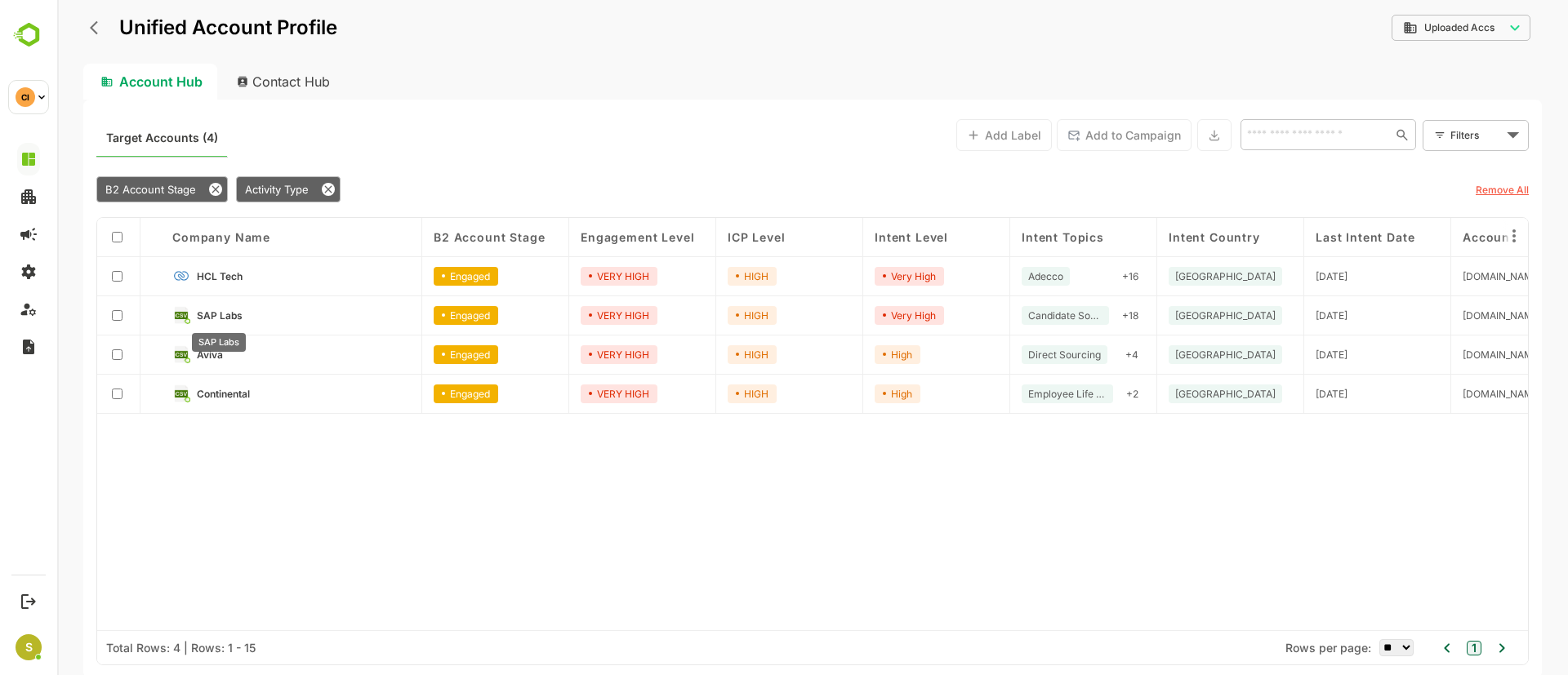
click at [219, 315] on span "SAP Labs" at bounding box center [219, 316] width 46 height 12
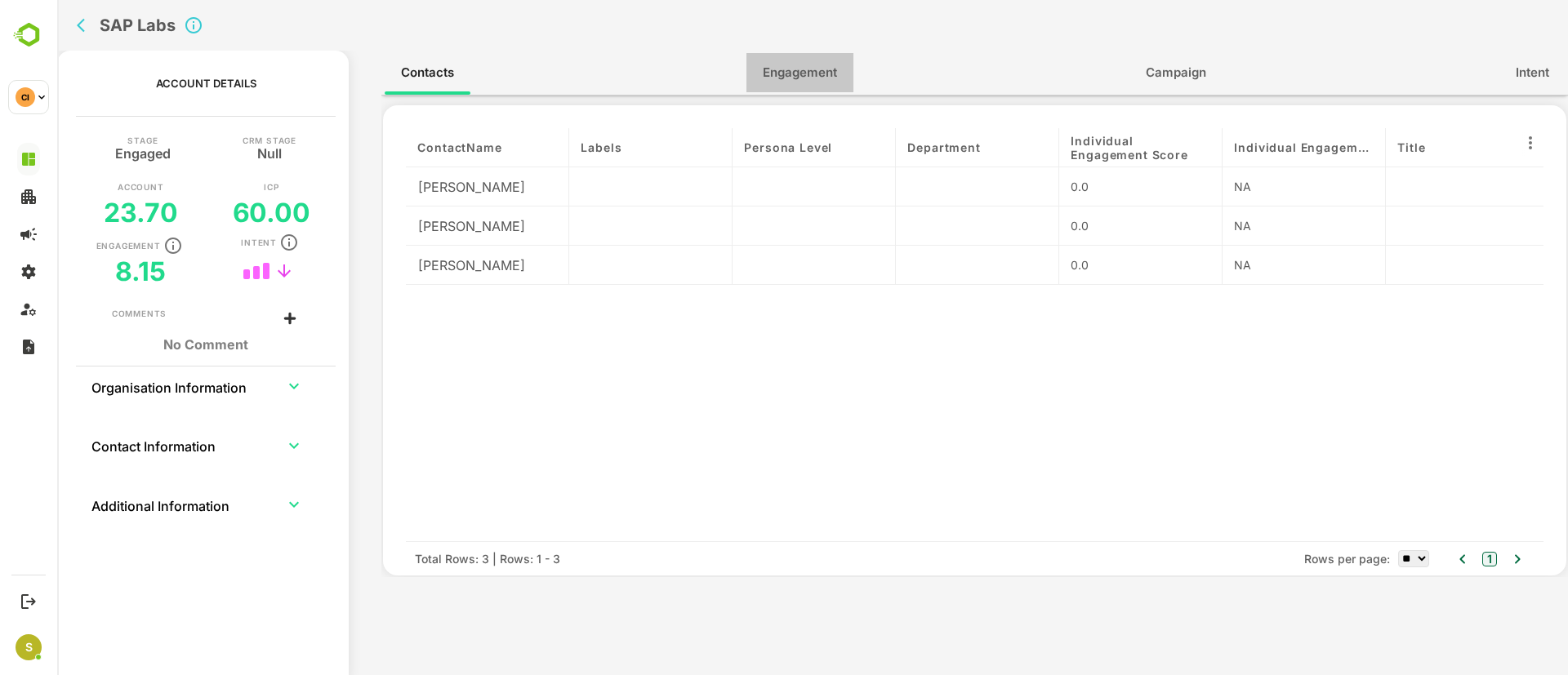
click at [809, 69] on span "Engagement" at bounding box center [800, 73] width 74 height 21
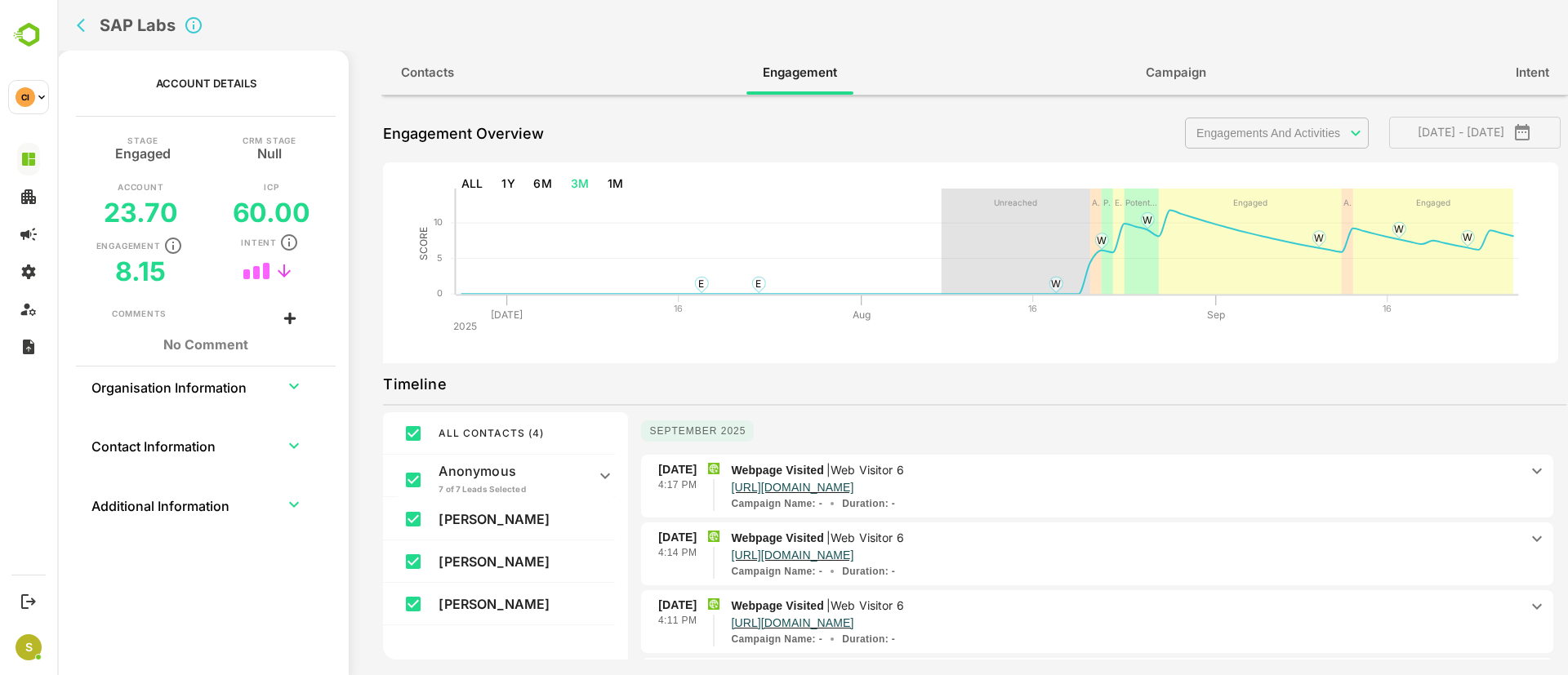
click at [1354, 129] on body "**********" at bounding box center [813, 337] width 1511 height 675
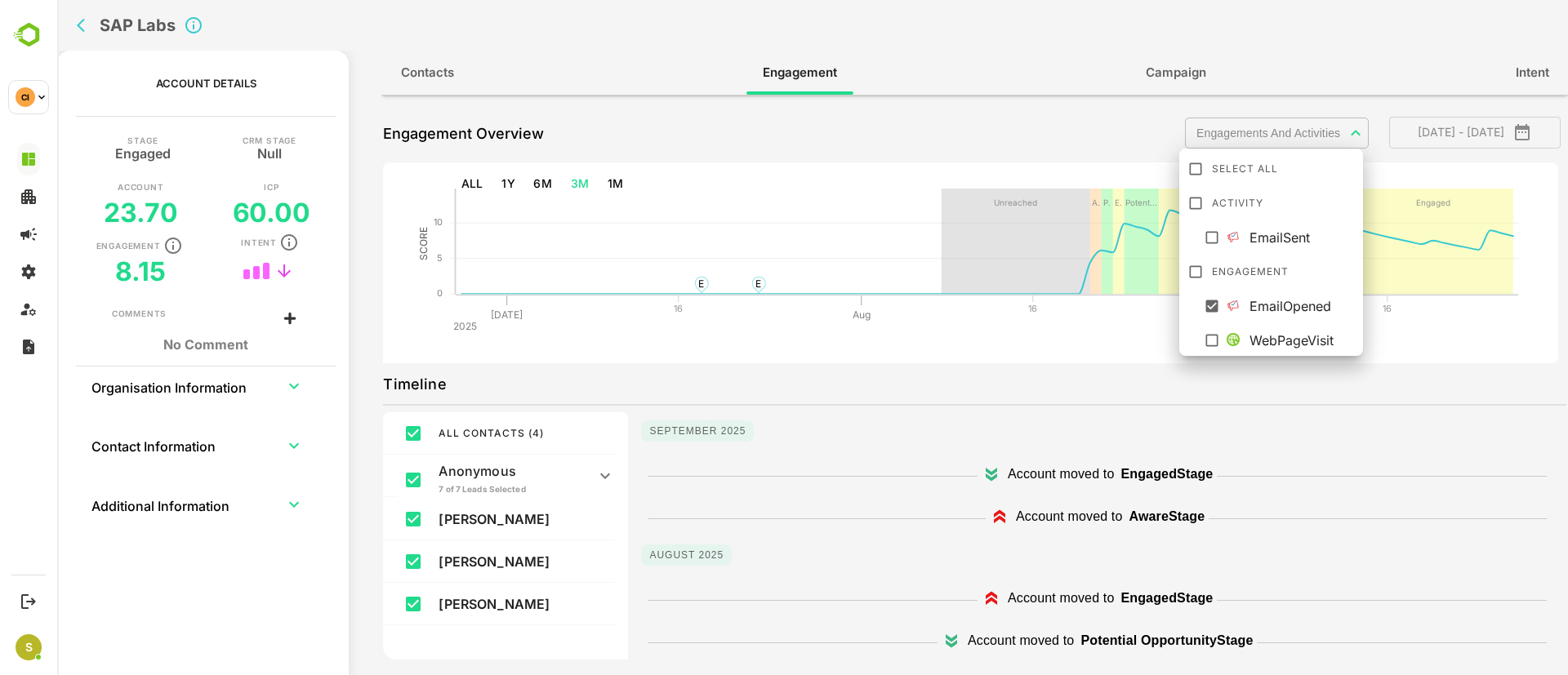
click at [1092, 492] on div at bounding box center [813, 337] width 1511 height 675
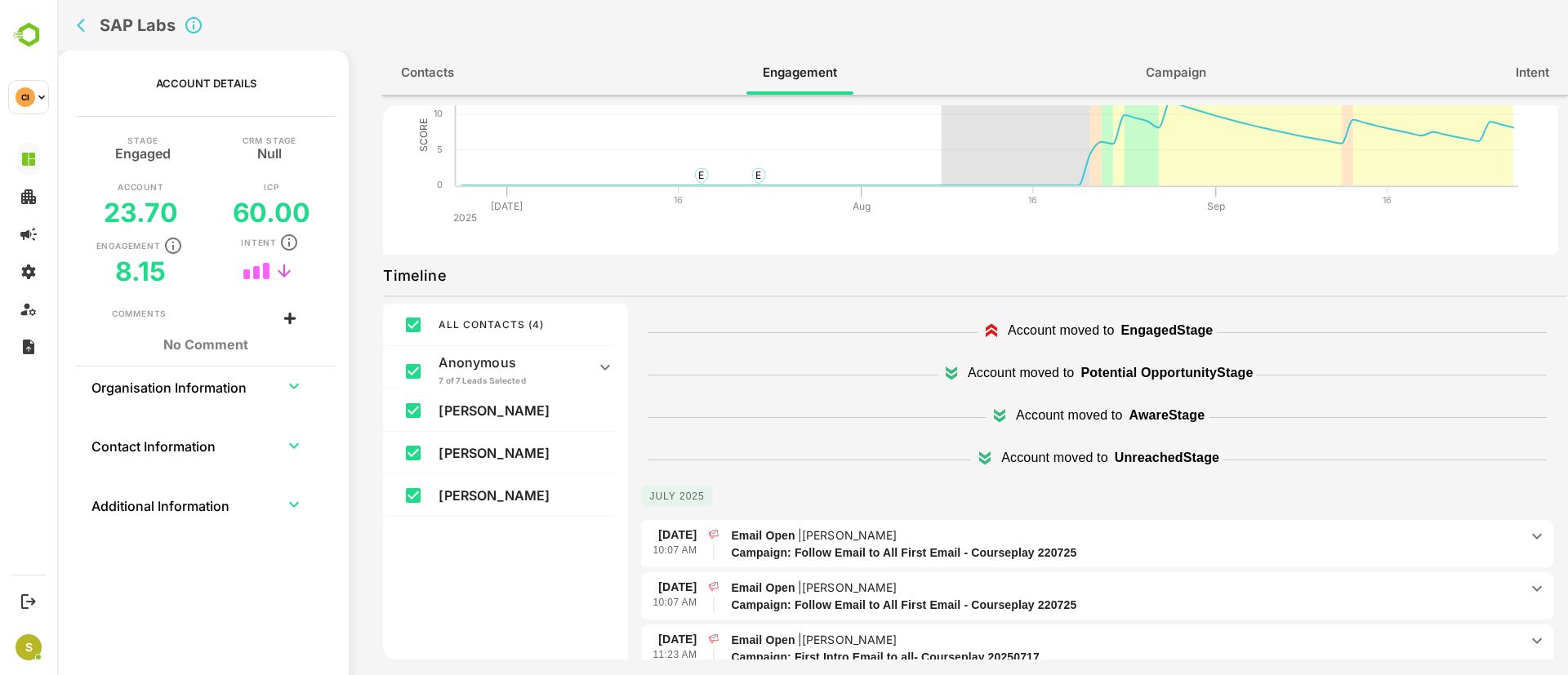
scroll to position [266, 0]
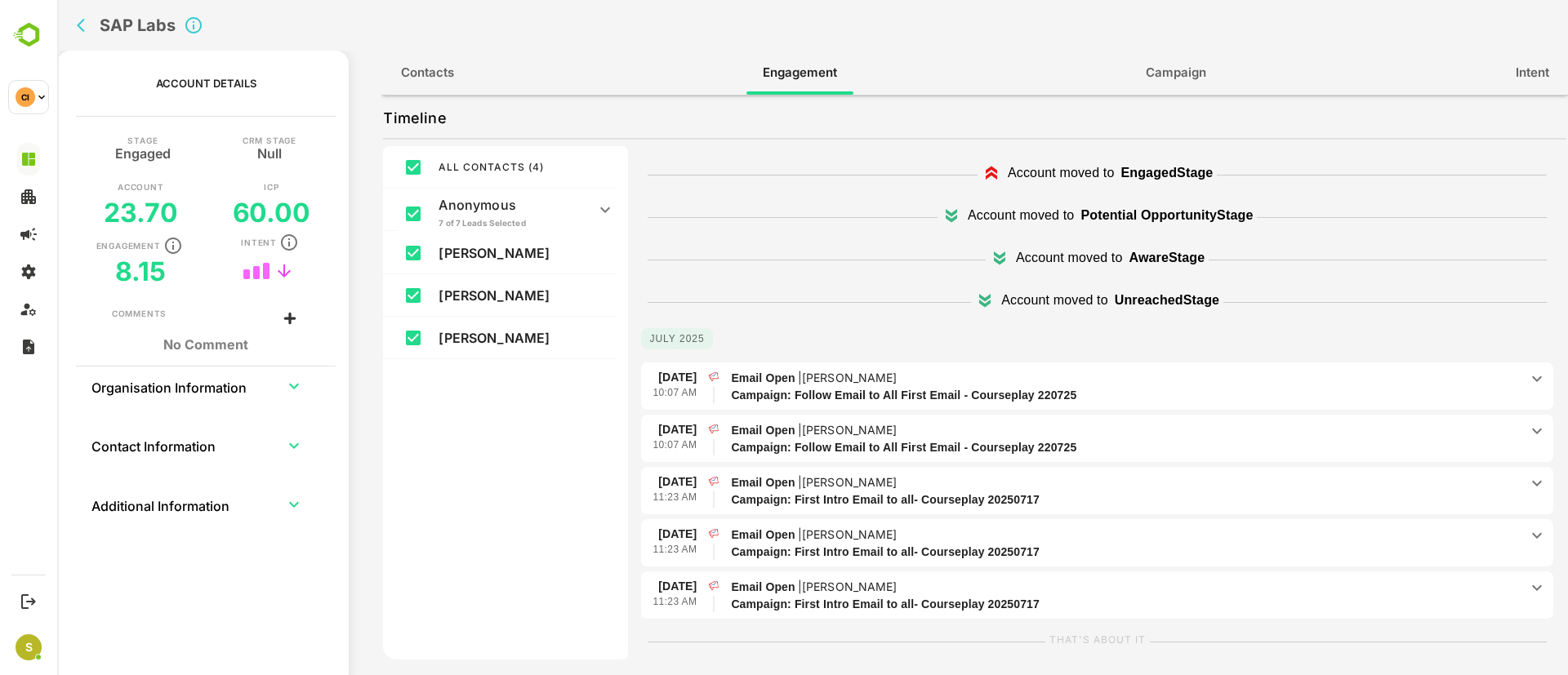
click at [82, 27] on icon "back" at bounding box center [85, 25] width 16 height 16
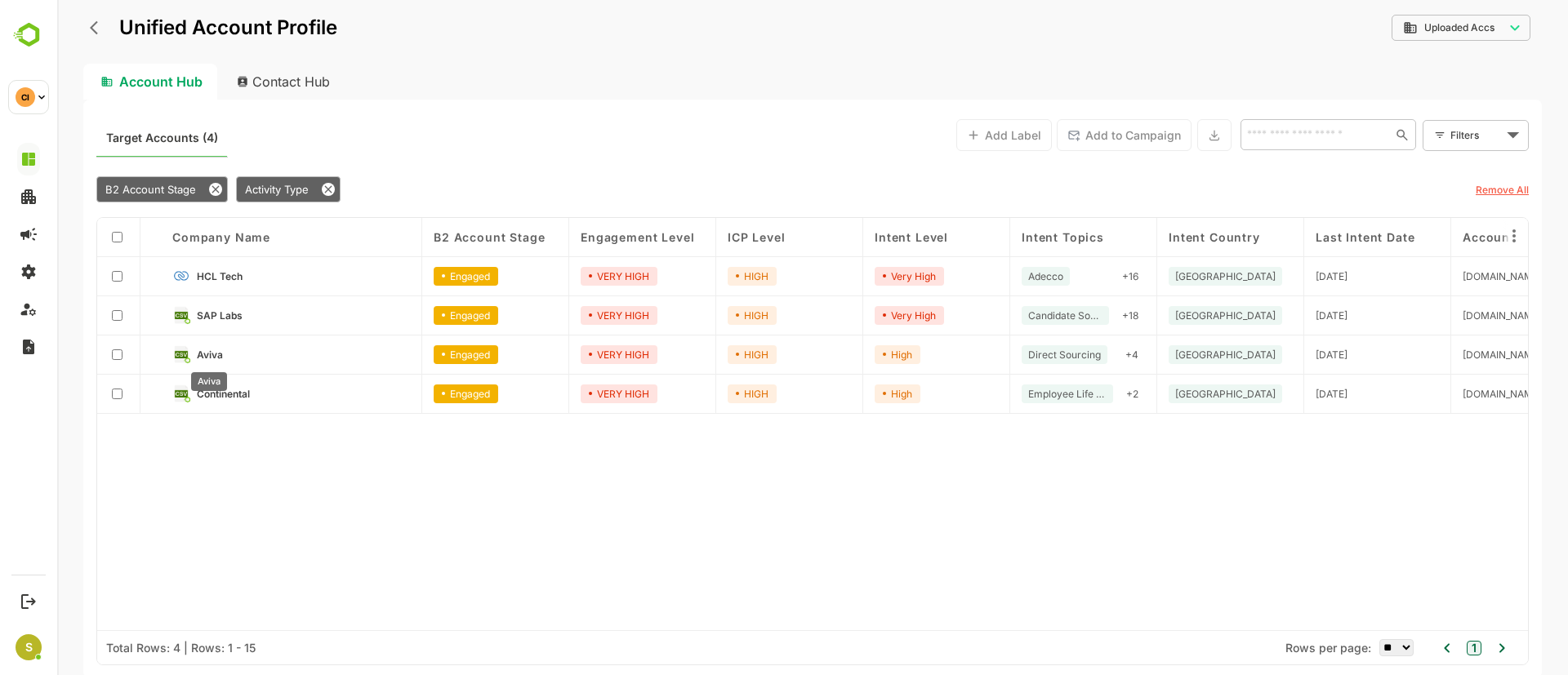
click at [207, 350] on span "Aviva" at bounding box center [210, 355] width 27 height 12
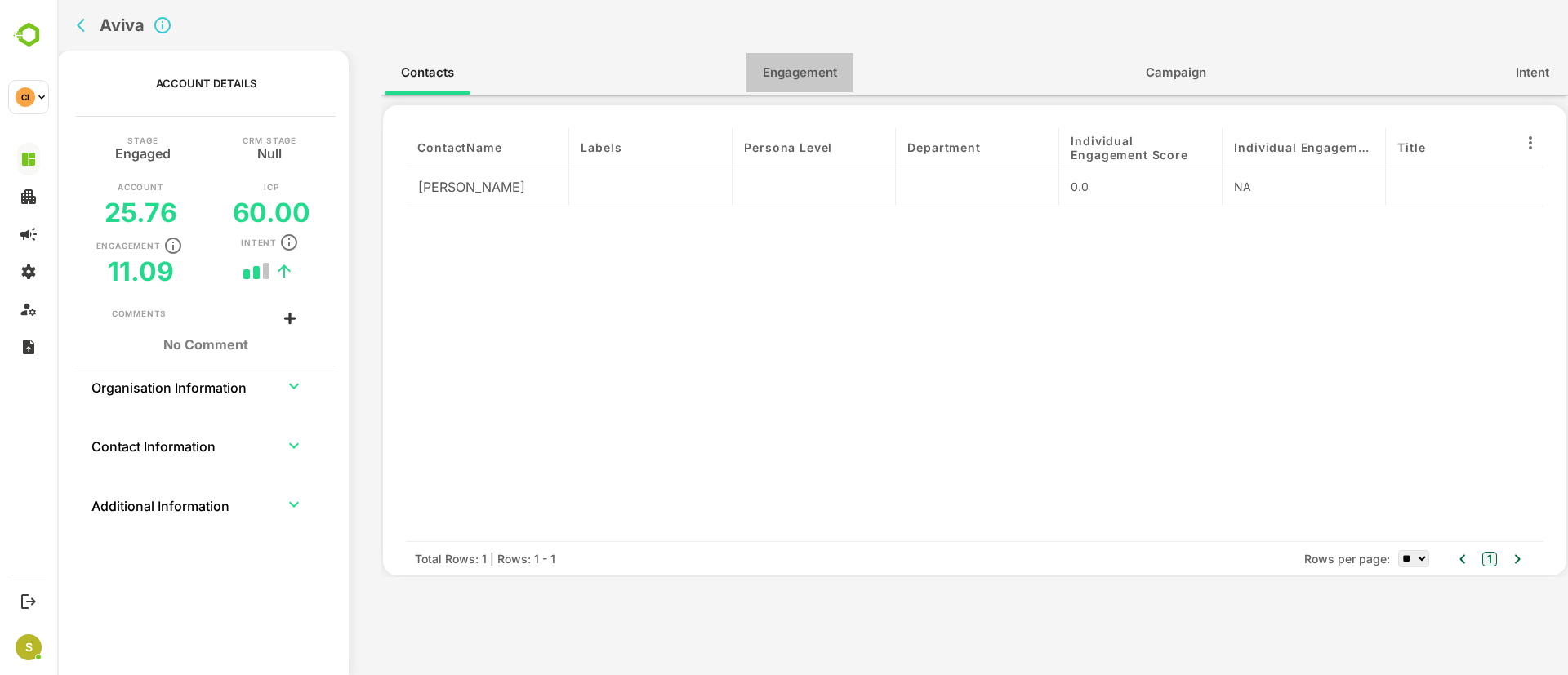
click at [802, 66] on span "Engagement" at bounding box center [800, 73] width 74 height 21
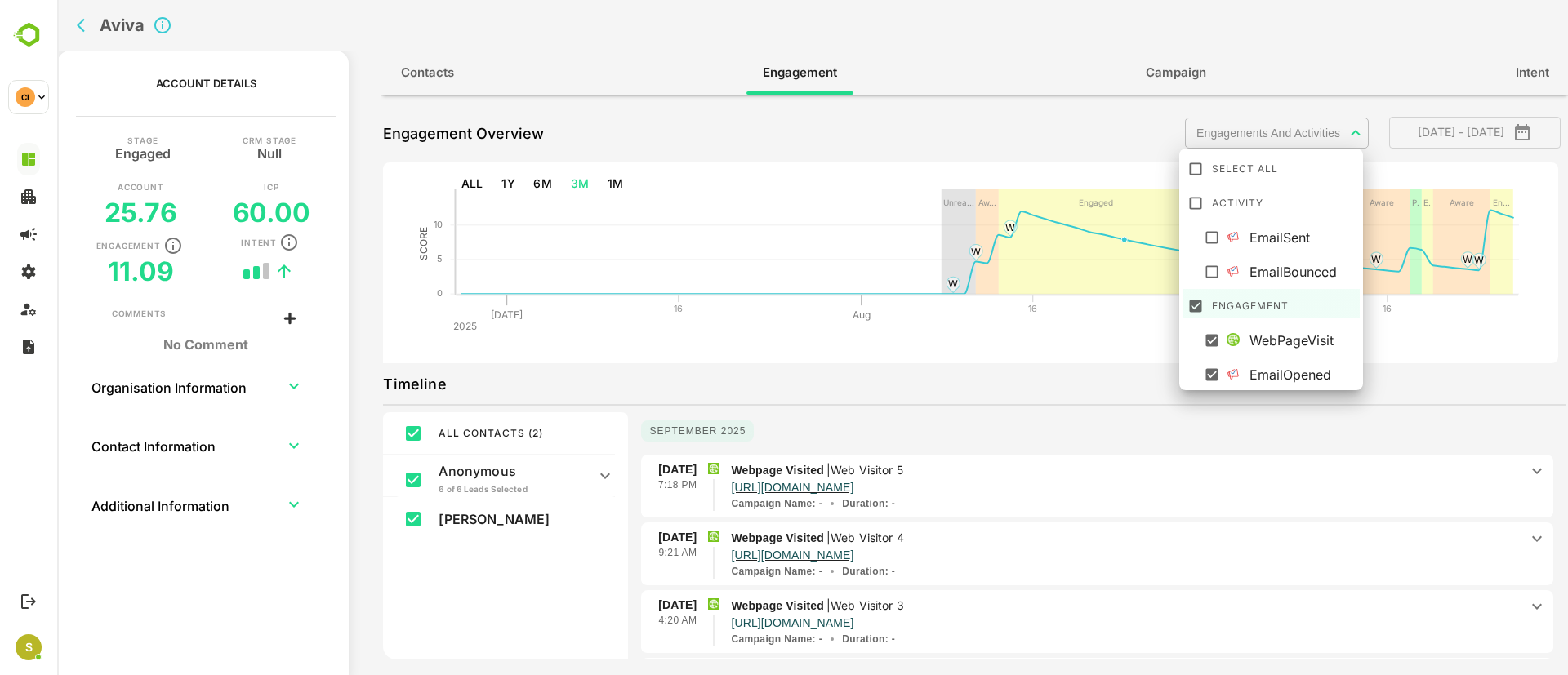
click at [1343, 133] on body "**********" at bounding box center [813, 337] width 1511 height 675
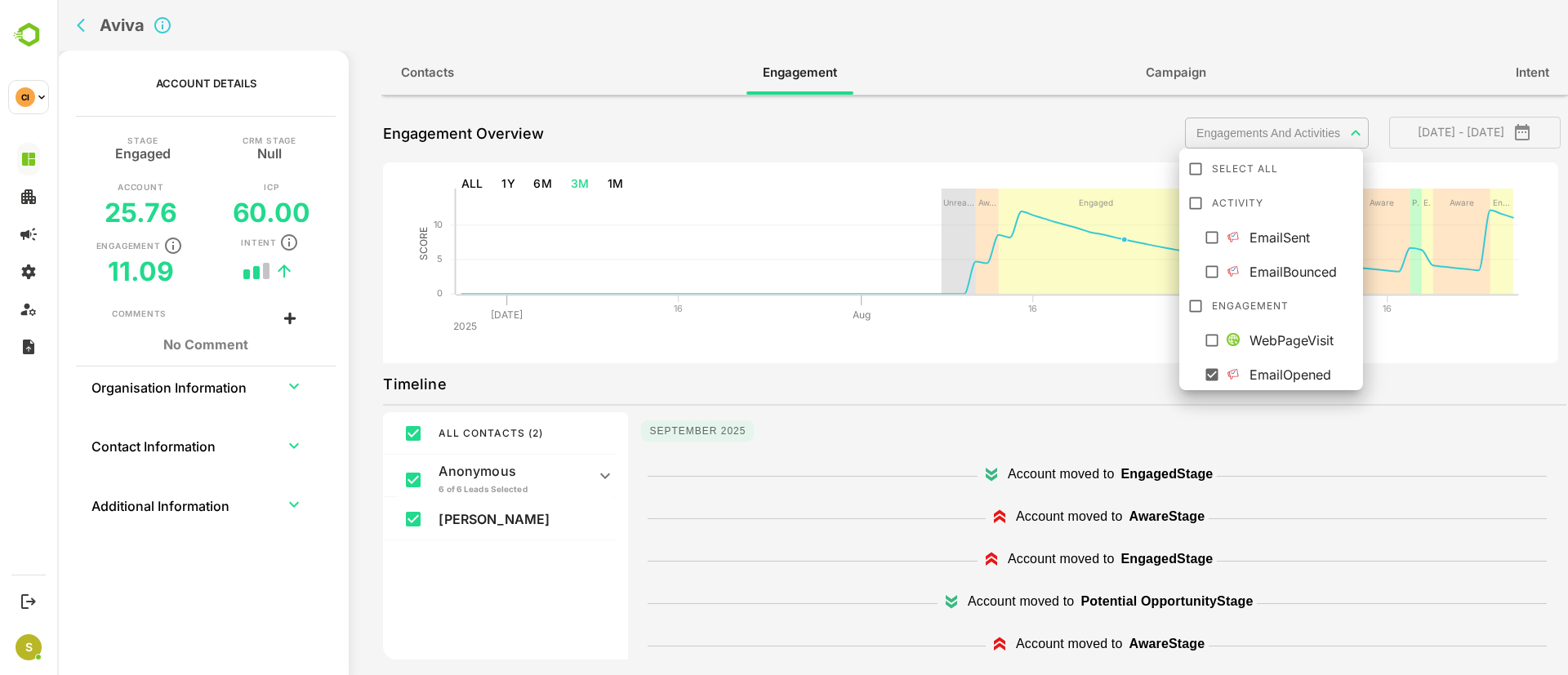
click at [990, 389] on div at bounding box center [813, 337] width 1511 height 675
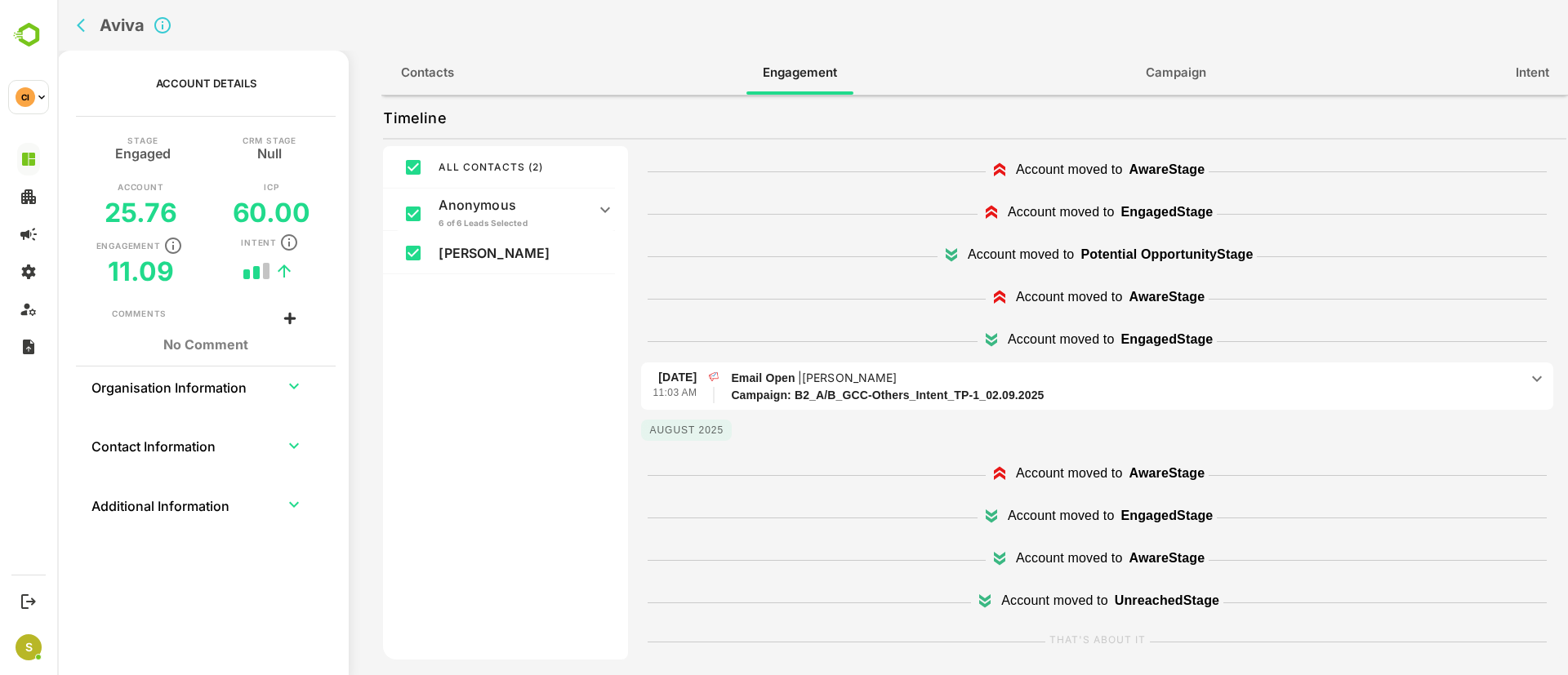
click at [1531, 378] on icon at bounding box center [1537, 379] width 19 height 19
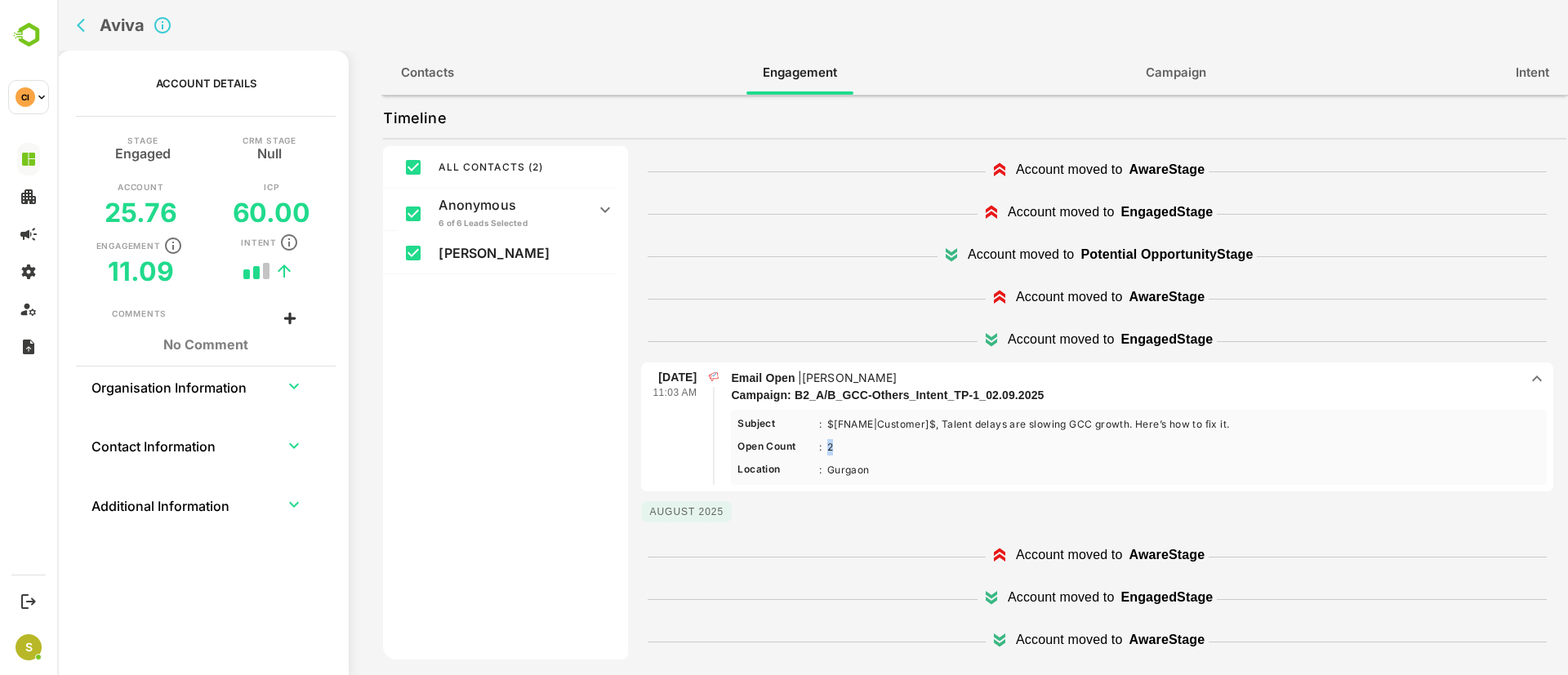
click at [827, 448] on Count-6 "2 Less ...More" at bounding box center [831, 448] width 16 height 16
drag, startPoint x: 962, startPoint y: 428, endPoint x: 1250, endPoint y: 430, distance: 288.0
click at [1250, 430] on p "Subject : $[FNAME|Customer]$, Talent delays are slowing GCC growth. Here’s how …" at bounding box center [1139, 448] width 803 height 62
drag, startPoint x: 1250, startPoint y: 430, endPoint x: 942, endPoint y: 416, distance: 308.3
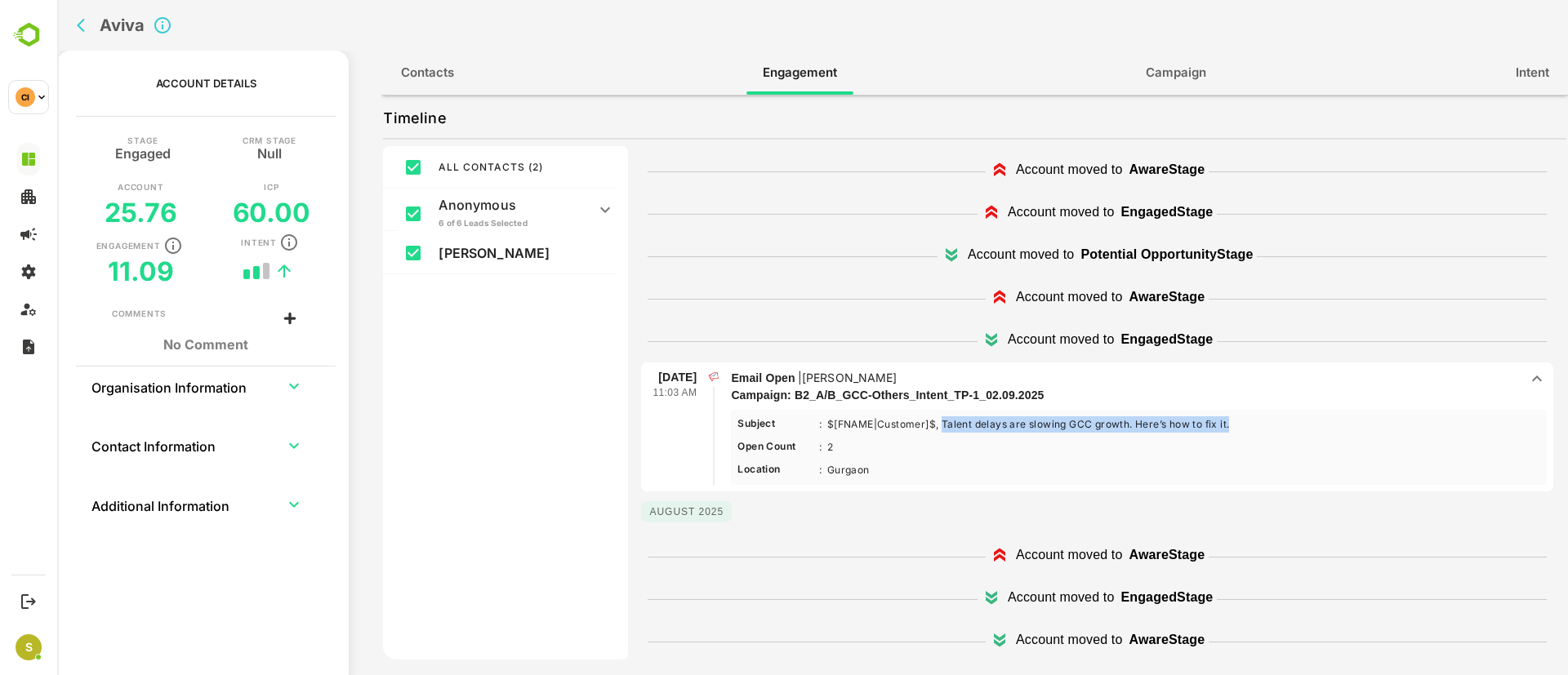
click at [942, 417] on p "Subject : $[FNAME|Customer]$, Talent delays are slowing GCC growth. Here’s how …" at bounding box center [1139, 448] width 803 height 62
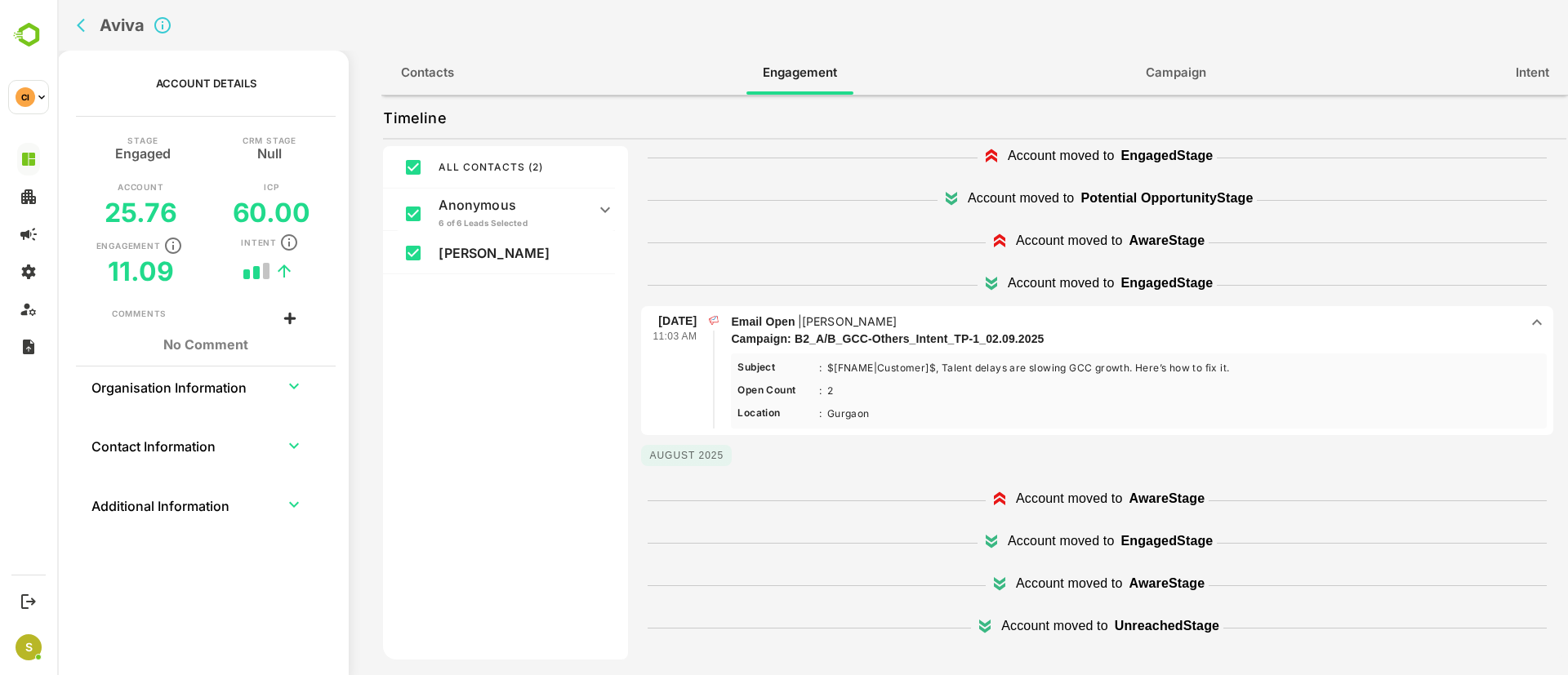
scroll to position [163, 0]
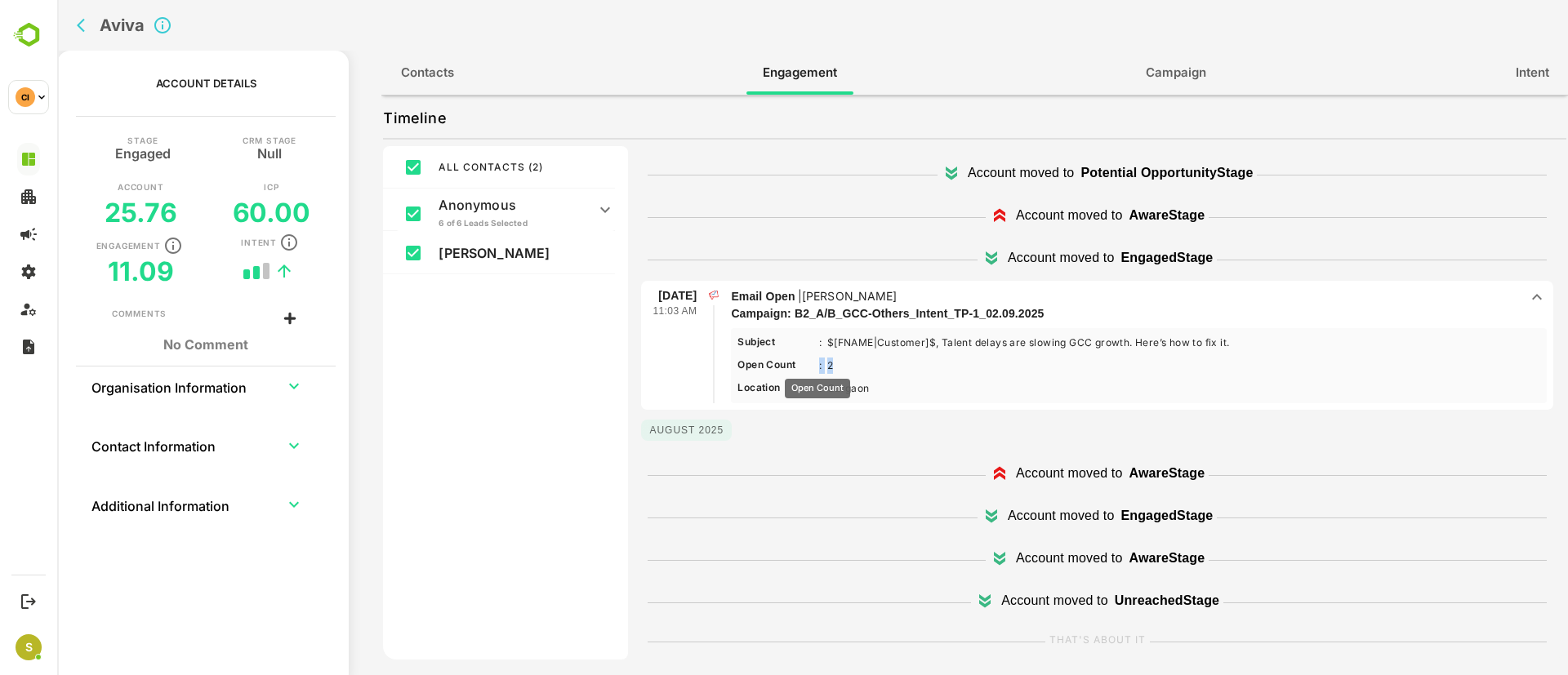
drag, startPoint x: 835, startPoint y: 367, endPoint x: 817, endPoint y: 367, distance: 18.0
click at [817, 367] on div "Open Count : 2 Less ...More" at bounding box center [788, 365] width 101 height 16
click at [841, 376] on p "Subject : $[FNAME|Customer]$, Talent delays are slowing GCC growth. Here’s how …" at bounding box center [1139, 365] width 803 height 62
drag, startPoint x: 839, startPoint y: 372, endPoint x: 828, endPoint y: 372, distance: 11.0
click at [828, 372] on p "Subject : $[FNAME|Customer]$, Talent delays are slowing GCC growth. Here’s how …" at bounding box center [1139, 365] width 803 height 62
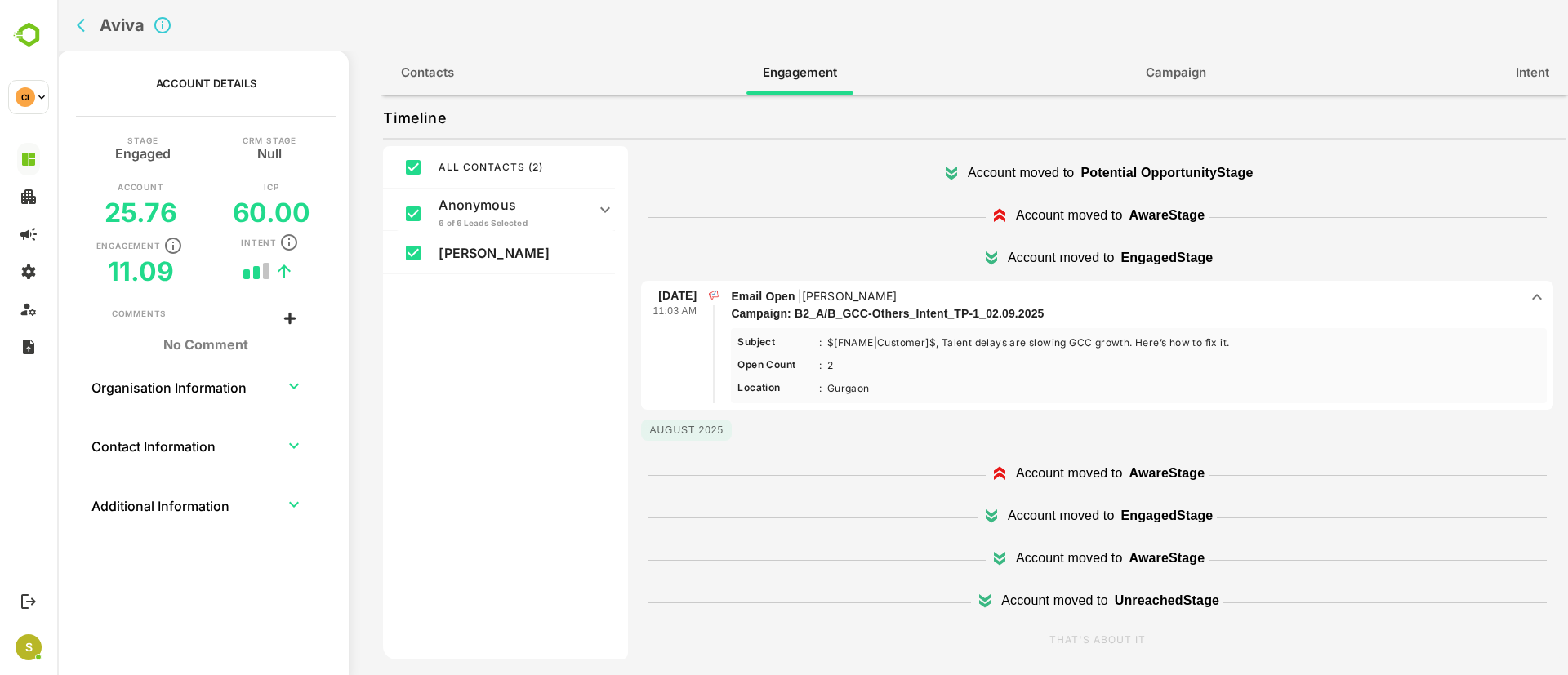
click at [843, 377] on p "Subject : $[FNAME|Customer]$, Talent delays are slowing GCC growth. Here’s how …" at bounding box center [1139, 365] width 803 height 62
click at [828, 366] on p "Subject : $[FNAME|Customer]$, Talent delays are slowing GCC growth. Here’s how …" at bounding box center [1139, 365] width 803 height 62
click at [865, 372] on p "Subject : $[FNAME|Customer]$, Talent delays are slowing GCC growth. Here’s how …" at bounding box center [1139, 365] width 803 height 62
click at [80, 26] on icon "back" at bounding box center [85, 25] width 16 height 16
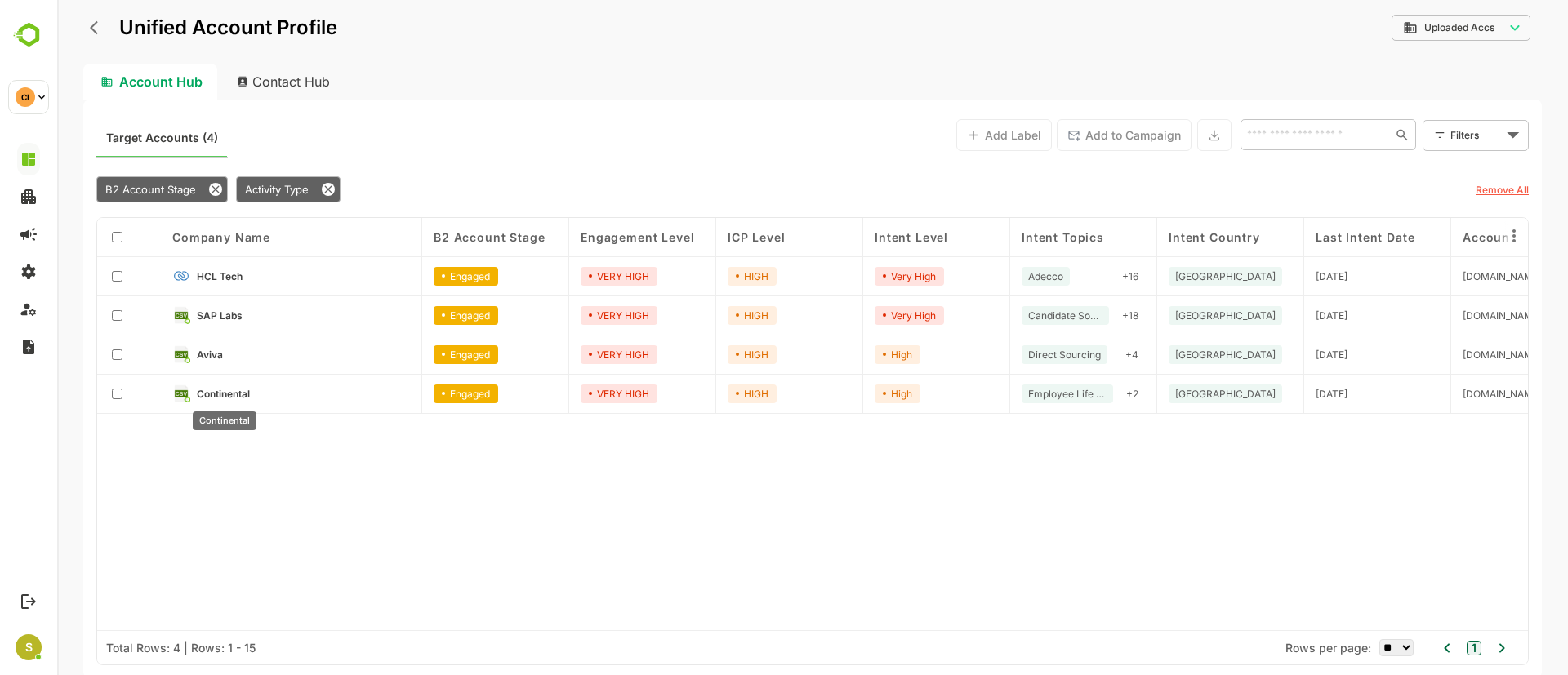
click at [250, 388] on span "Continental" at bounding box center [223, 394] width 53 height 12
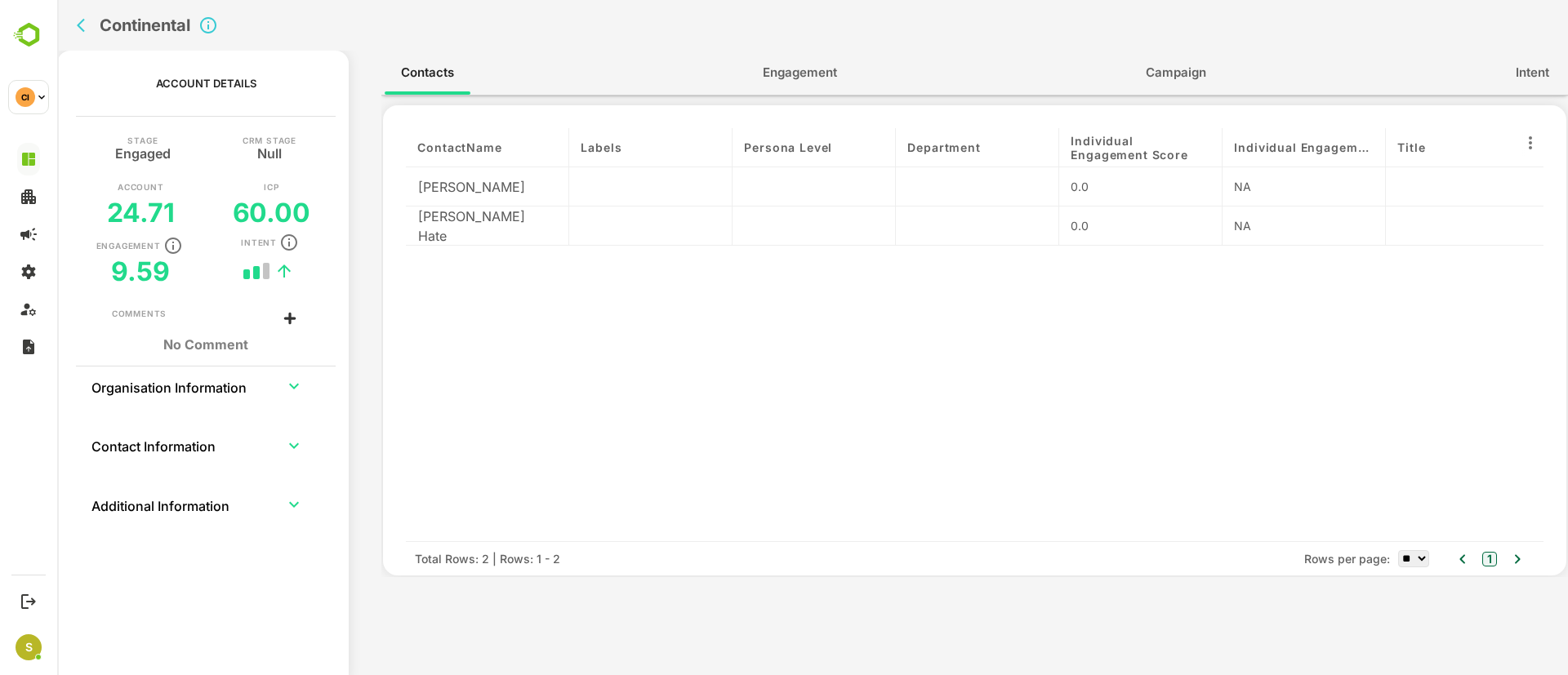
click at [804, 73] on span "Engagement" at bounding box center [800, 73] width 74 height 21
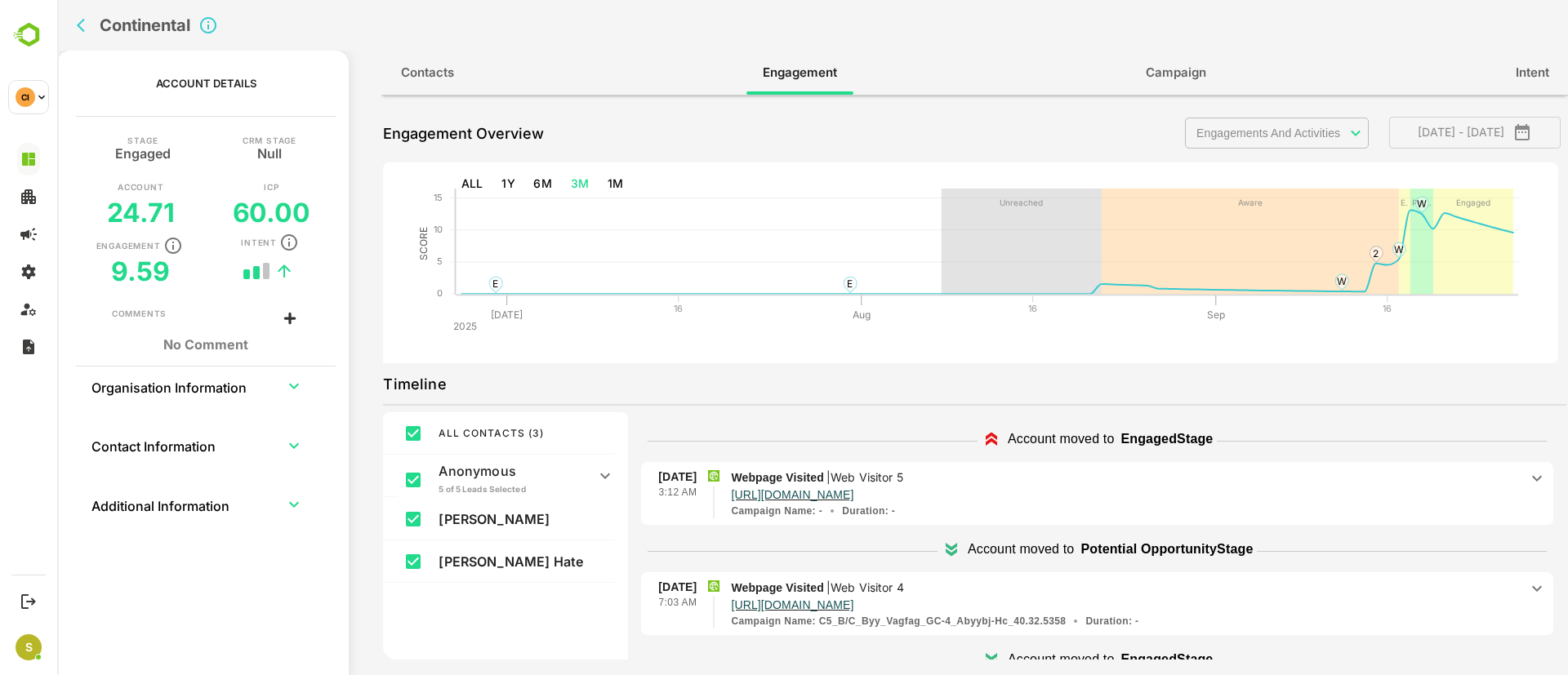
scroll to position [0, 0]
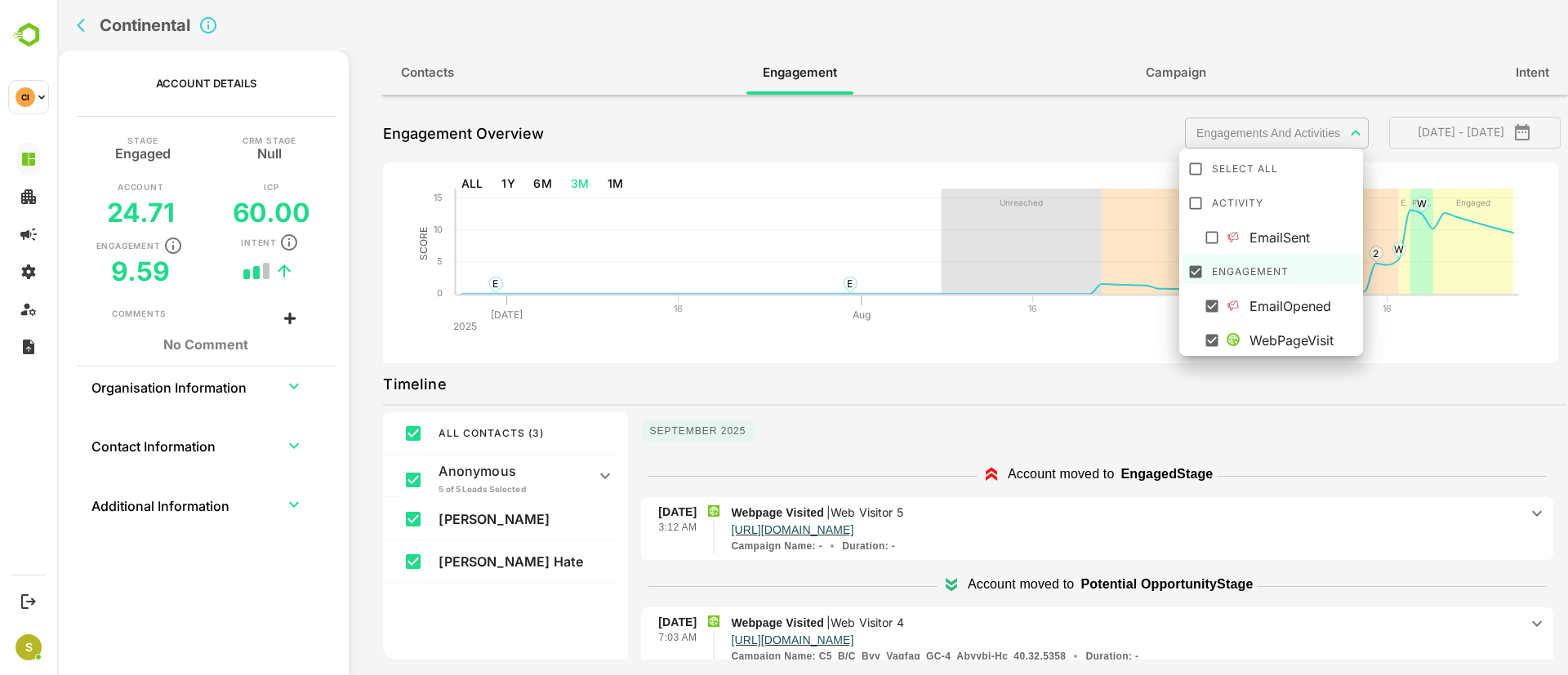
click at [1303, 128] on body "**********" at bounding box center [813, 337] width 1511 height 675
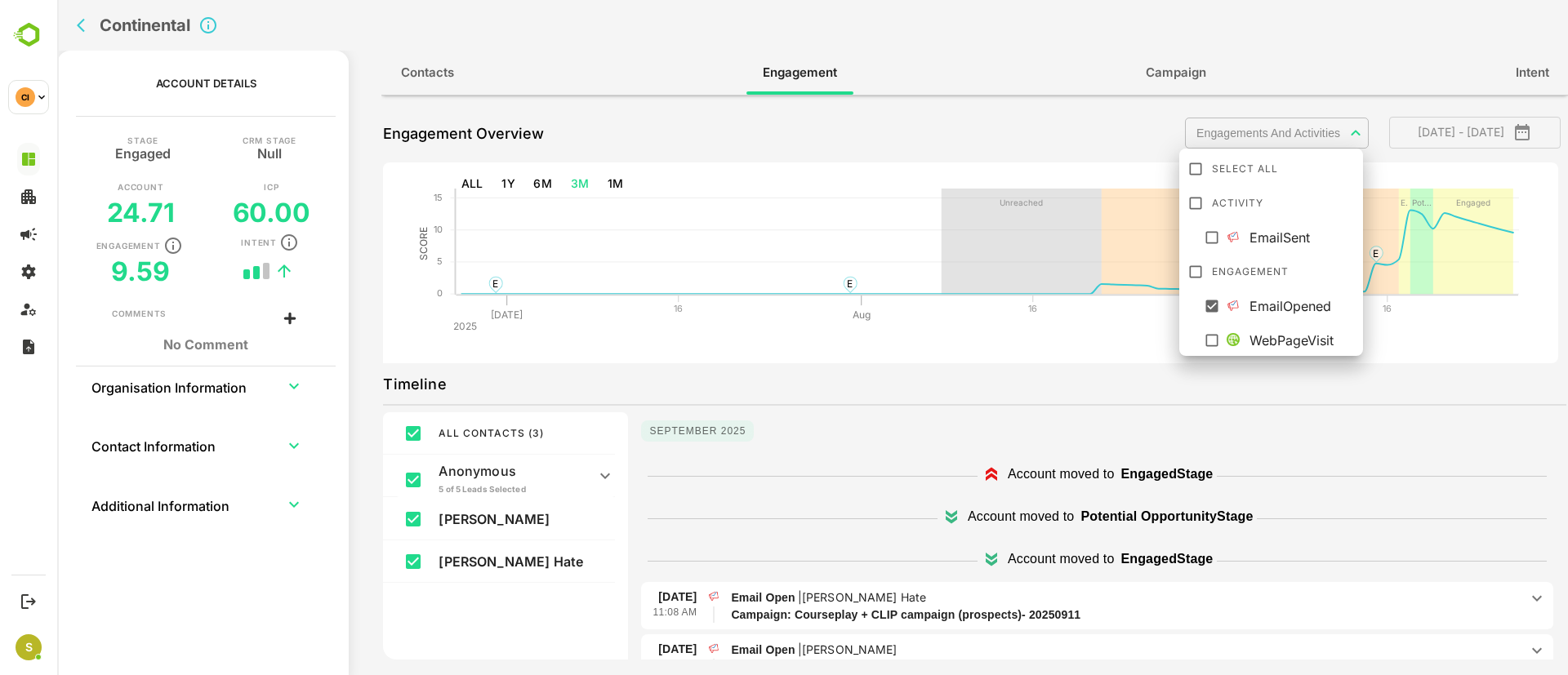
drag, startPoint x: 1561, startPoint y: 449, endPoint x: 1545, endPoint y: 539, distance: 91.4
click at [1548, 541] on div at bounding box center [813, 337] width 1511 height 675
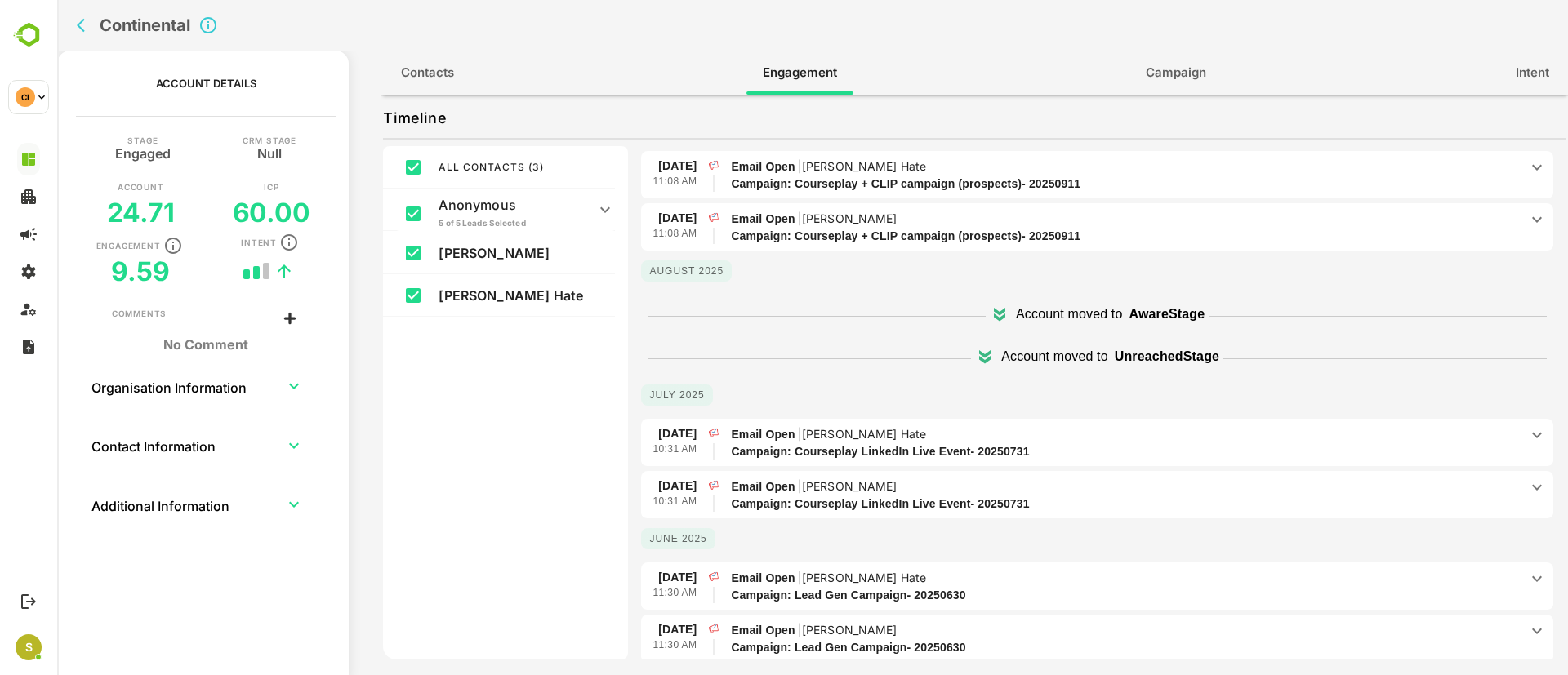
scroll to position [313, 0]
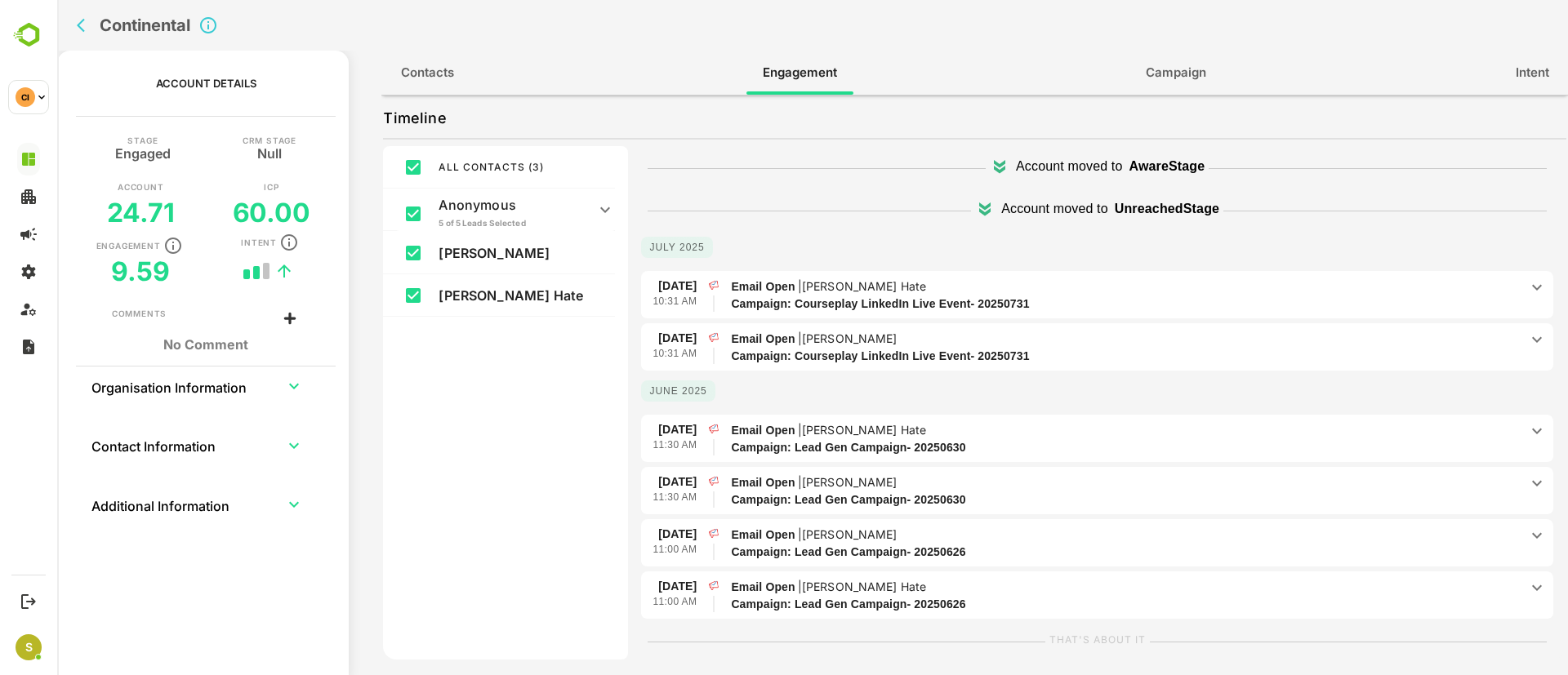
click at [100, 19] on h2 "Continental" at bounding box center [145, 26] width 90 height 19
click at [80, 24] on icon "back" at bounding box center [81, 26] width 8 height 14
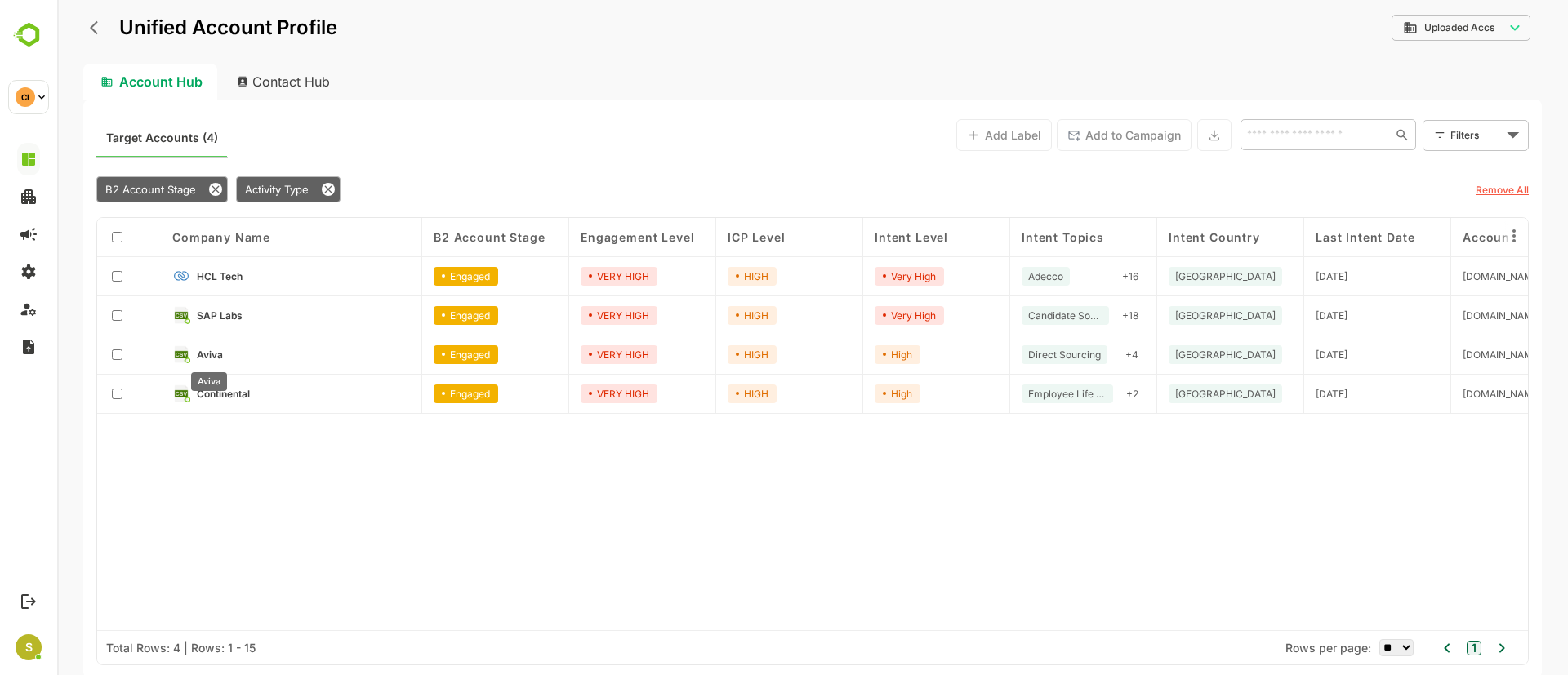
click at [211, 356] on span "Aviva" at bounding box center [210, 355] width 27 height 12
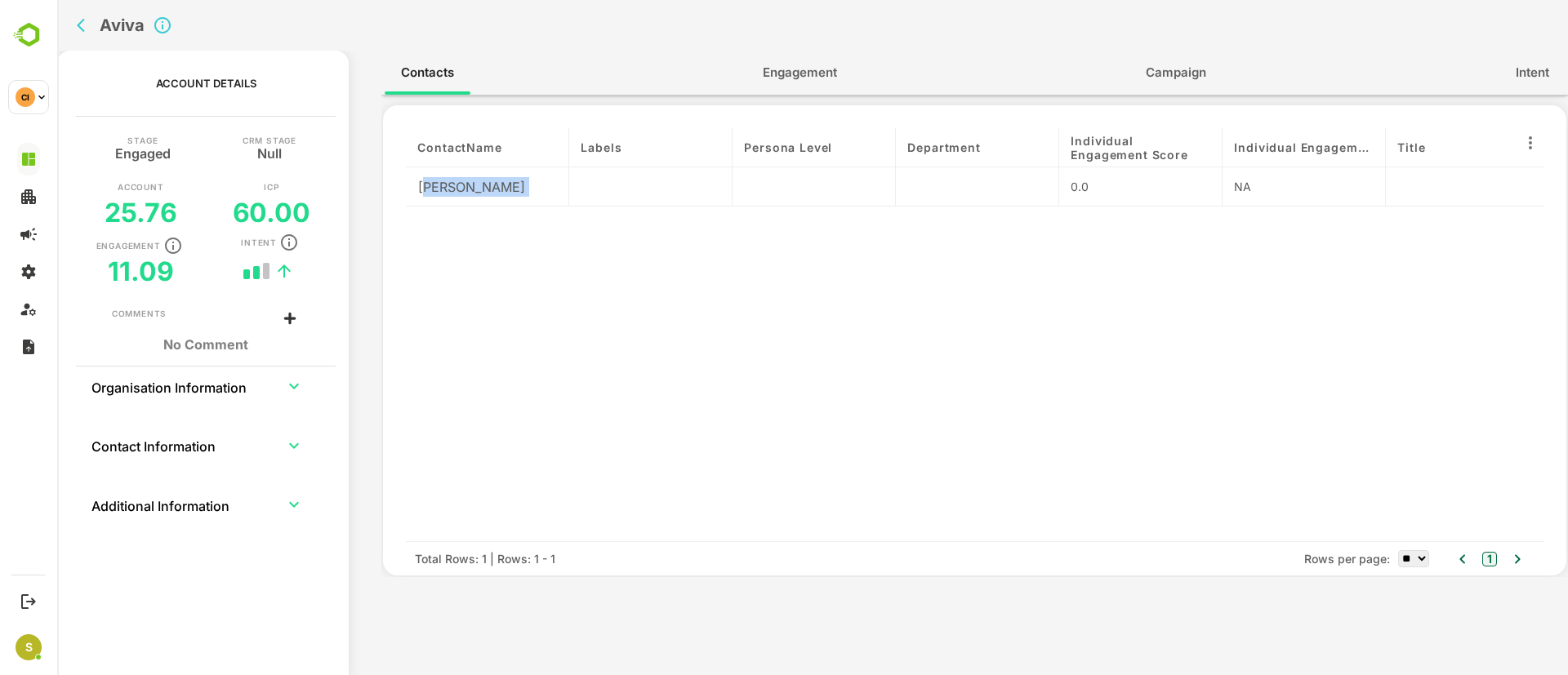
drag, startPoint x: 427, startPoint y: 188, endPoint x: 558, endPoint y: 181, distance: 131.2
click at [558, 181] on div "[PERSON_NAME]" at bounding box center [488, 187] width 164 height 39
click at [813, 78] on span "Engagement" at bounding box center [800, 73] width 74 height 21
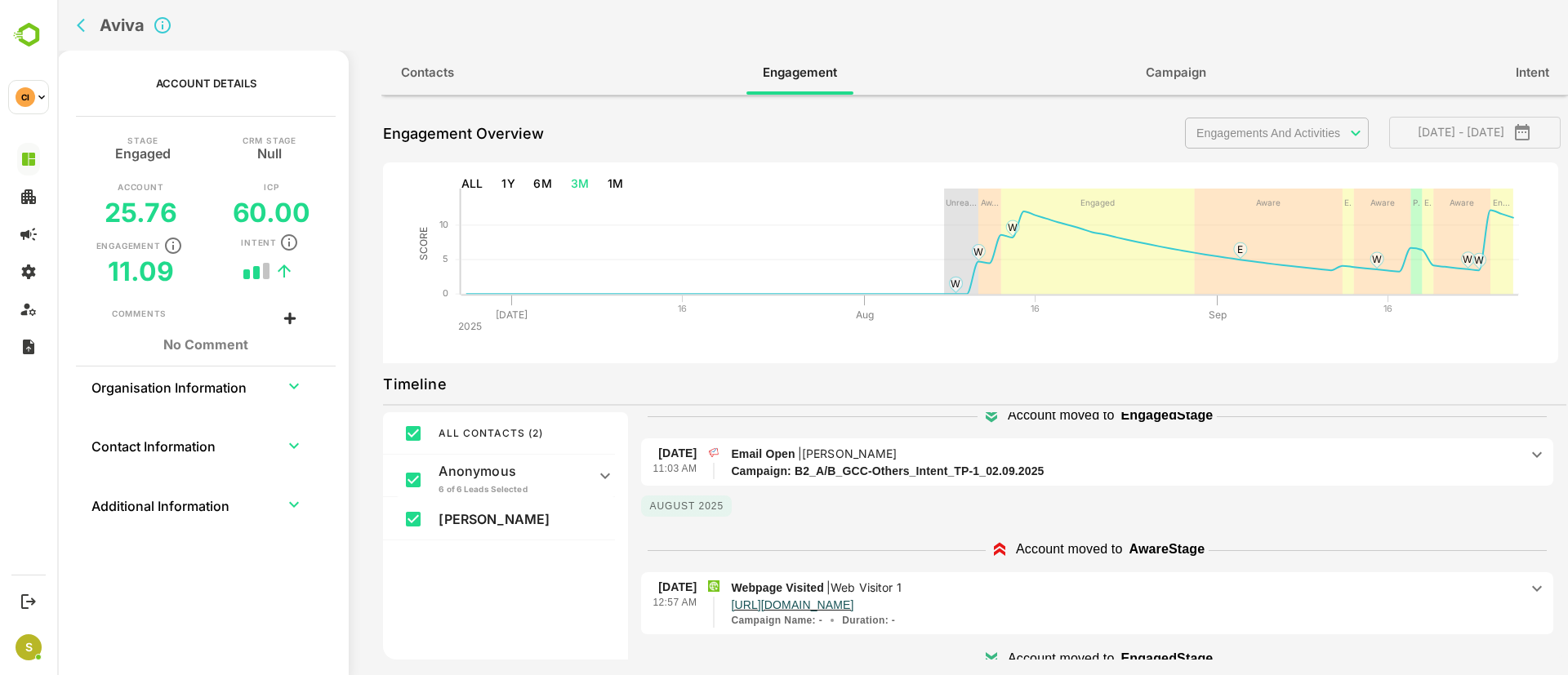
scroll to position [555, 0]
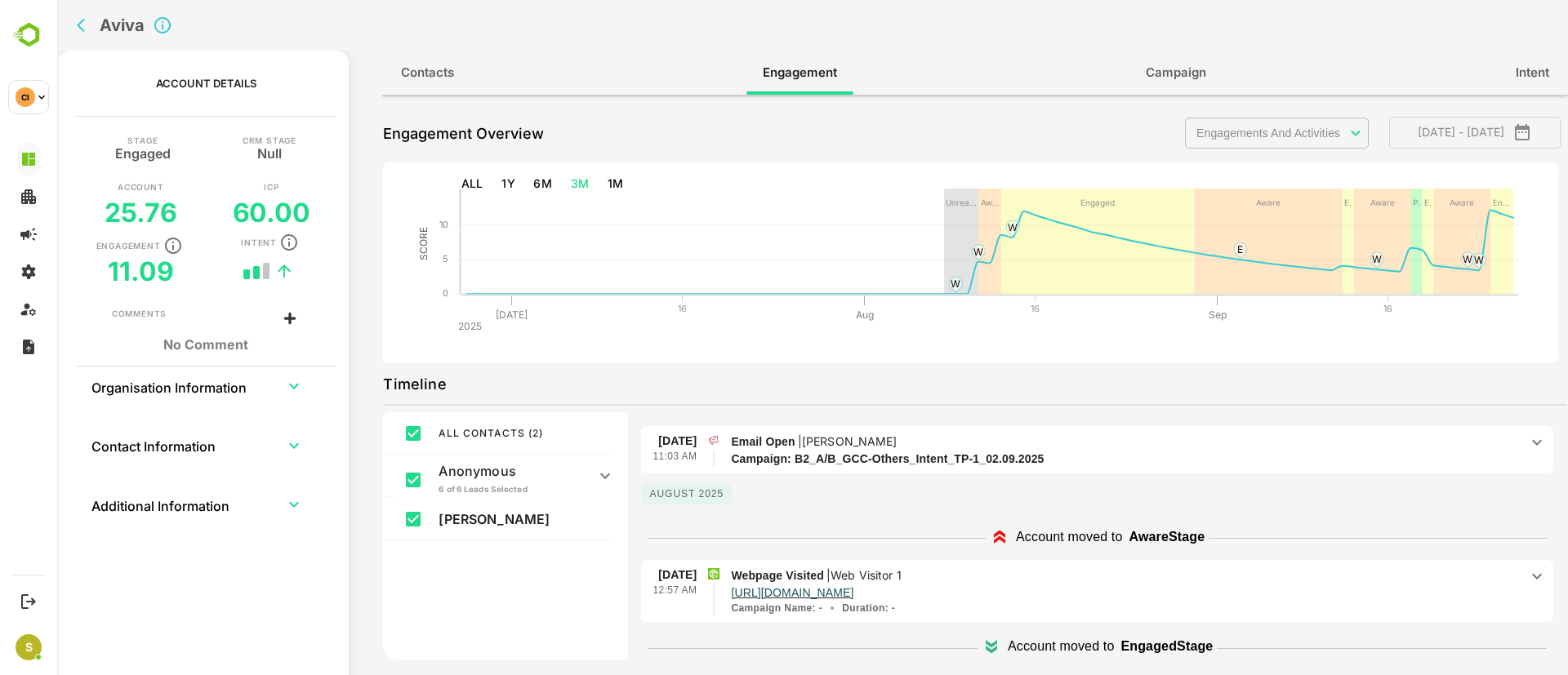
drag, startPoint x: 873, startPoint y: 450, endPoint x: 951, endPoint y: 445, distance: 78.2
click at [951, 445] on p "Email Open | [PERSON_NAME]" at bounding box center [1125, 441] width 788 height 18
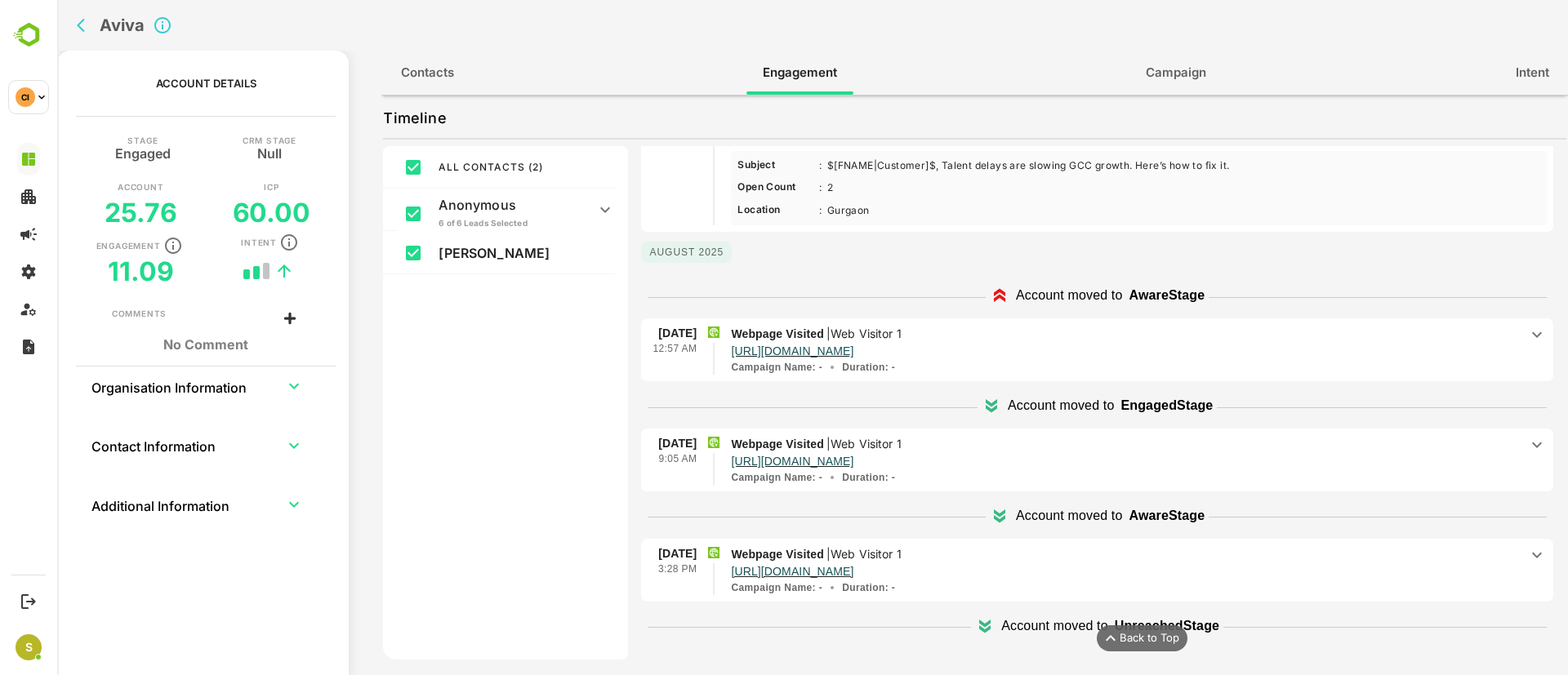
scroll to position [540, 0]
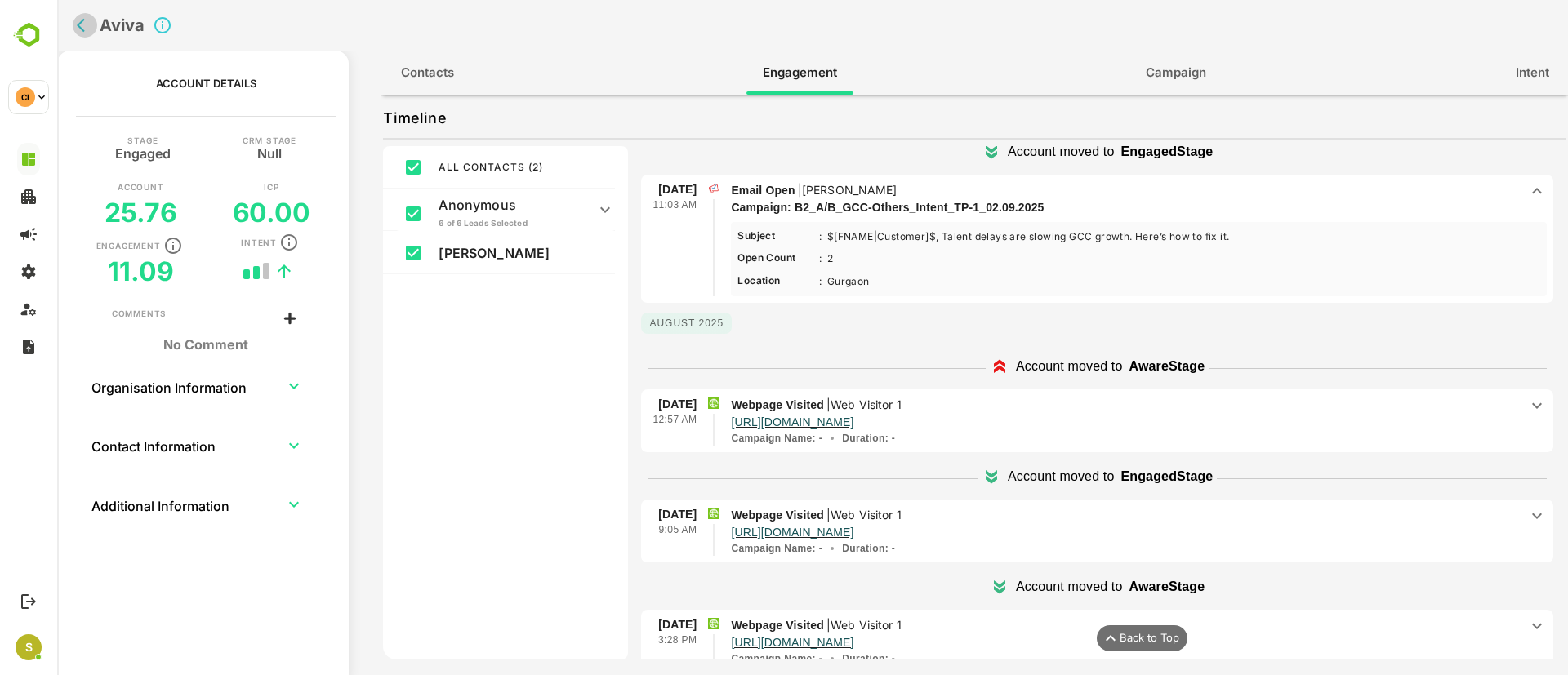
click at [81, 22] on icon "back" at bounding box center [81, 26] width 8 height 14
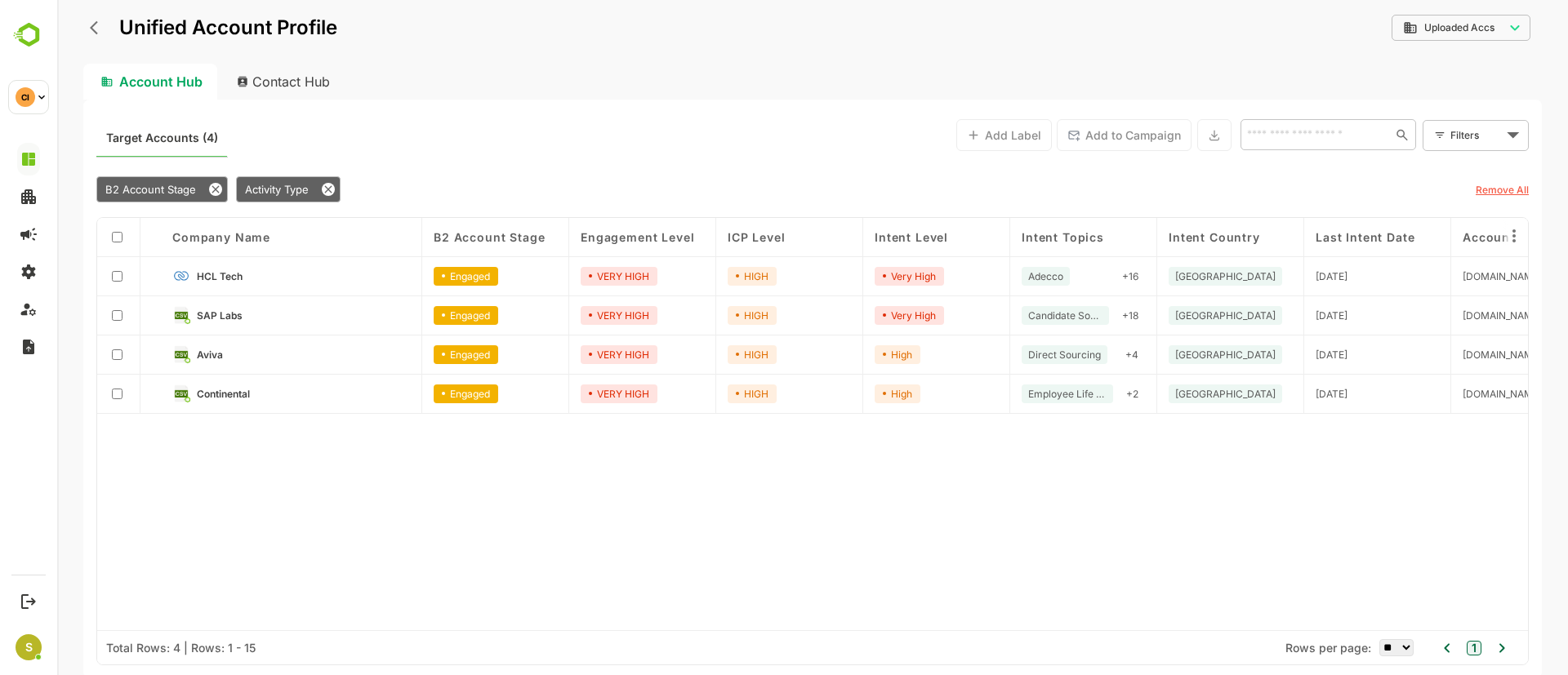
click at [99, 27] on icon "back" at bounding box center [98, 27] width 16 height 16
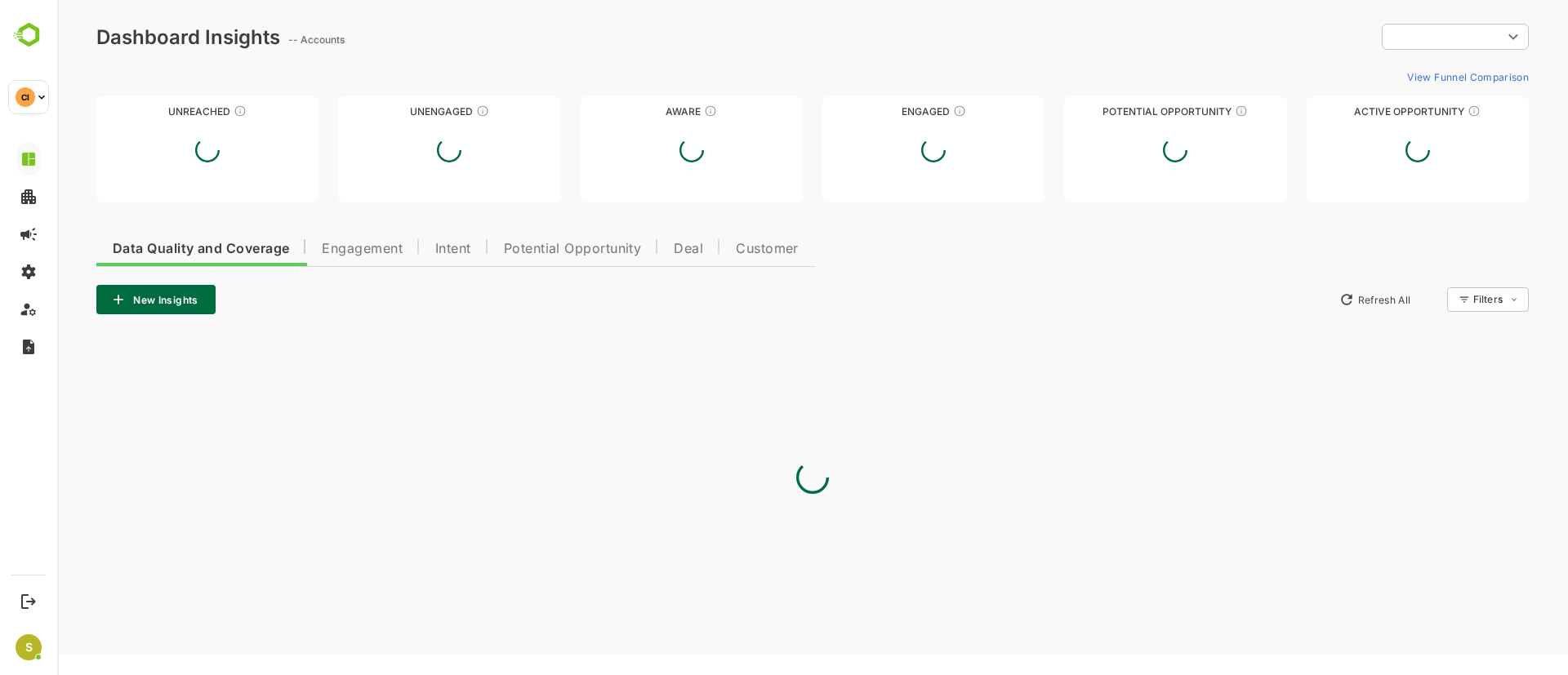
scroll to position [0, 0]
type input "**********"
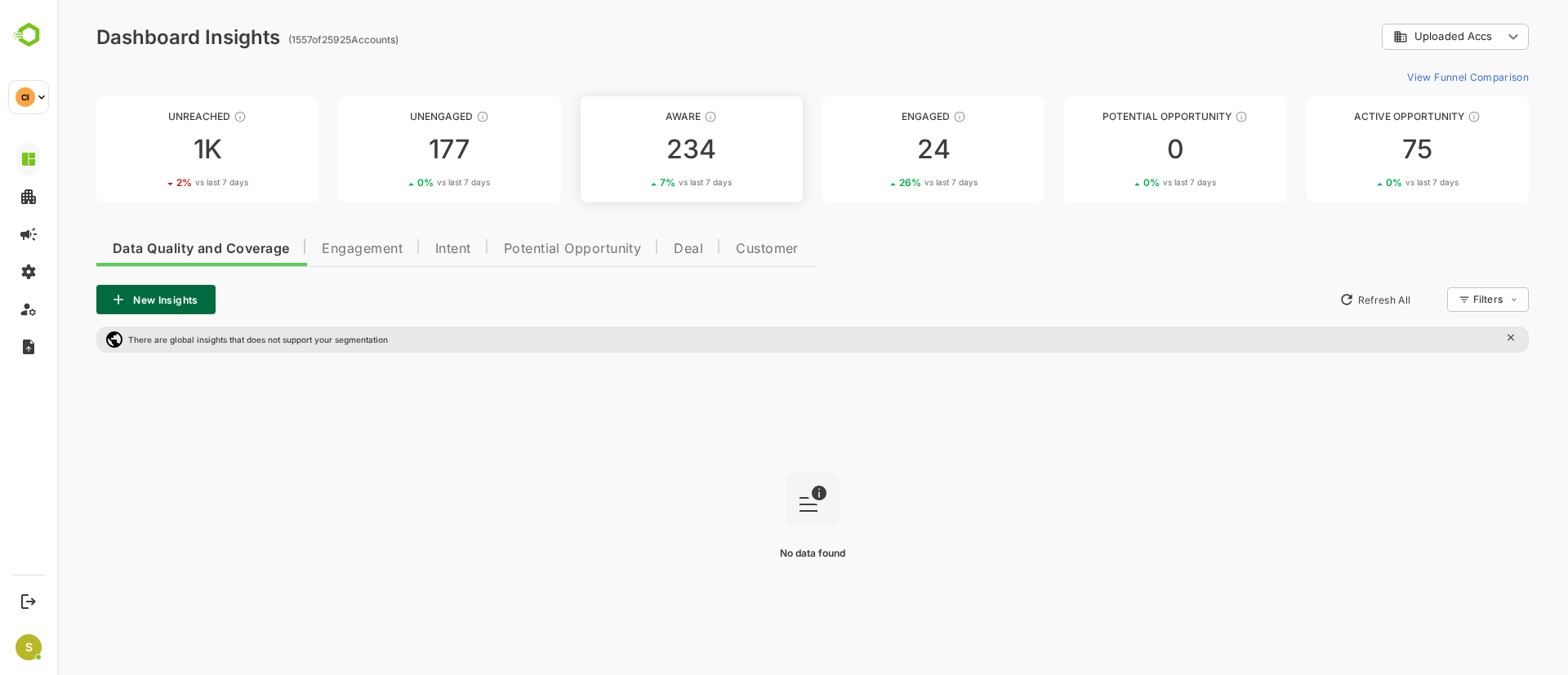
click at [721, 172] on link "Aware 234 7 % vs last 7 days" at bounding box center [691, 150] width 222 height 106
